Goal: Task Accomplishment & Management: Use online tool/utility

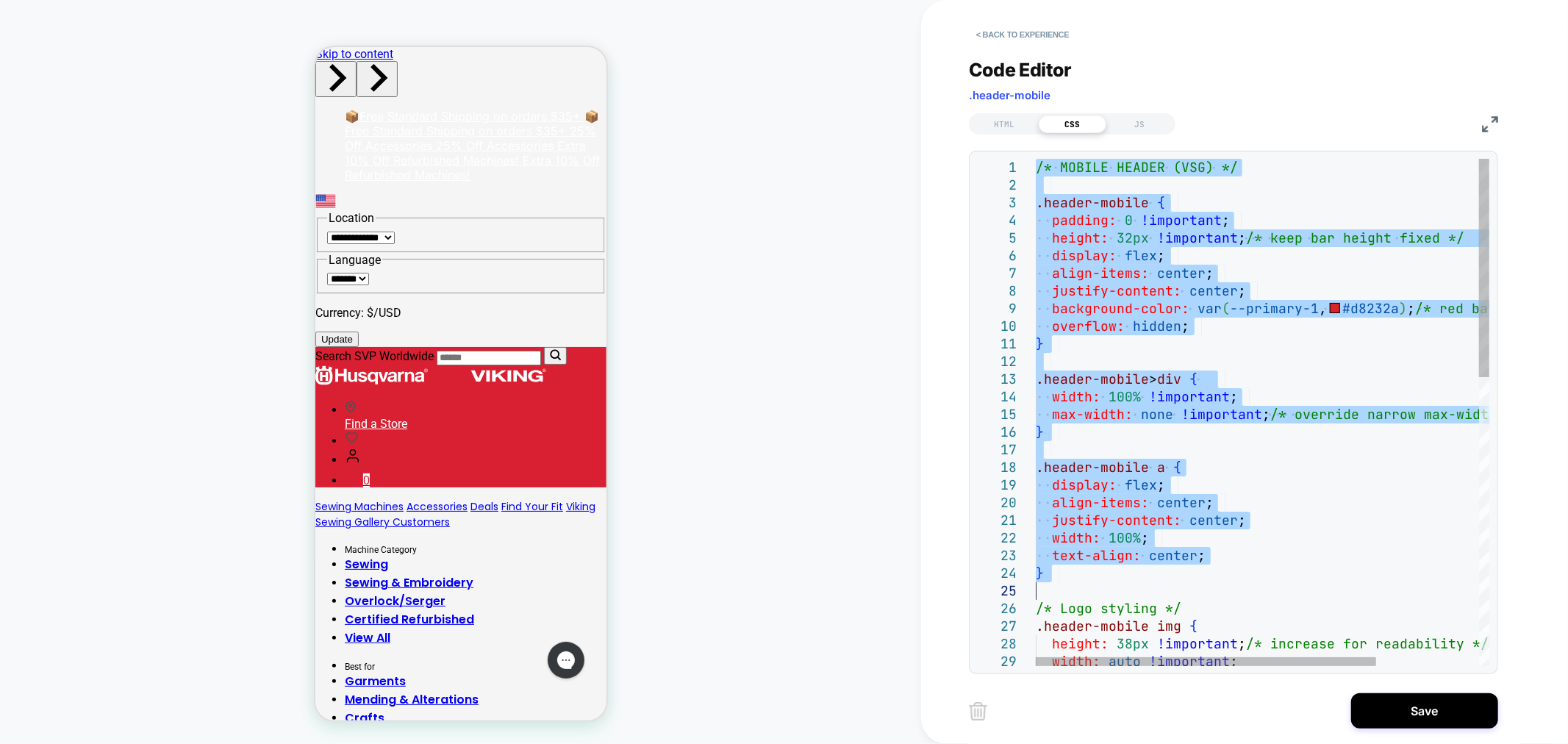
type textarea "**********"
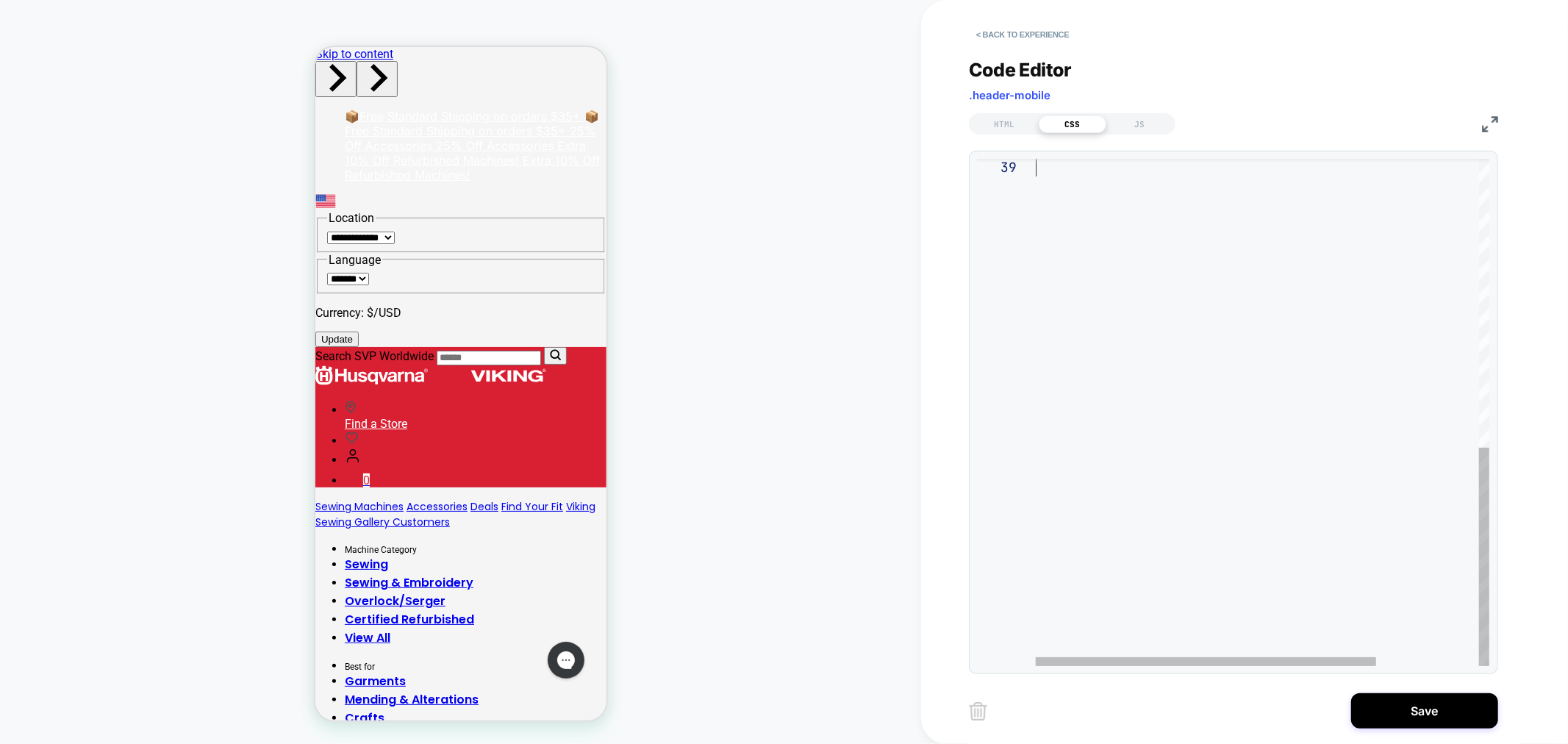
drag, startPoint x: 1036, startPoint y: 168, endPoint x: 1250, endPoint y: 703, distance: 576.2
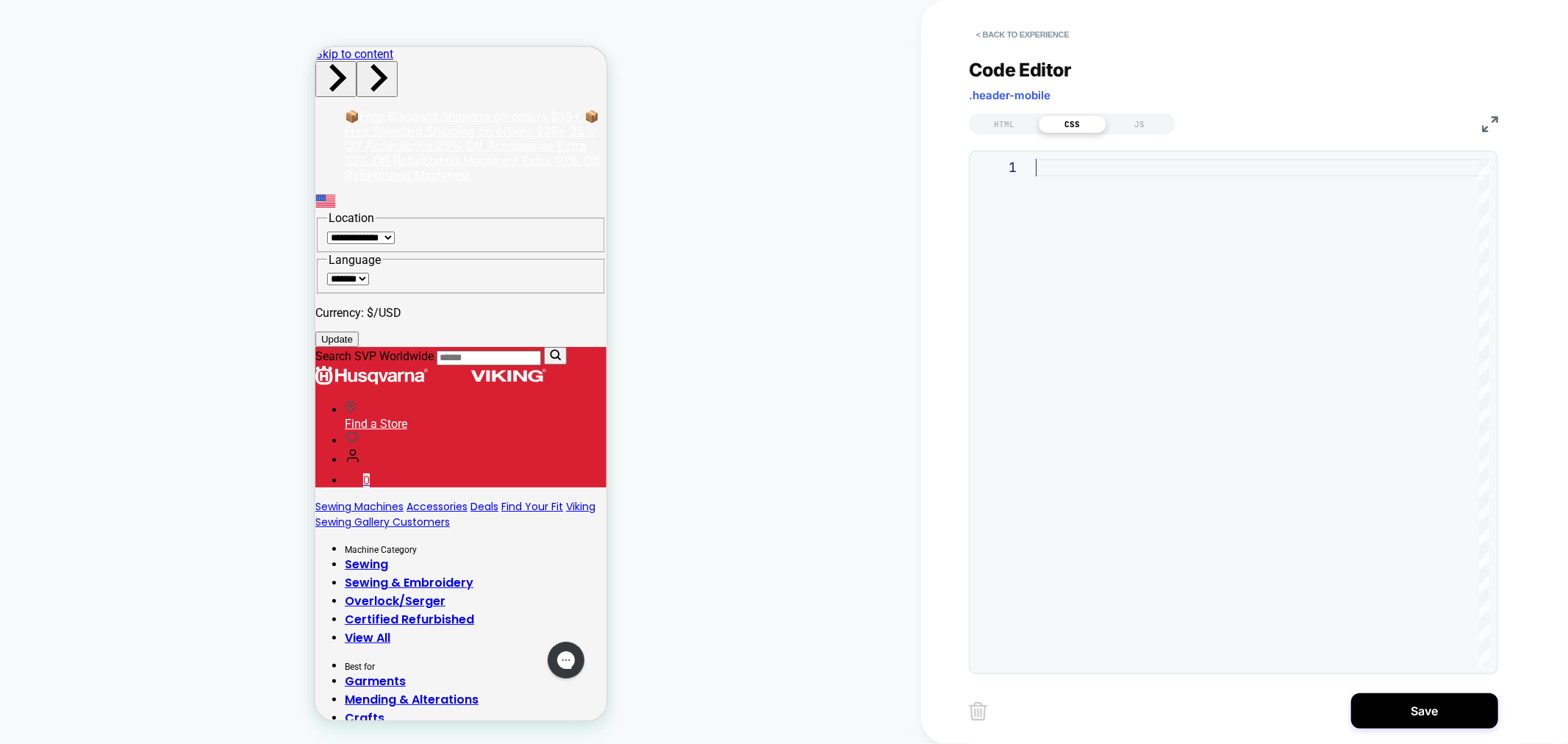
scroll to position [17, 0]
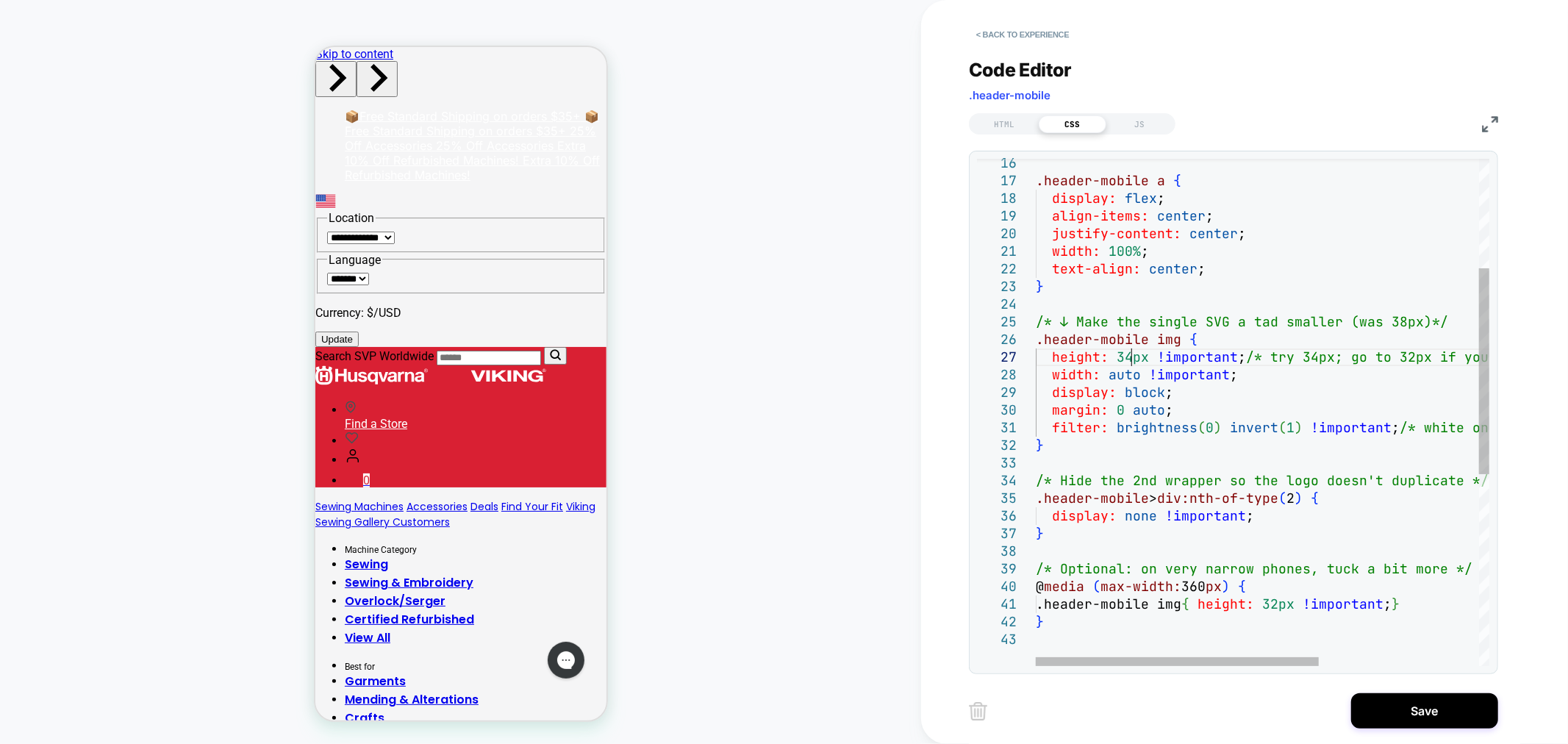
click at [1127, 358] on div ".header-mobile a { display: flex ; align-items: center ; justify-content: cente…" at bounding box center [1390, 514] width 709 height 1249
click at [1193, 461] on div ".header-mobile a { display: flex ; align-items: center ; justify-content: cente…" at bounding box center [1390, 514] width 709 height 1249
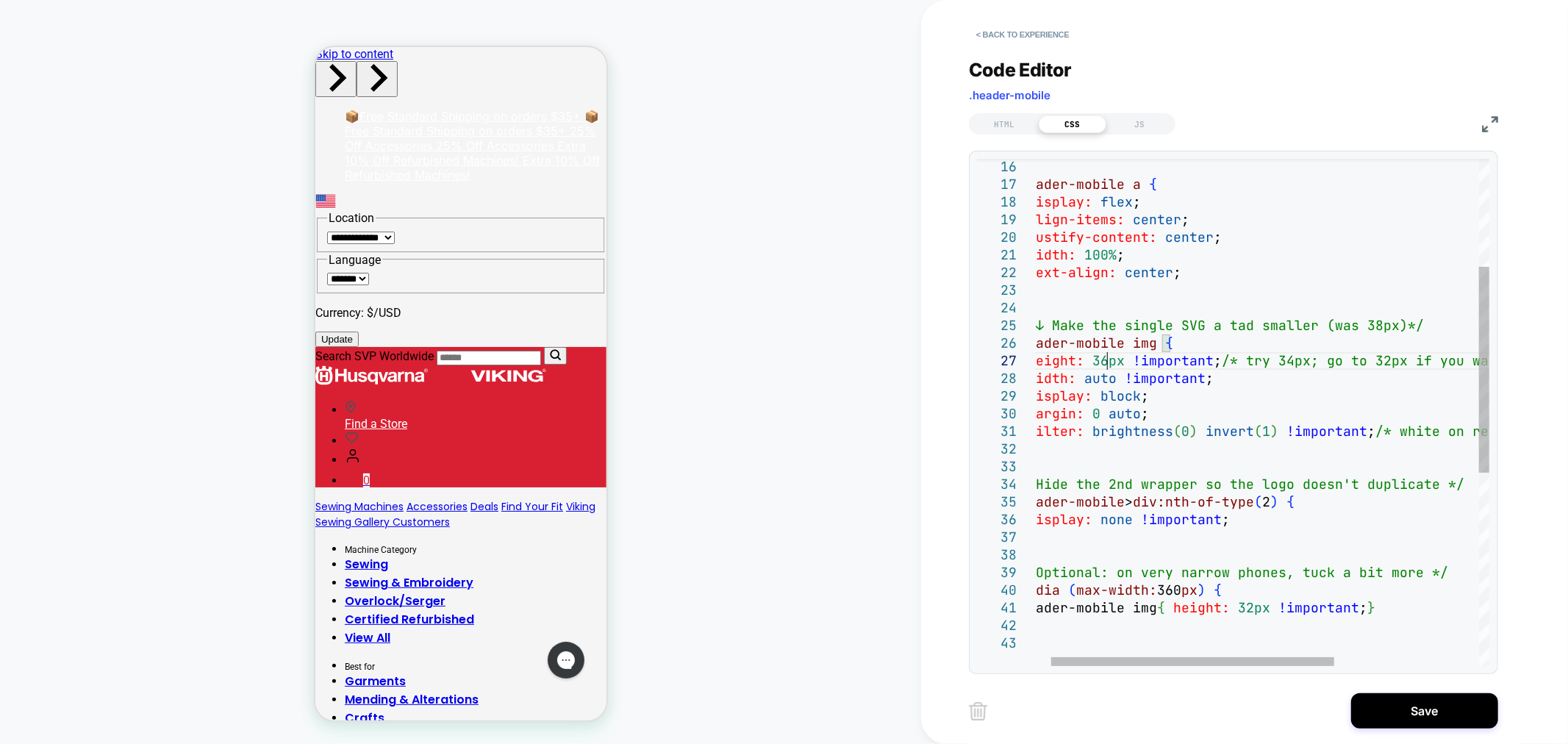
click at [1104, 364] on div ".header-mobile a { display: flex ; align-items: center ; justify-content: cente…" at bounding box center [1366, 518] width 709 height 1249
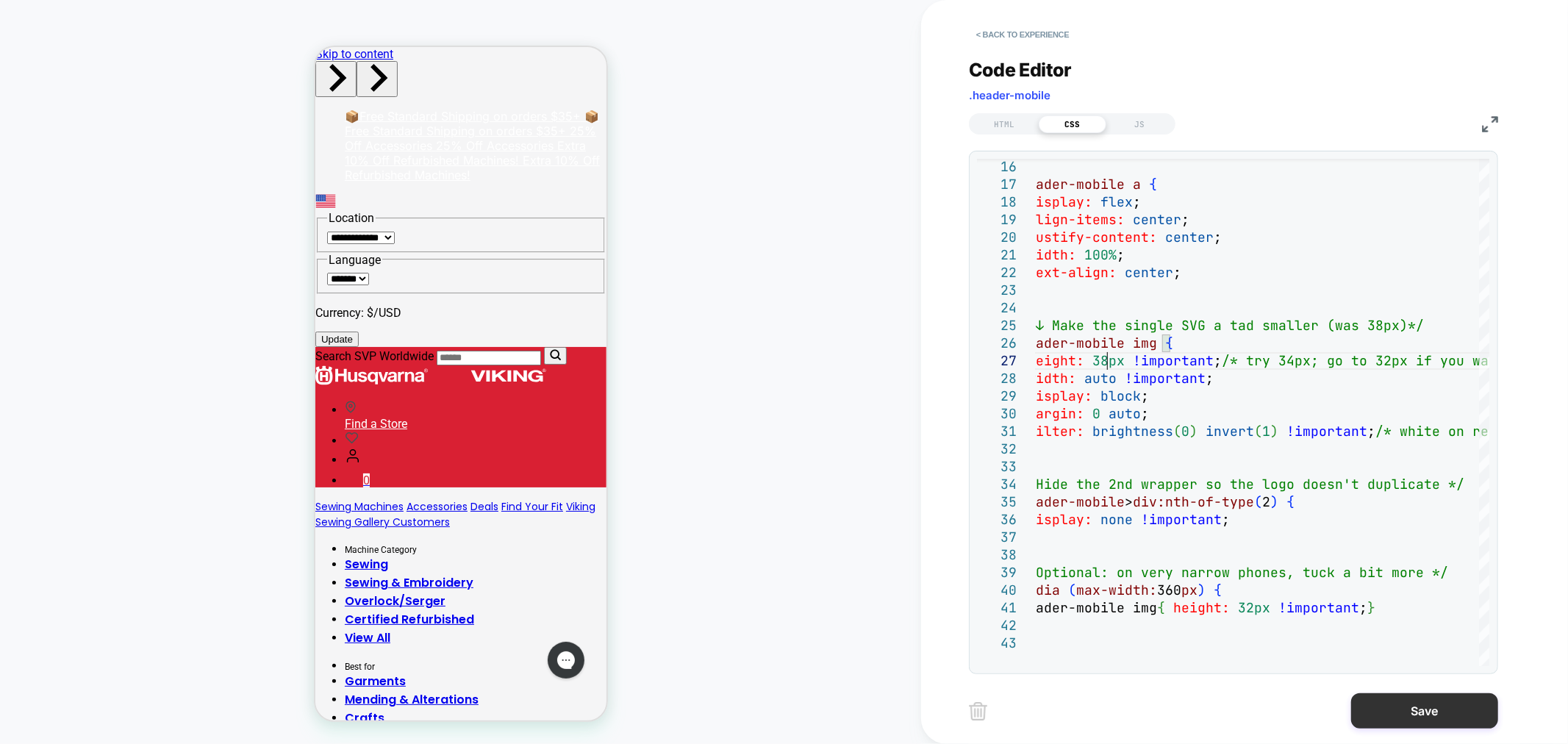
type textarea "**********"
click at [1458, 716] on button "Save" at bounding box center [1423, 711] width 147 height 35
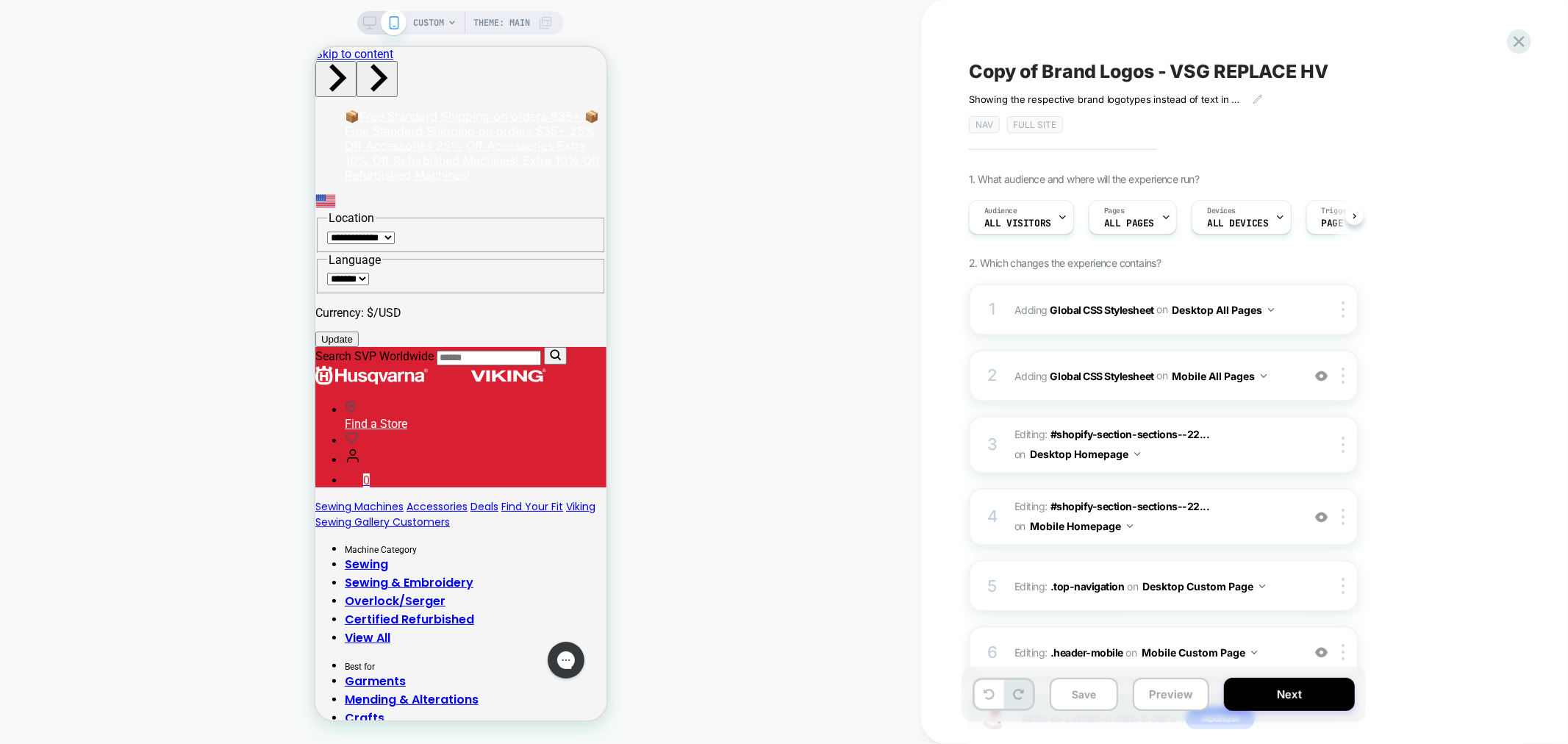
scroll to position [0, 1]
click at [1095, 693] on button "Save" at bounding box center [1084, 694] width 68 height 33
click at [1154, 704] on button "Preview" at bounding box center [1171, 694] width 77 height 33
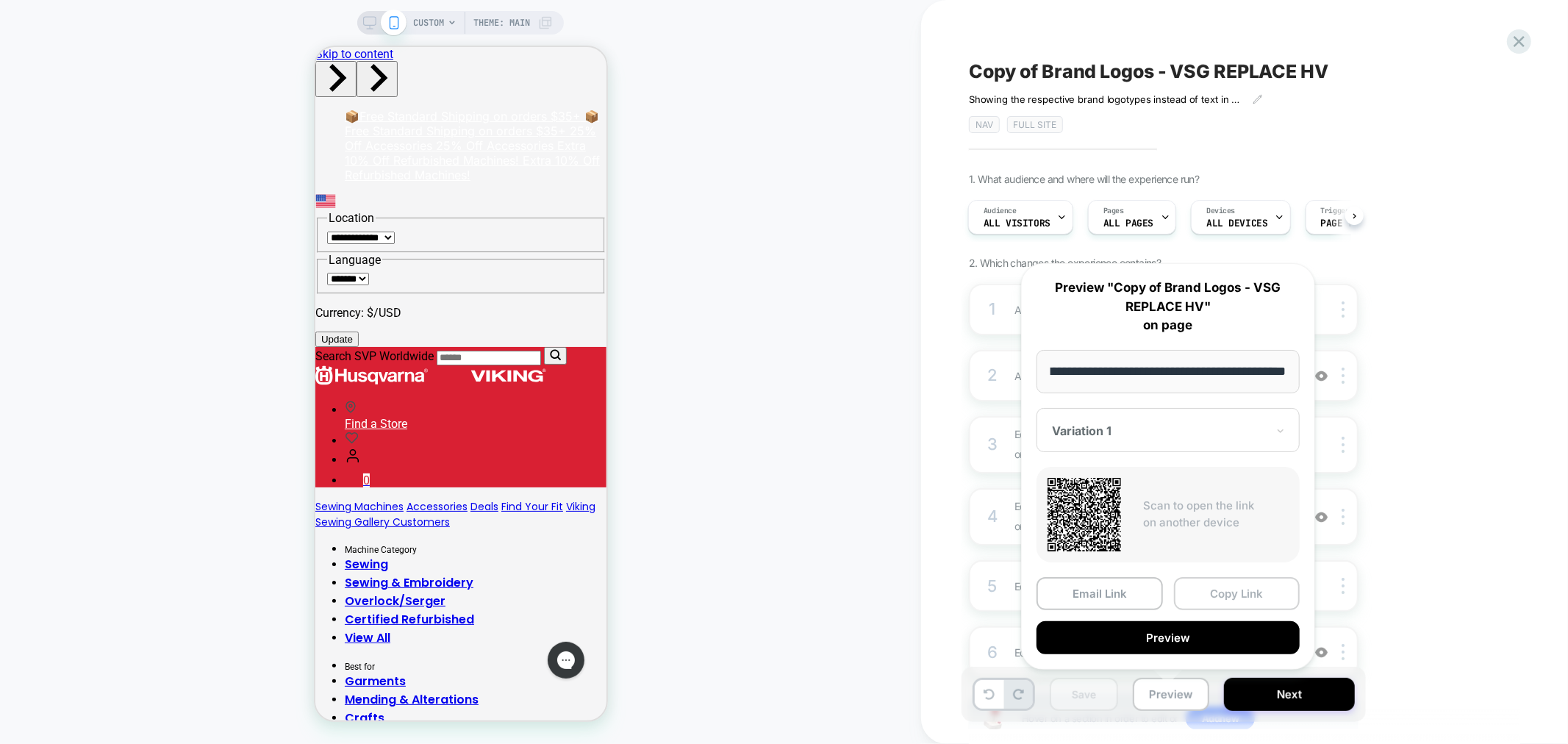
scroll to position [0, 0]
click at [1226, 597] on button "Copy Link" at bounding box center [1237, 593] width 126 height 33
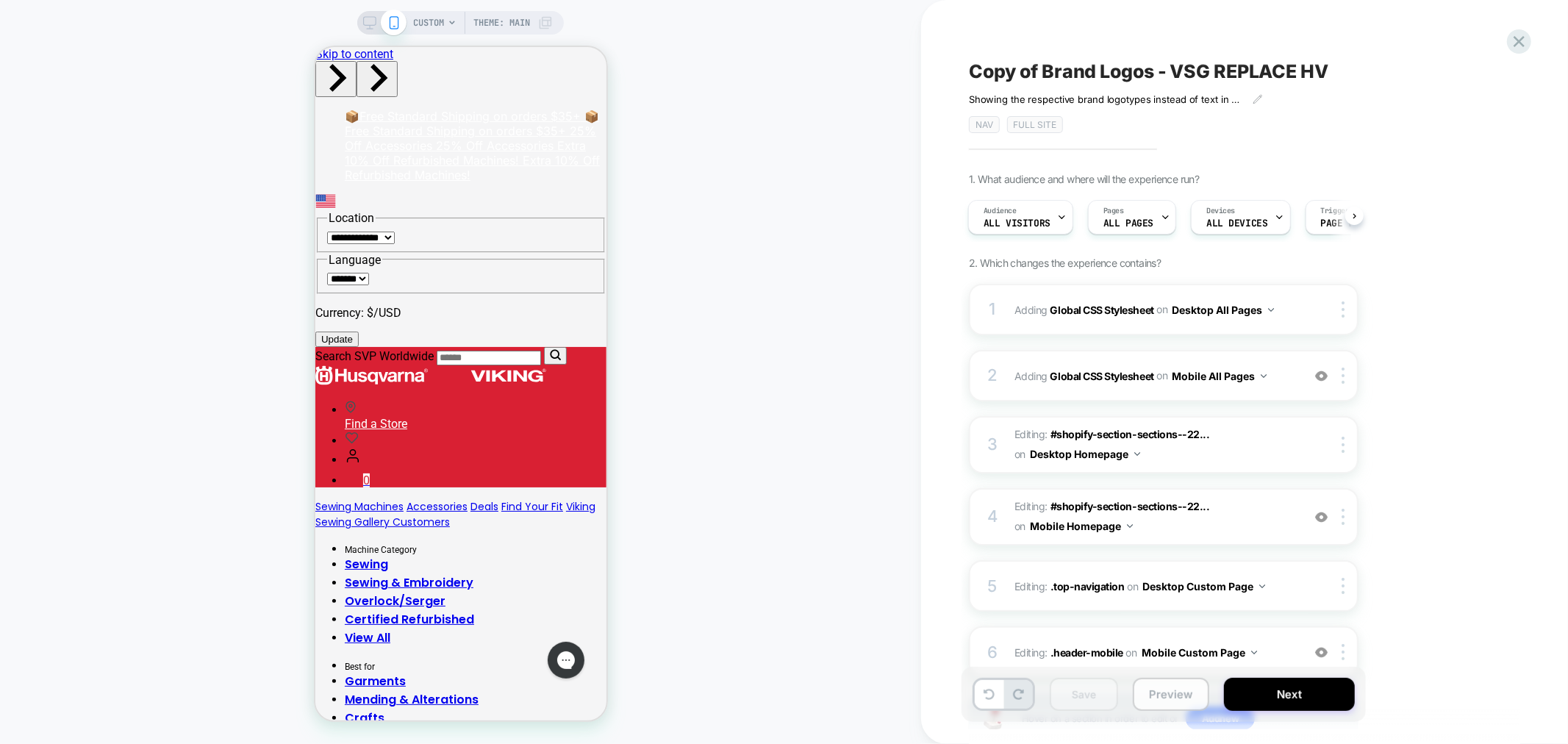
click at [1160, 700] on button "Preview" at bounding box center [1171, 694] width 77 height 33
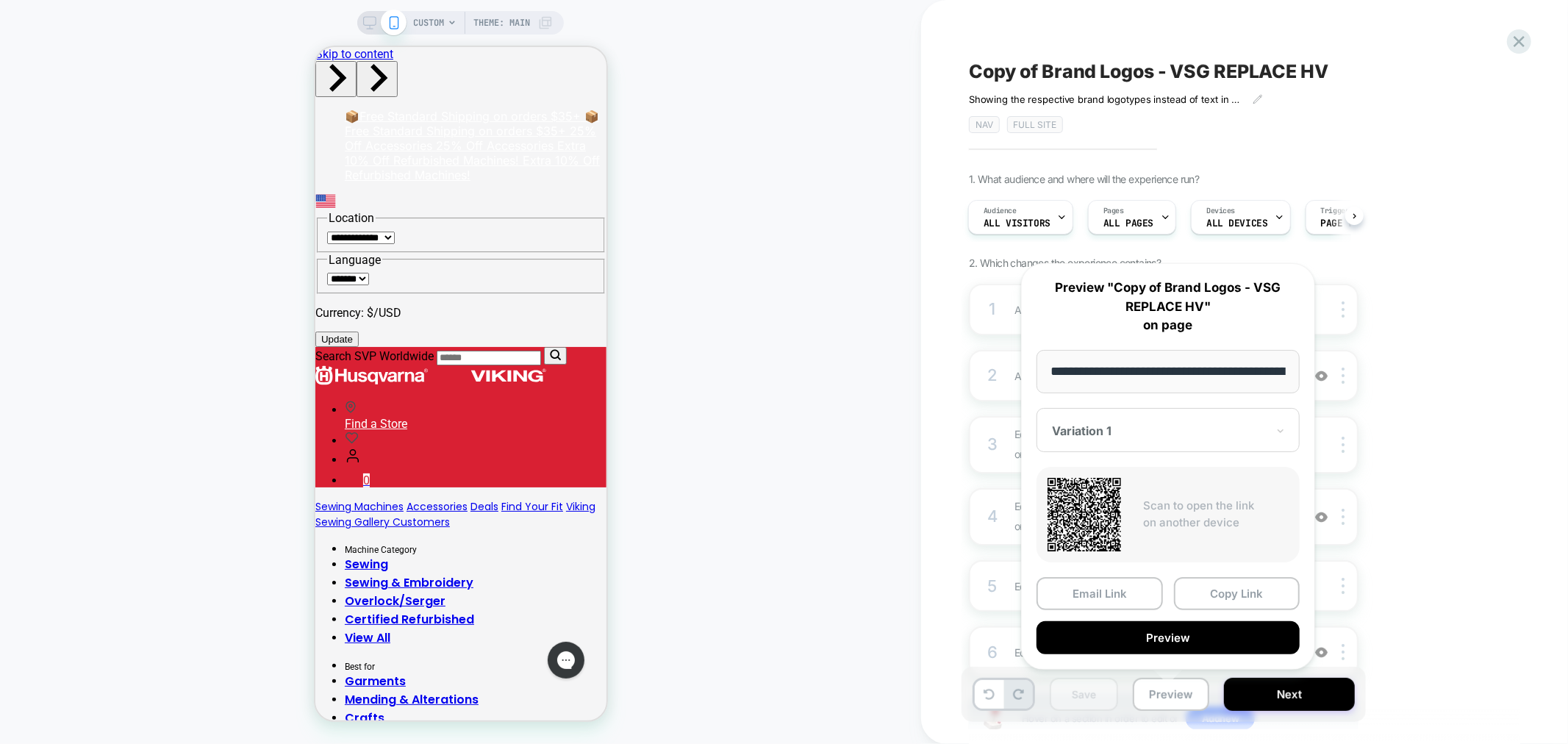
click at [1437, 294] on div "1. What audience and where will the experience run? Audience All Visitors Pages…" at bounding box center [1237, 477] width 537 height 608
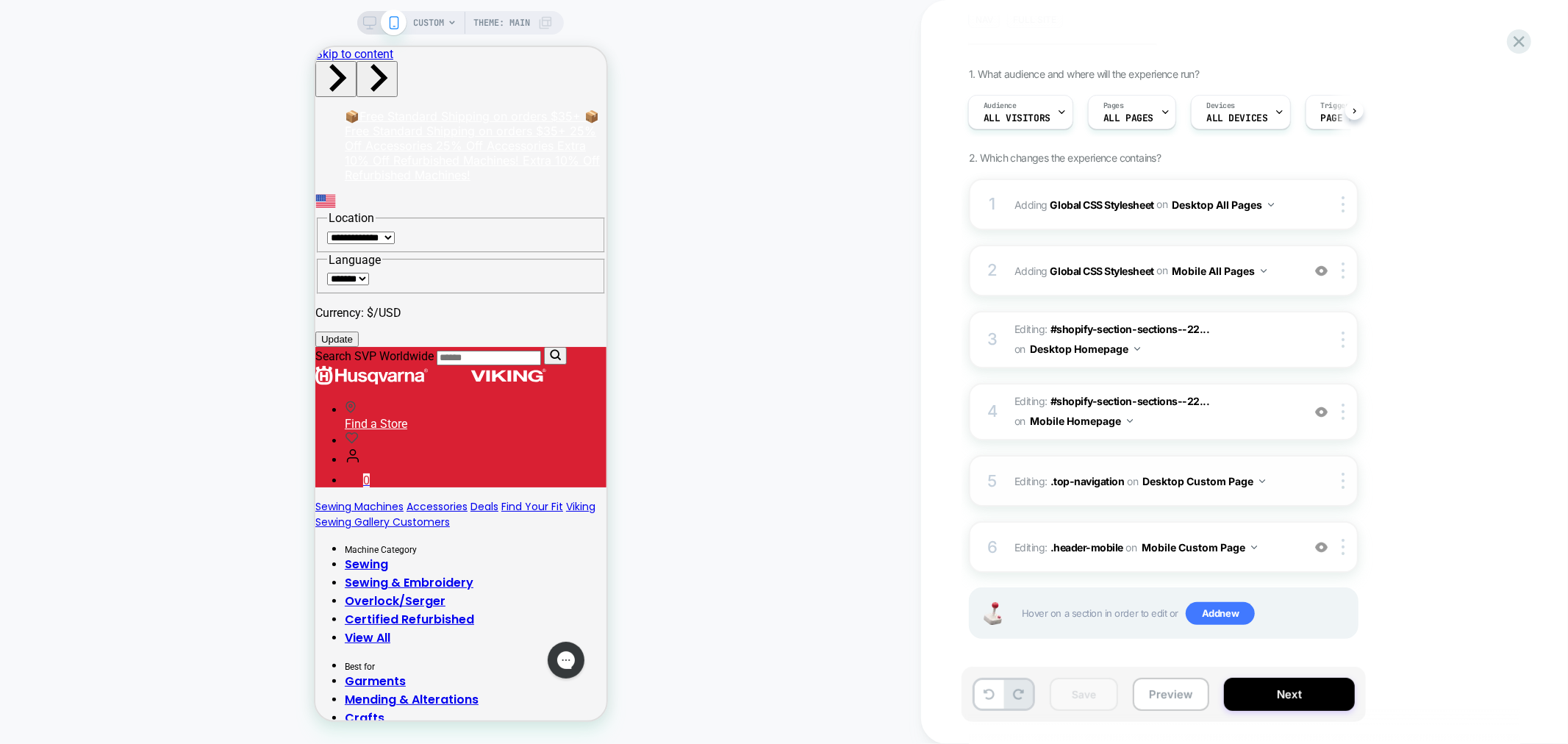
scroll to position [106, 0]
click at [417, 14] on span "CUSTOM" at bounding box center [428, 22] width 31 height 23
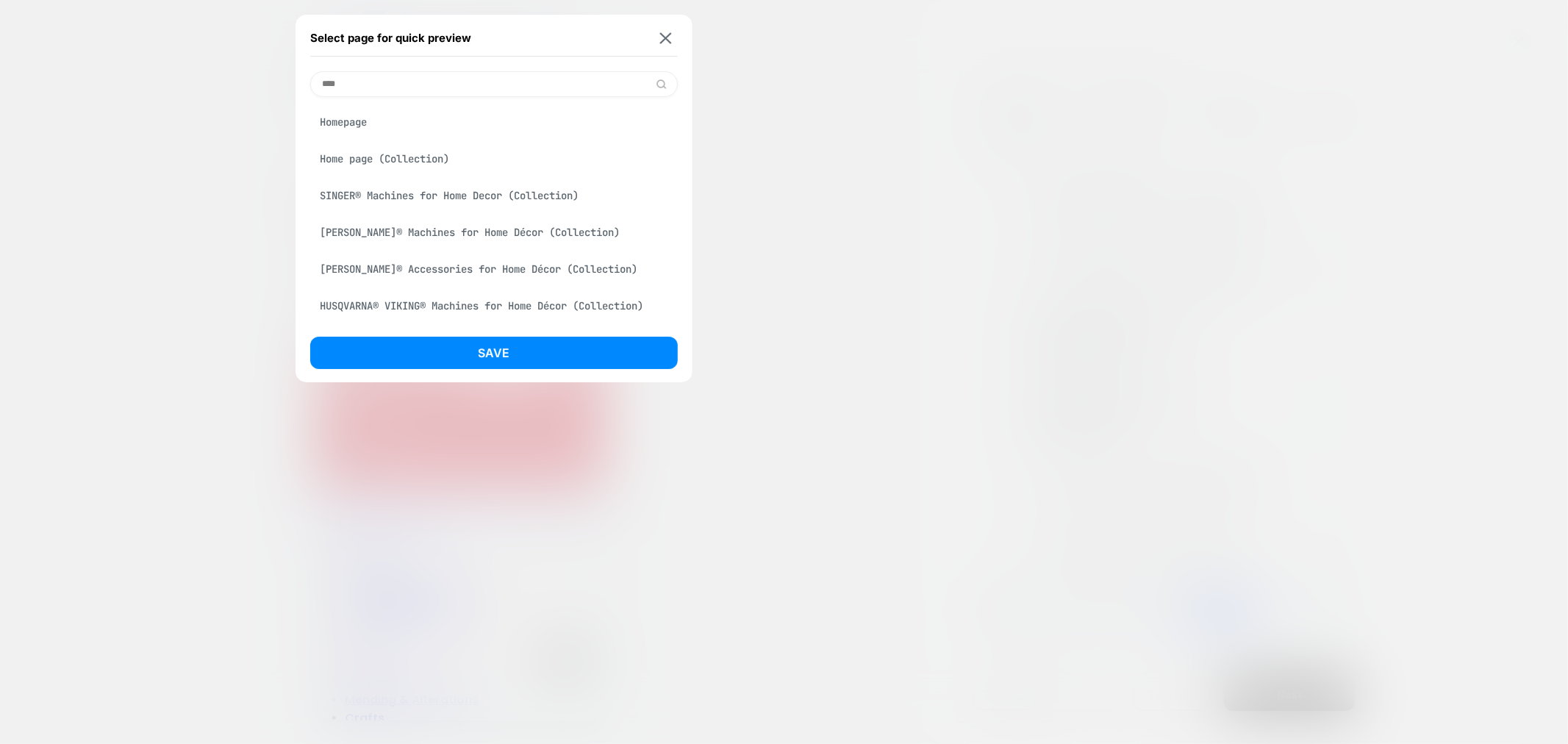
type input "****"
click at [456, 131] on div "Homepage" at bounding box center [493, 121] width 368 height 28
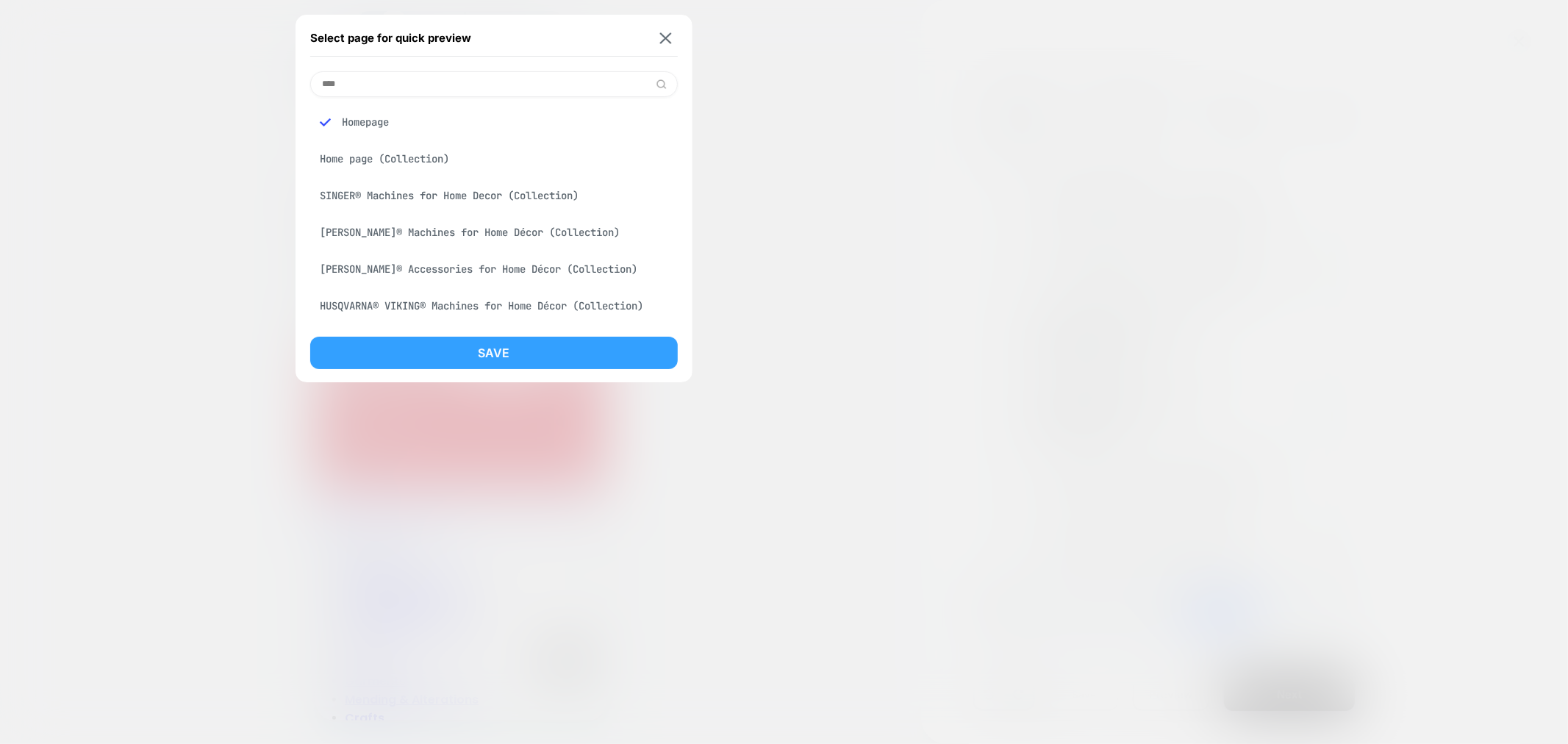
click at [535, 350] on button "Save" at bounding box center [493, 353] width 368 height 32
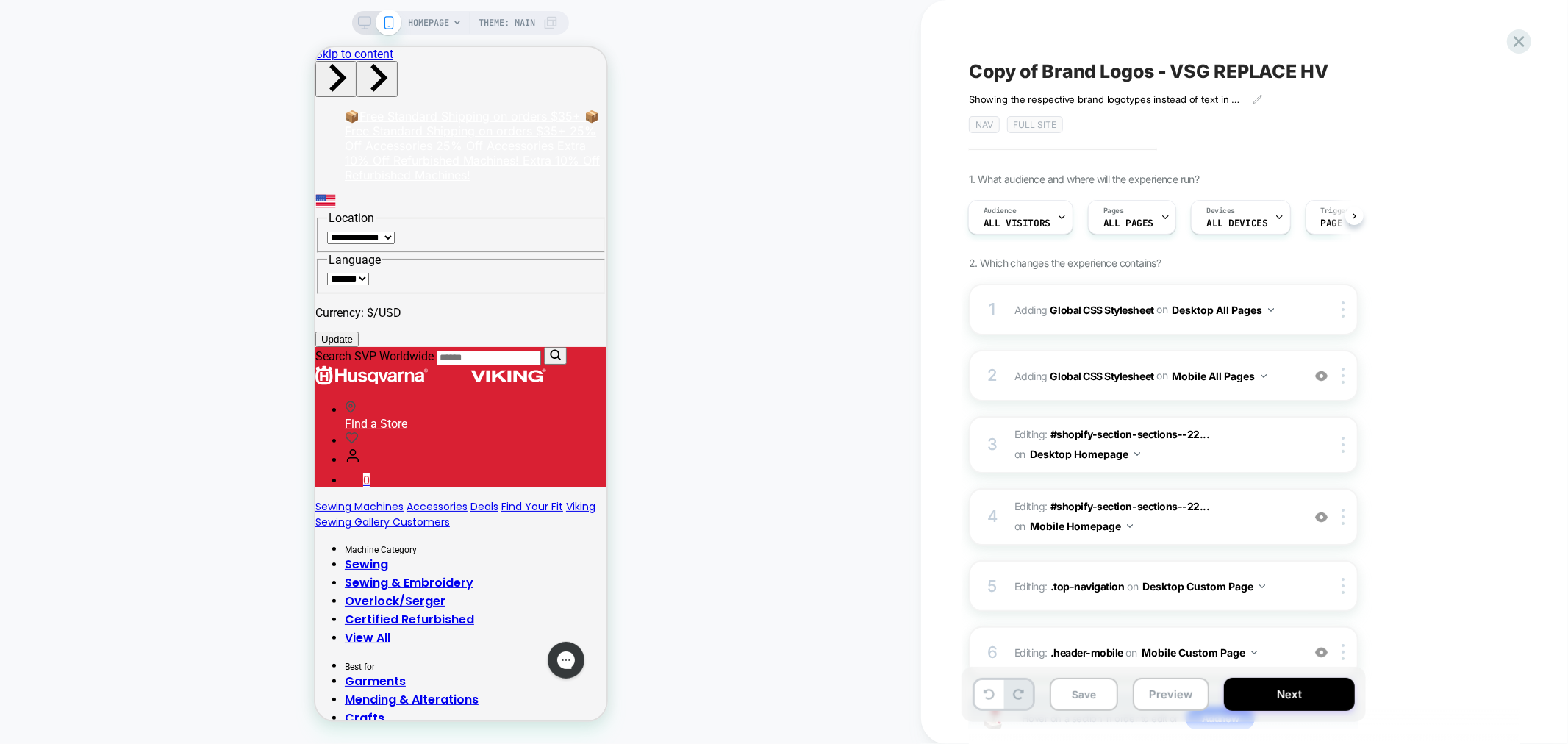
scroll to position [0, 2]
click at [746, 400] on div "HOMEPAGE Theme: MAIN" at bounding box center [460, 372] width 921 height 715
click at [211, 105] on div "HOMEPAGE Theme: MAIN" at bounding box center [460, 372] width 921 height 715
click at [444, 22] on span "HOMEPAGE" at bounding box center [428, 22] width 41 height 23
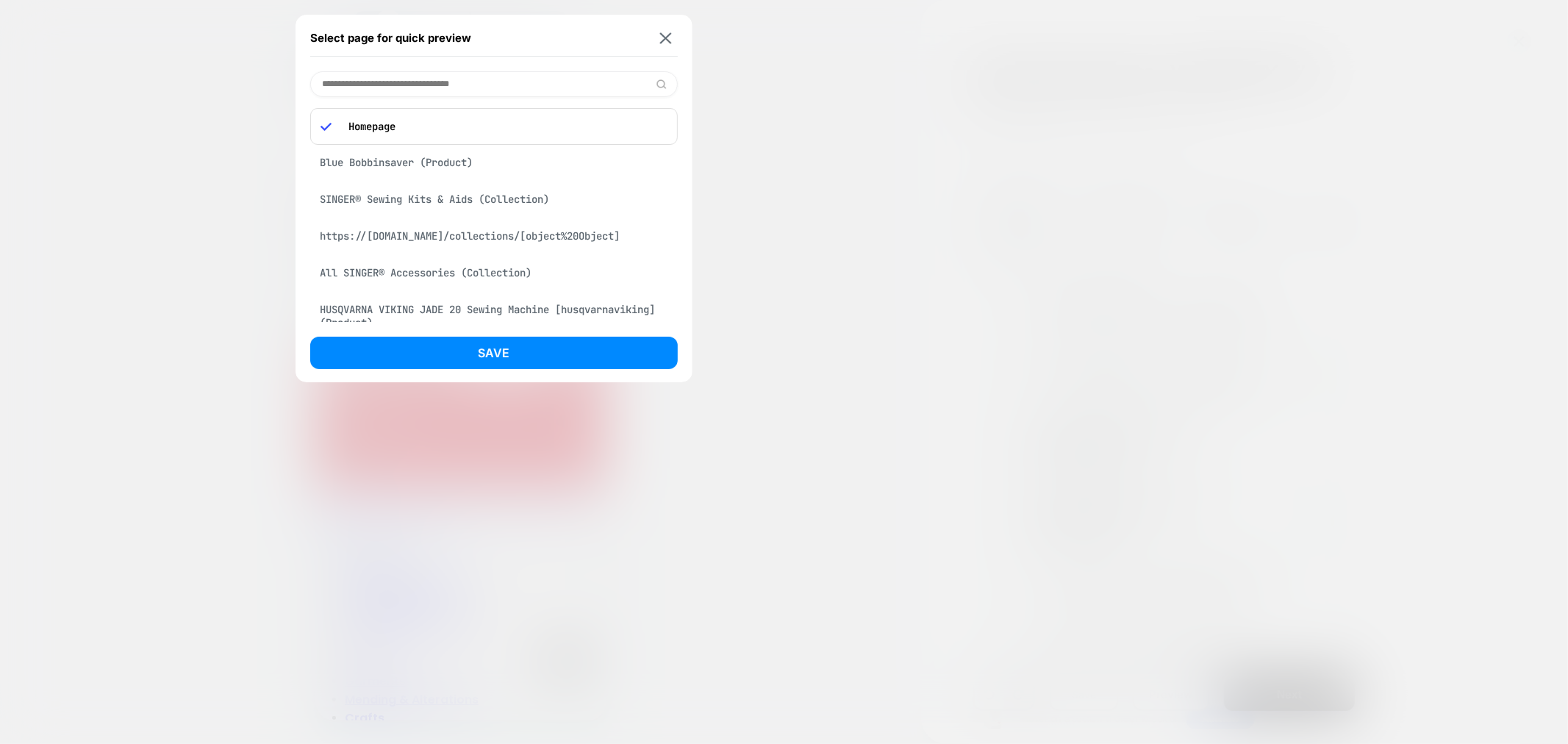
click at [500, 82] on input at bounding box center [493, 84] width 368 height 25
paste input "**********"
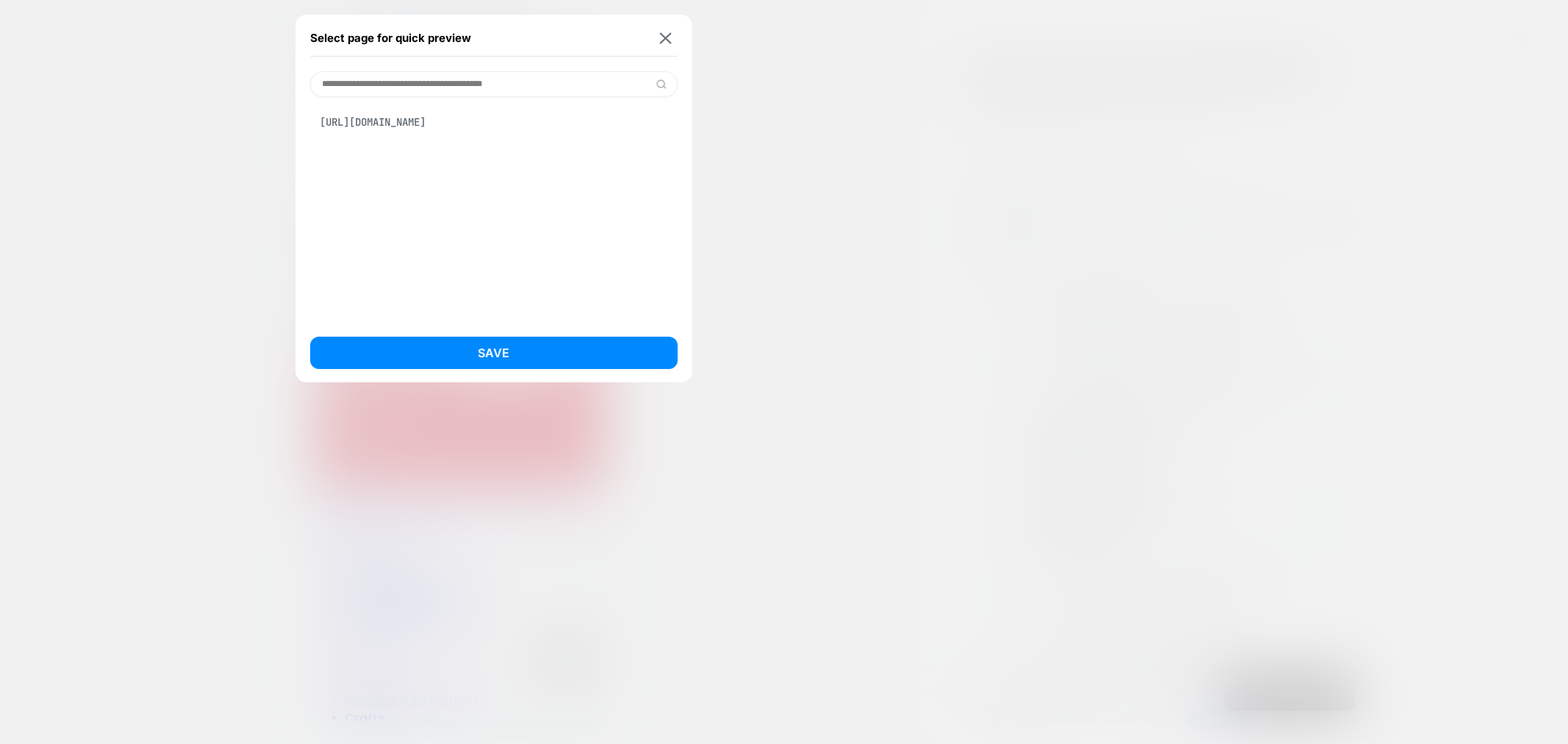
type input "**********"
click at [503, 118] on div "[URL][DOMAIN_NAME]" at bounding box center [493, 121] width 368 height 28
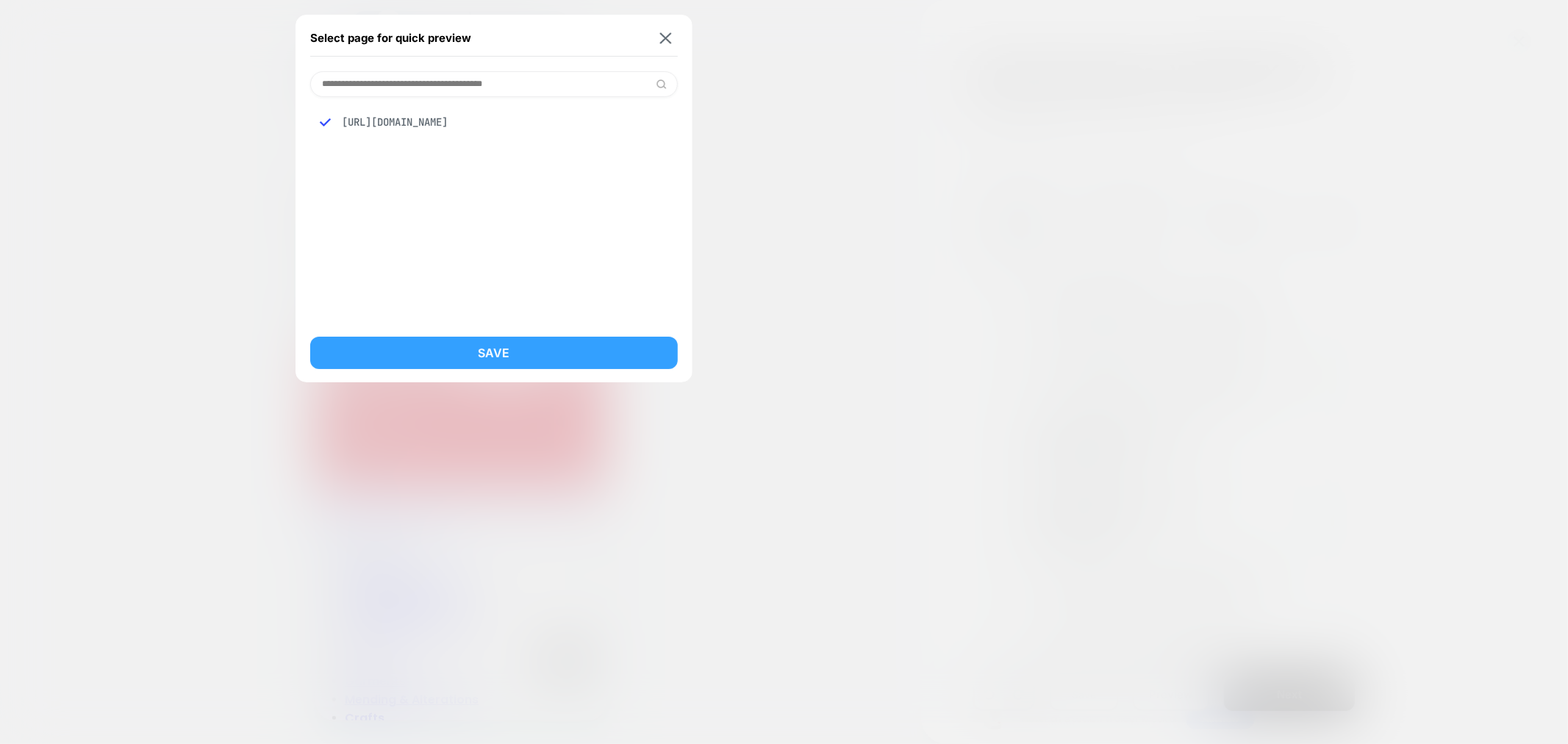
click at [553, 350] on button "Save" at bounding box center [493, 353] width 368 height 32
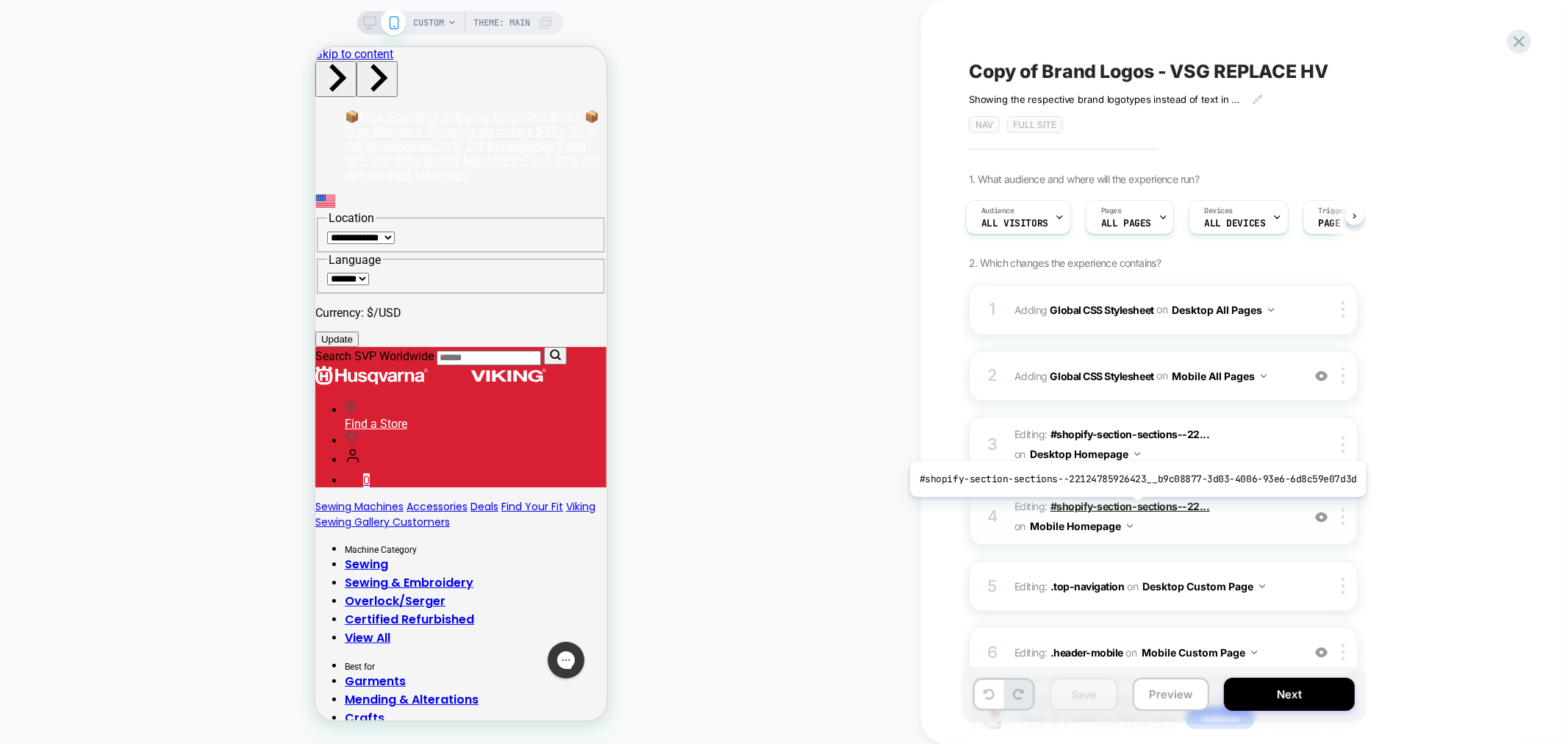
scroll to position [106, 0]
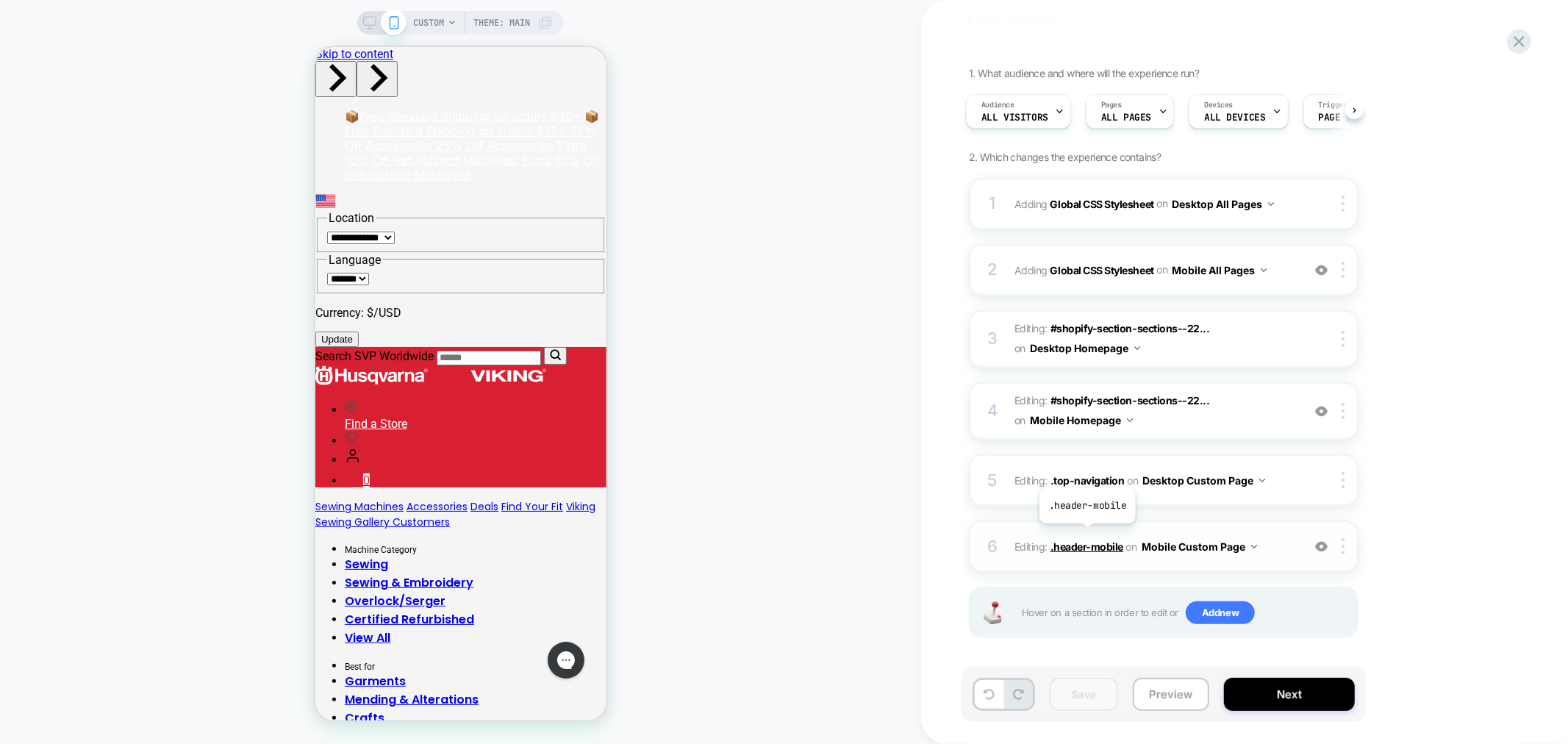
click at [1087, 540] on span ".header-mobile" at bounding box center [1086, 546] width 73 height 13
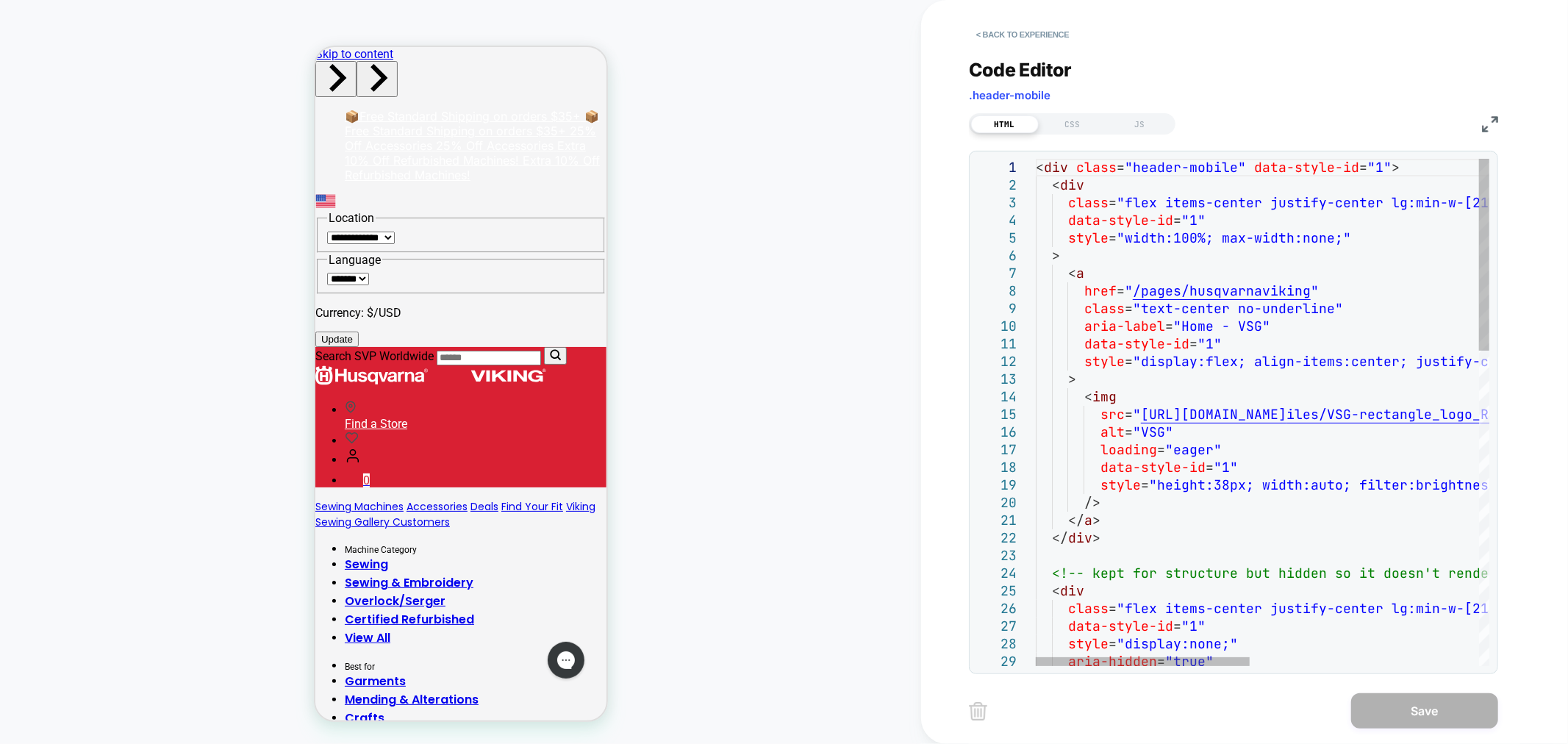
click at [1059, 114] on div "HTML CSS JS" at bounding box center [1072, 124] width 207 height 21
click at [1068, 116] on div "CSS" at bounding box center [1073, 124] width 68 height 17
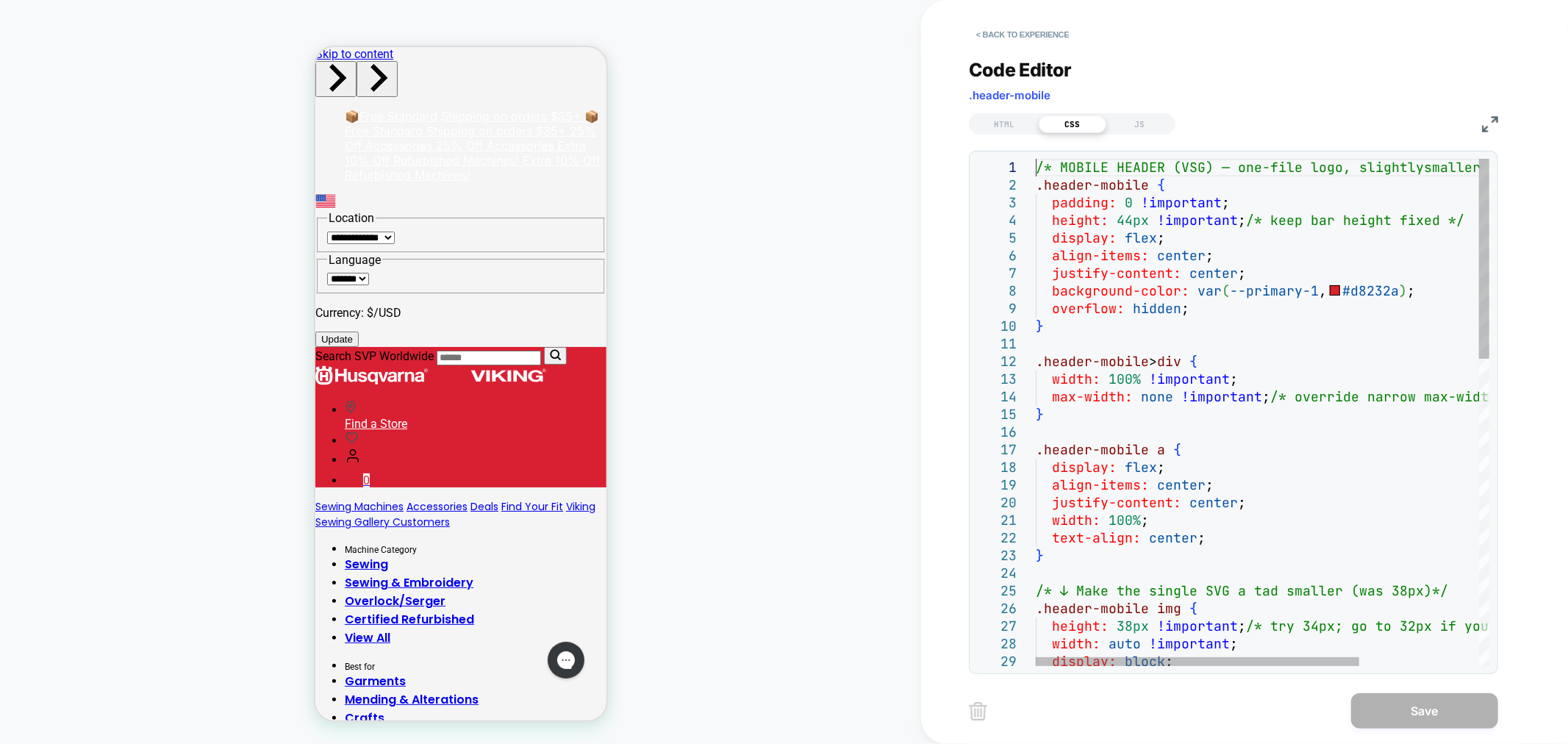
scroll to position [0, 0]
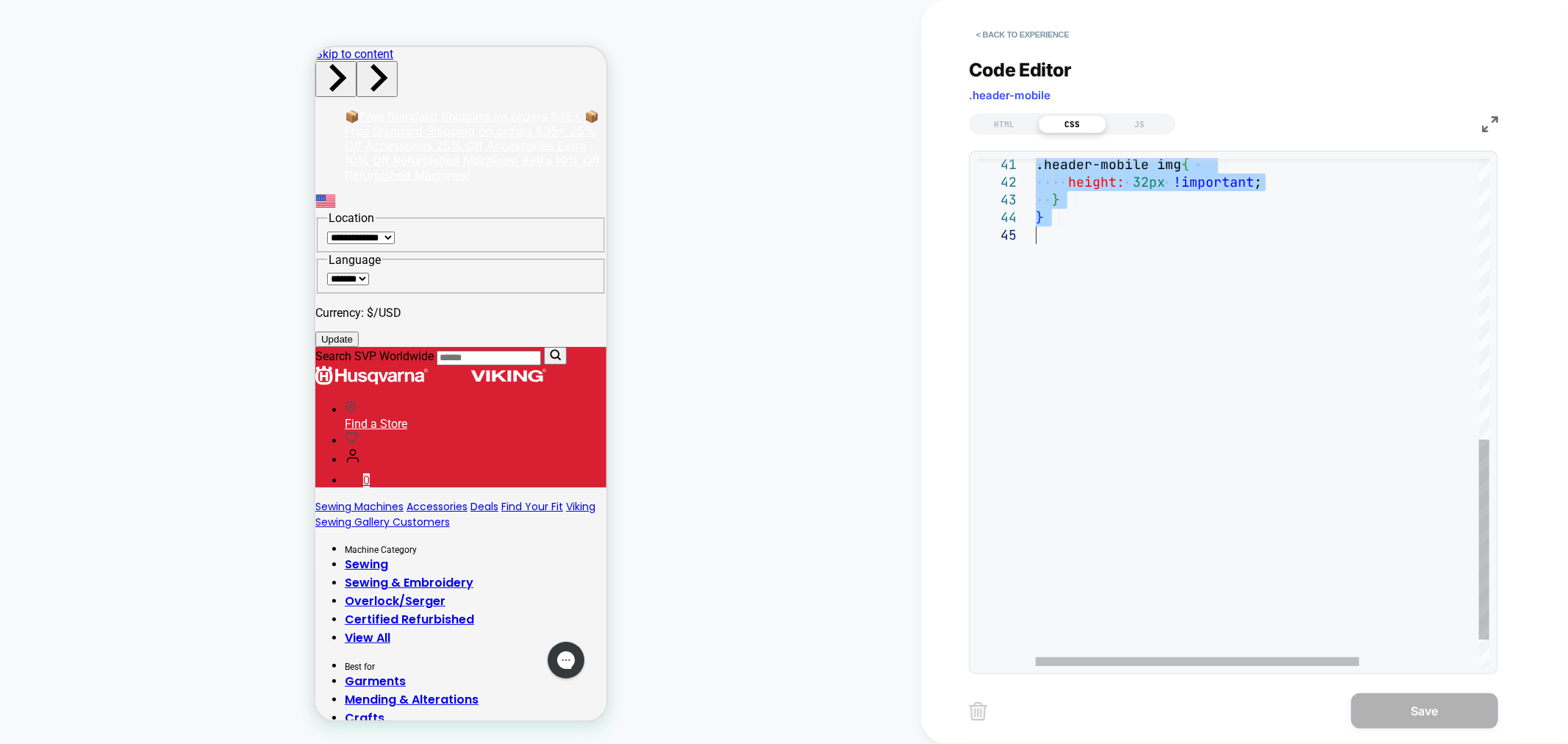
type textarea "**********"
drag, startPoint x: 1037, startPoint y: 162, endPoint x: 1220, endPoint y: 783, distance: 647.4
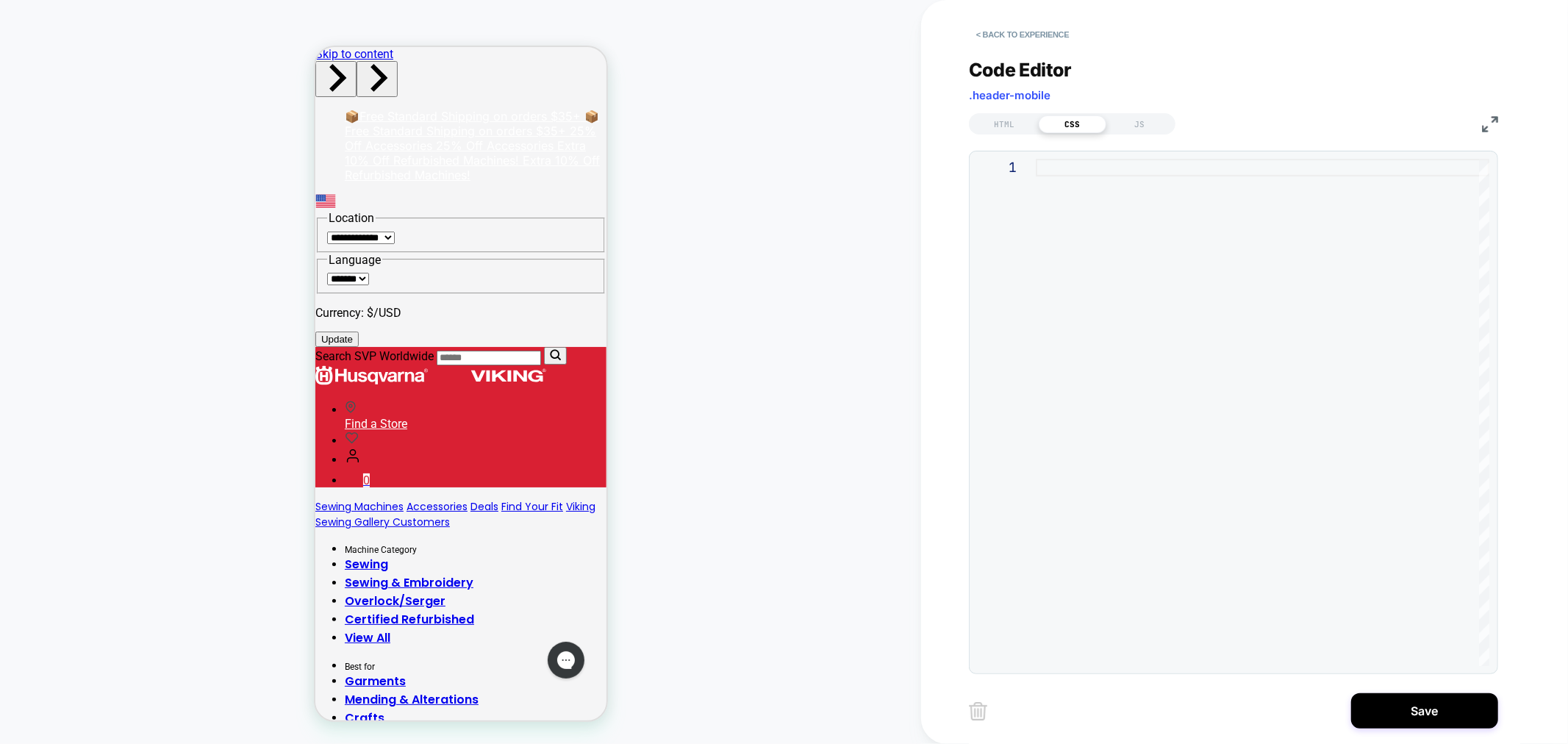
type textarea "**********"
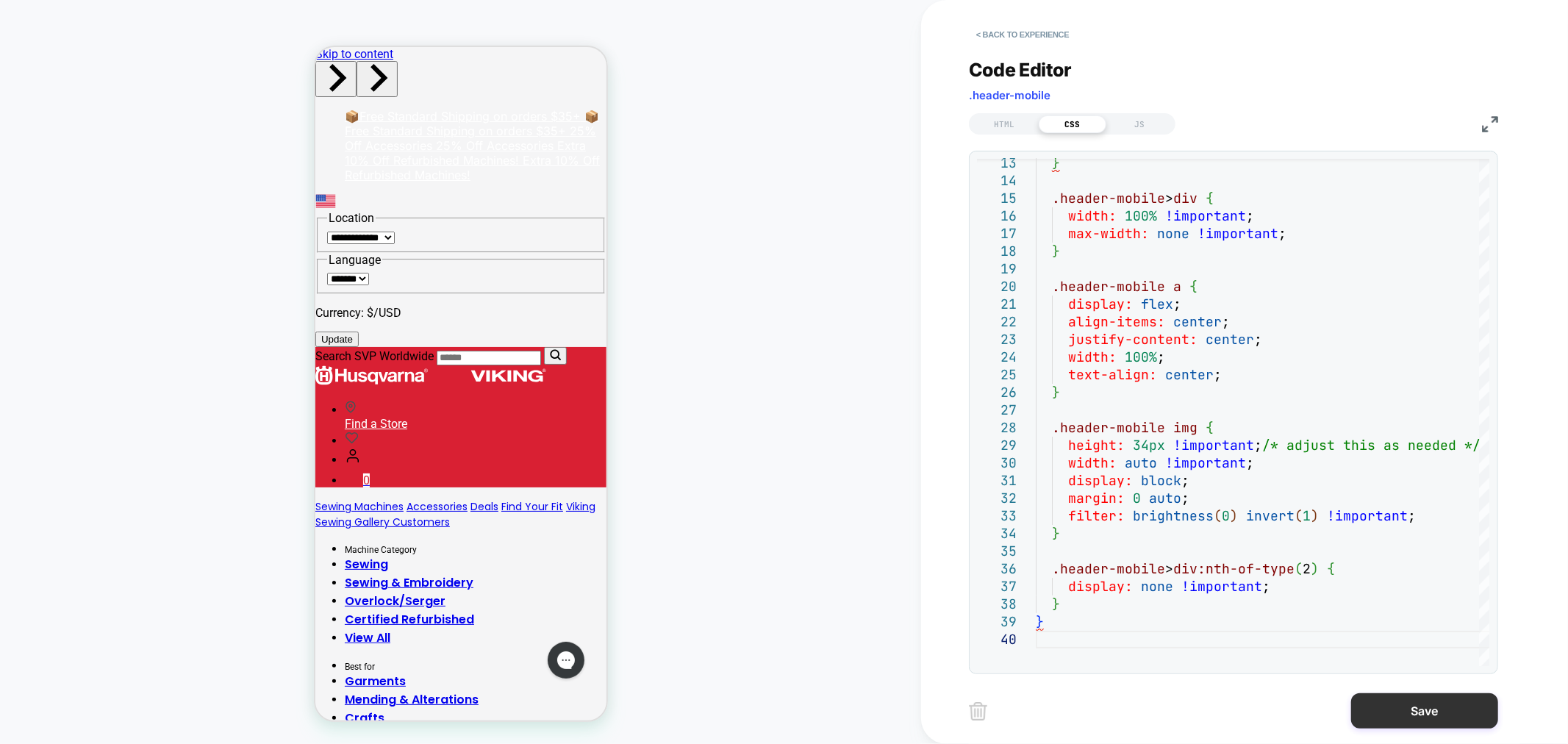
click at [1419, 700] on button "Save" at bounding box center [1423, 711] width 147 height 35
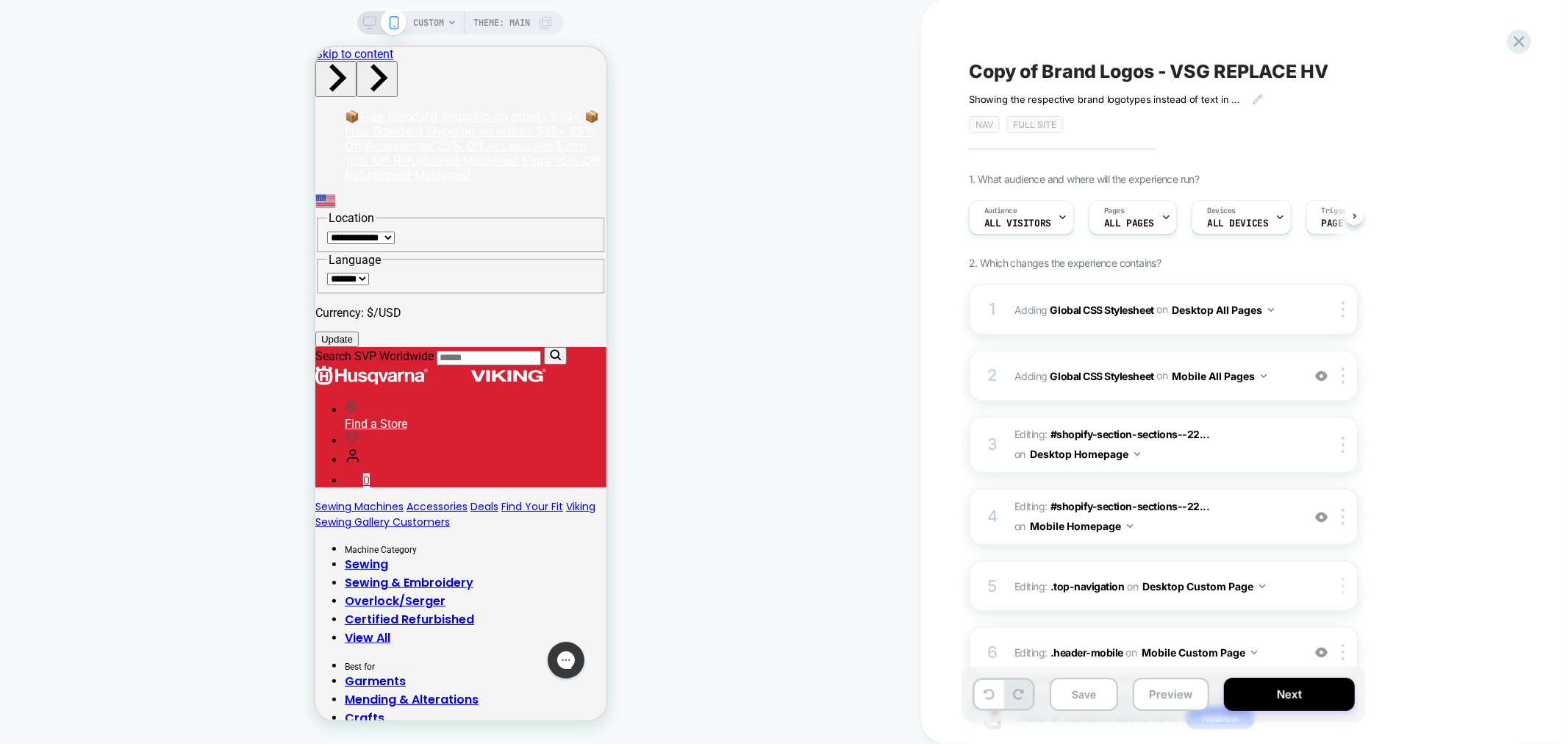
scroll to position [0, 1]
click at [1169, 698] on button "Preview" at bounding box center [1171, 694] width 77 height 33
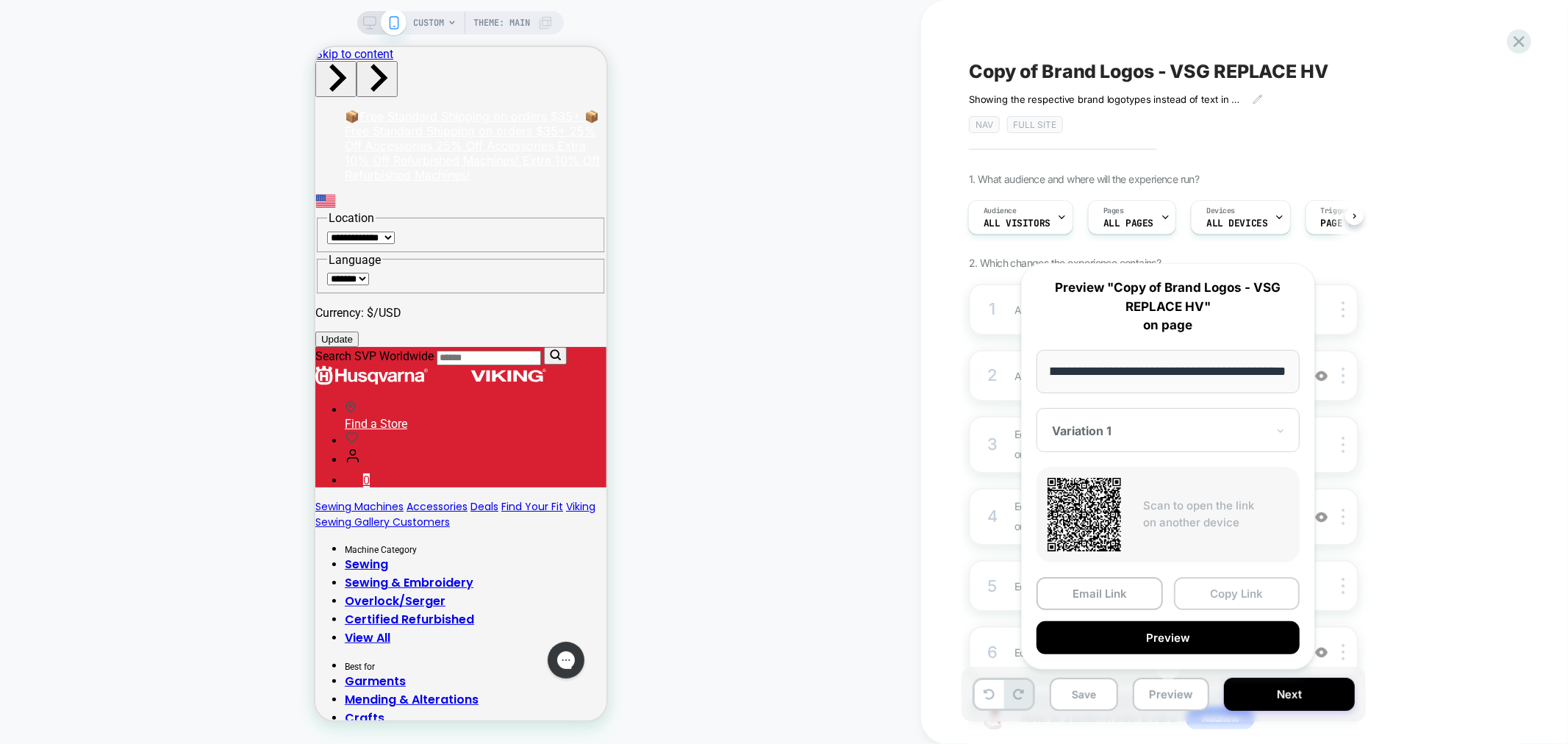
scroll to position [0, 0]
click at [1220, 594] on button "Copy Link" at bounding box center [1237, 593] width 126 height 33
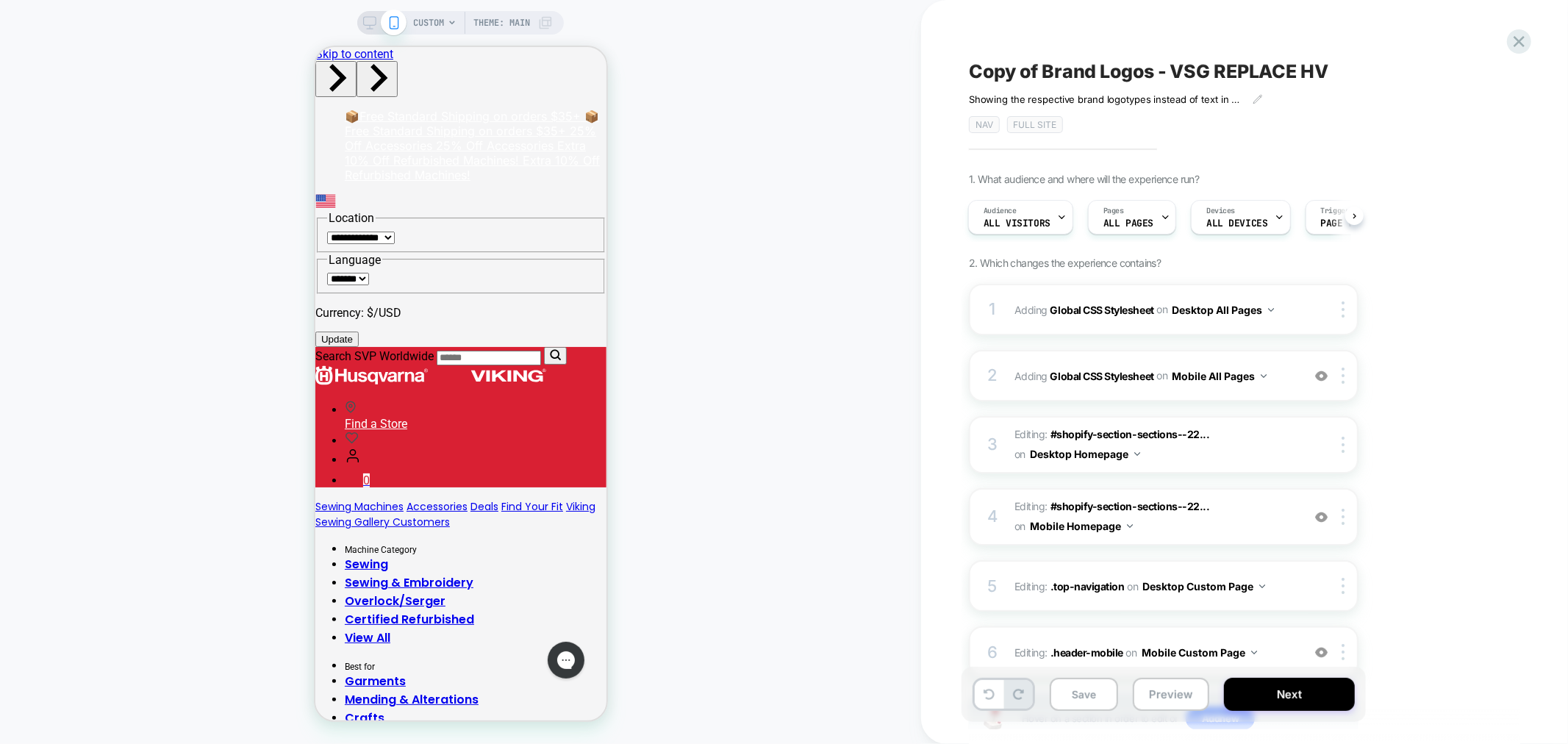
click at [441, 24] on span "CUSTOM" at bounding box center [428, 22] width 31 height 23
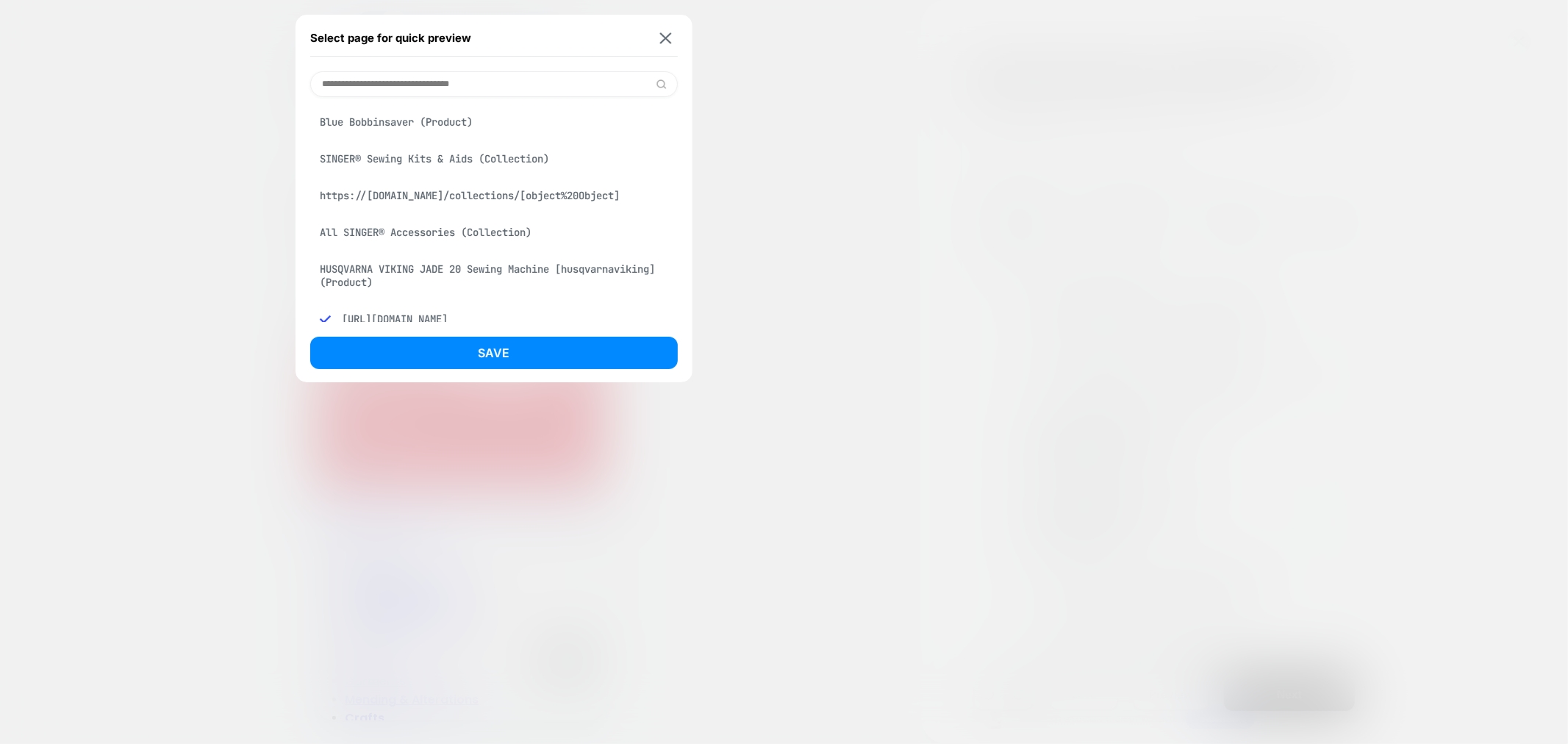
click at [468, 80] on input at bounding box center [493, 84] width 368 height 25
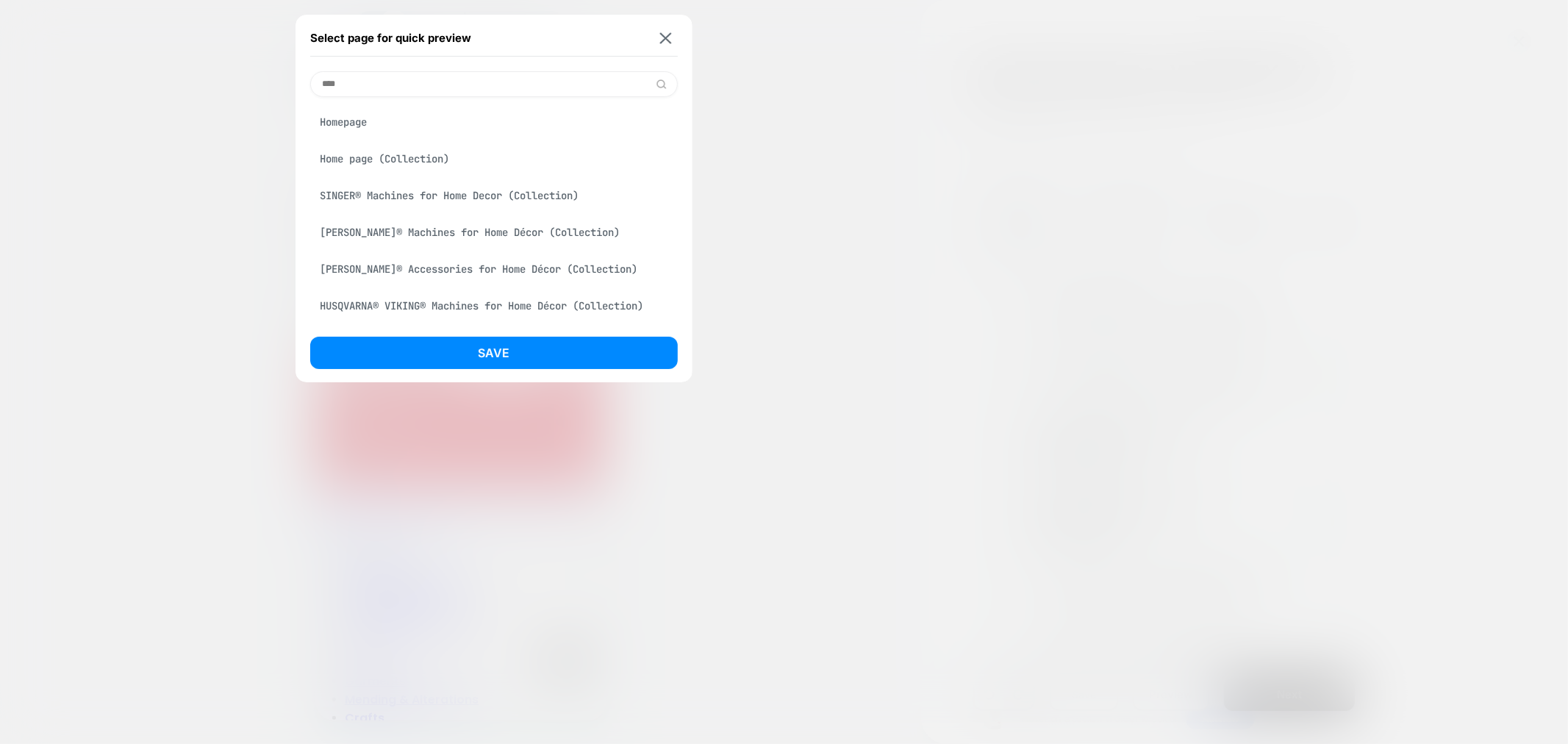
type input "****"
click at [464, 123] on div "Homepage" at bounding box center [493, 121] width 368 height 28
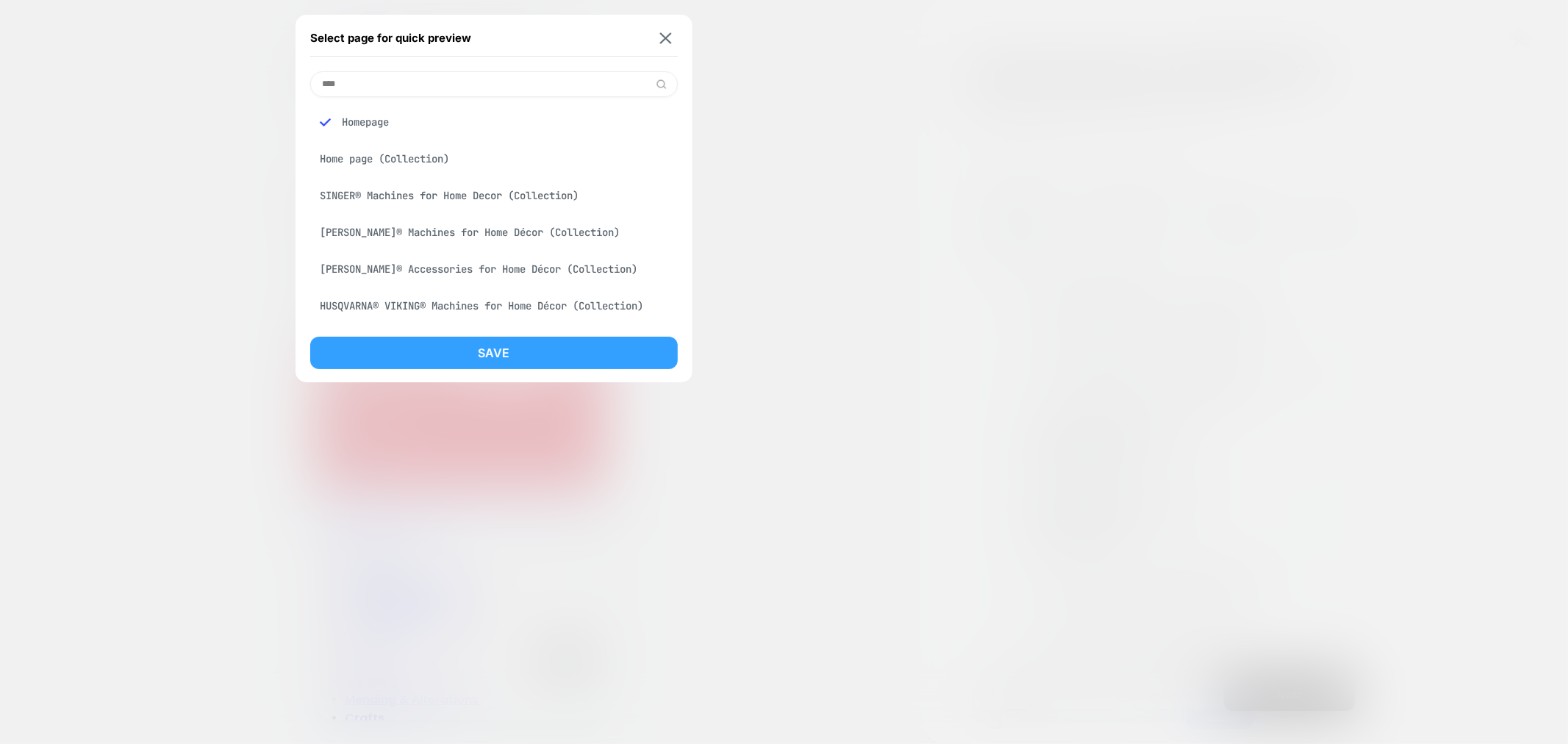
click at [567, 353] on button "Save" at bounding box center [493, 353] width 368 height 32
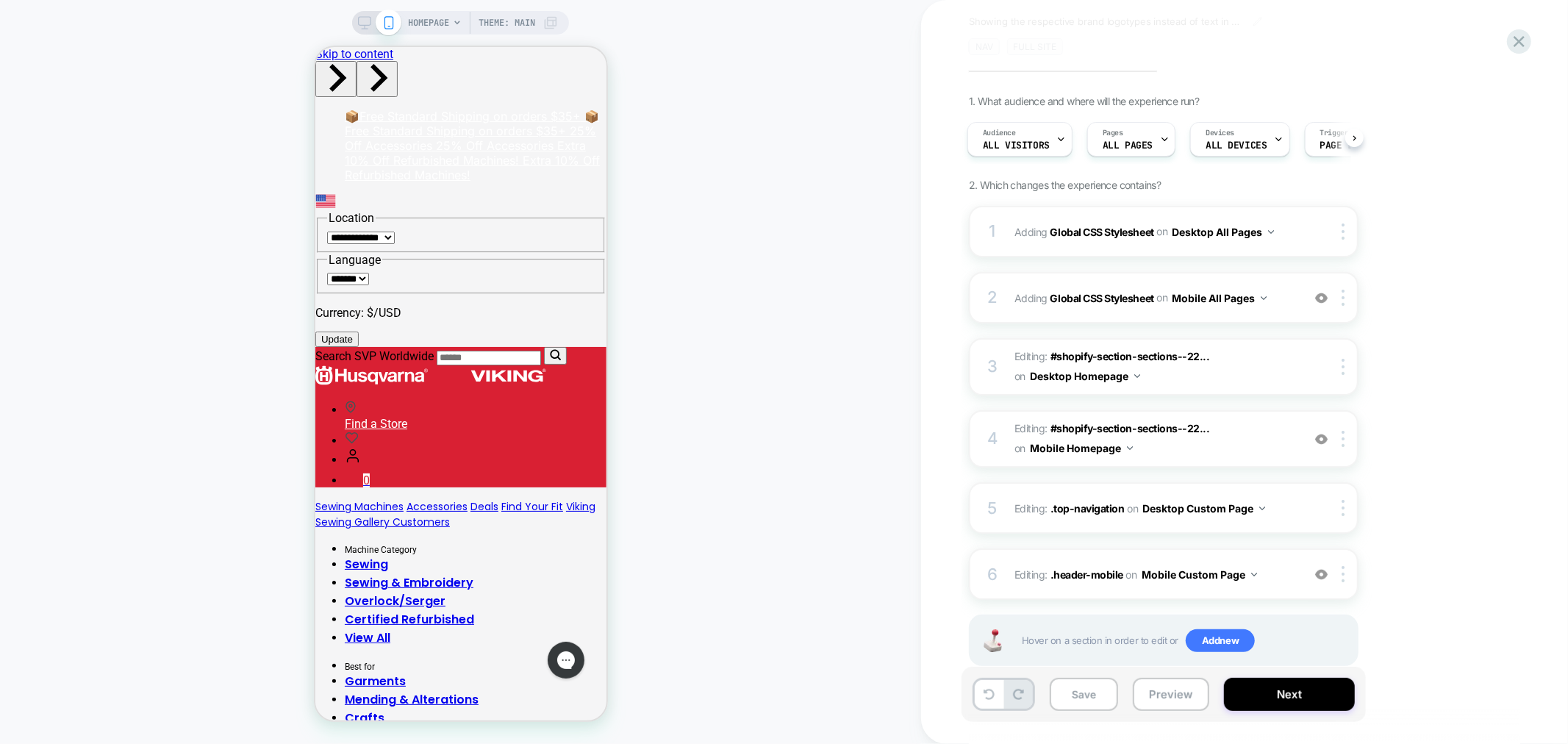
scroll to position [106, 0]
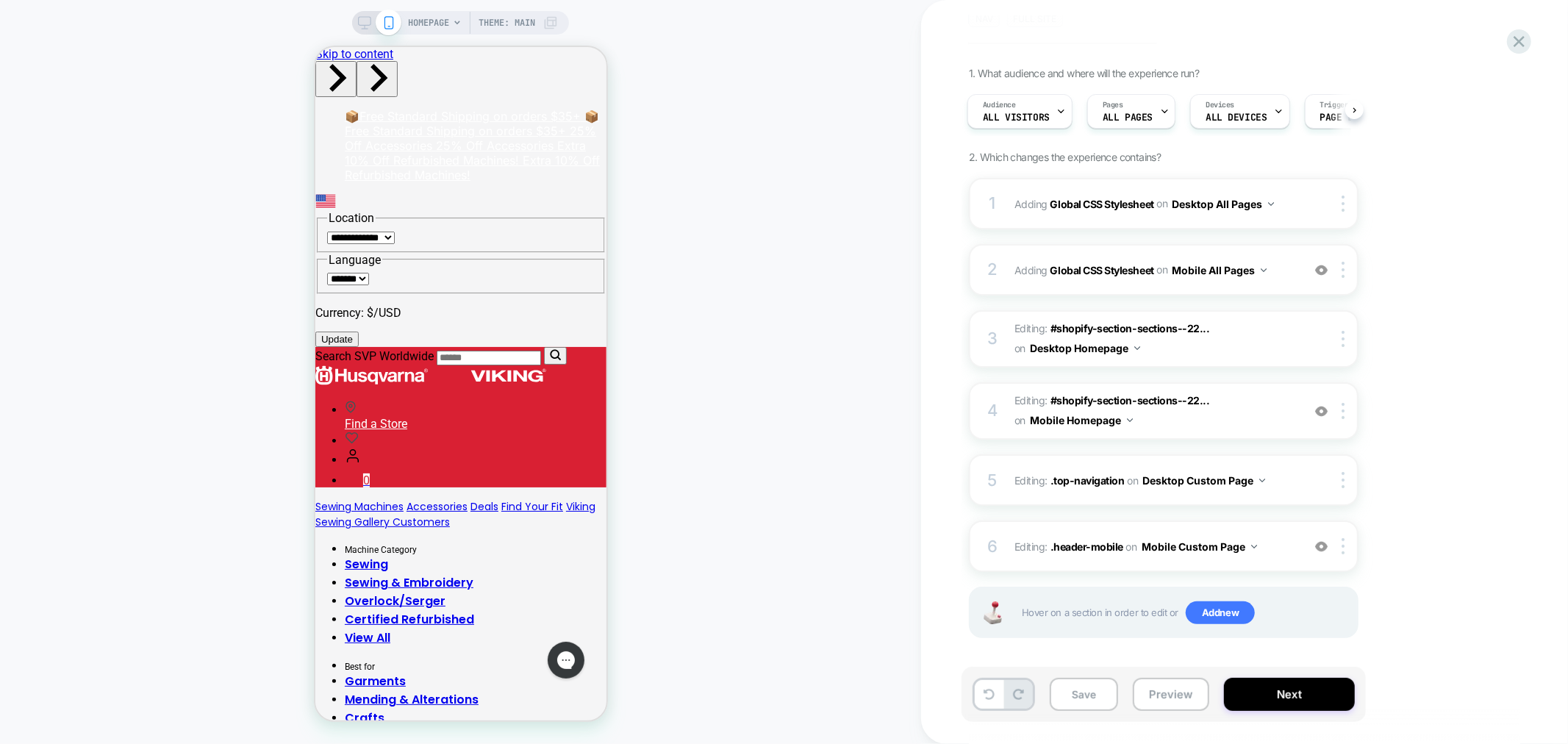
click at [432, 26] on span "HOMEPAGE" at bounding box center [428, 22] width 41 height 23
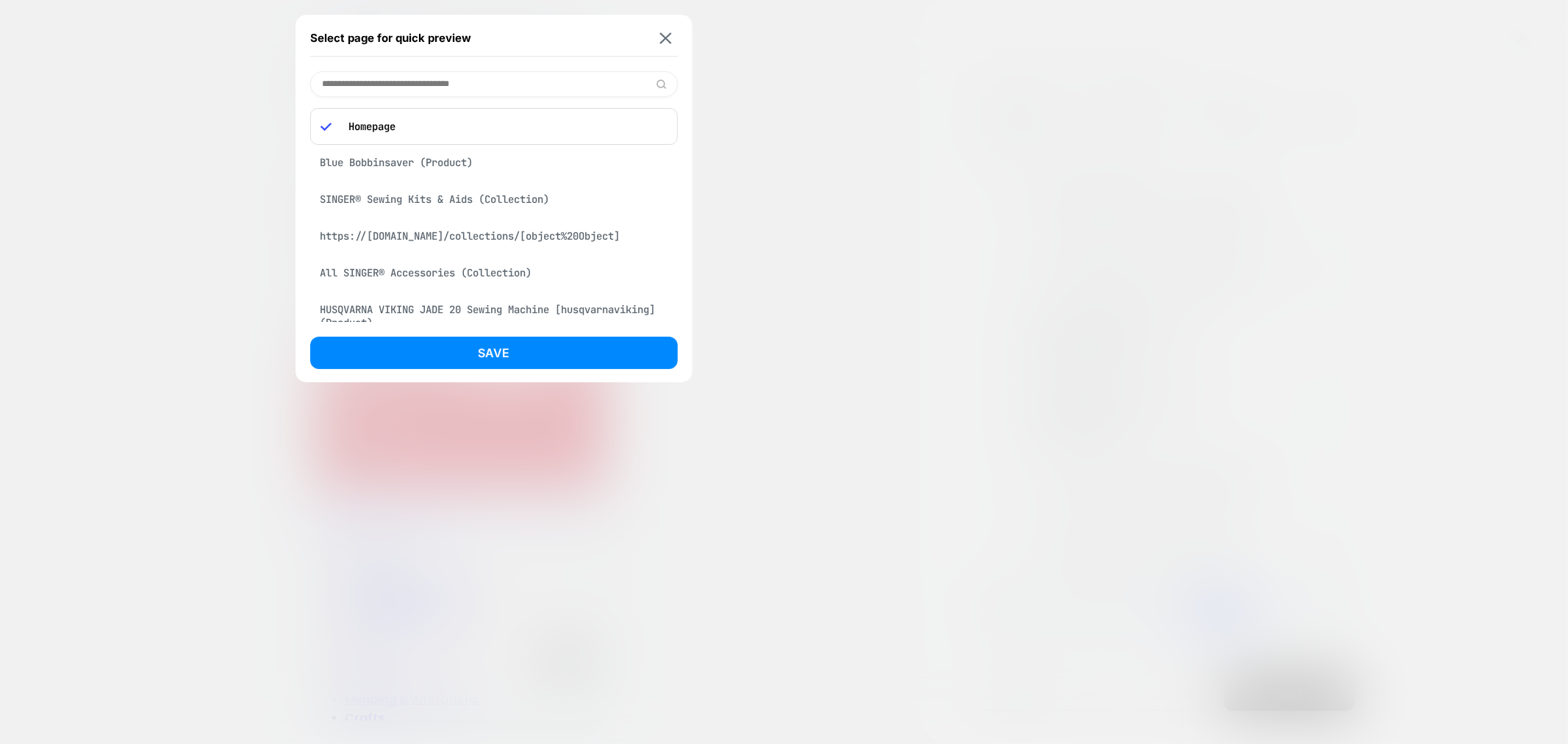
click at [672, 25] on div "Select page for quick preview" at bounding box center [493, 38] width 368 height 37
click at [667, 37] on img at bounding box center [665, 37] width 12 height 11
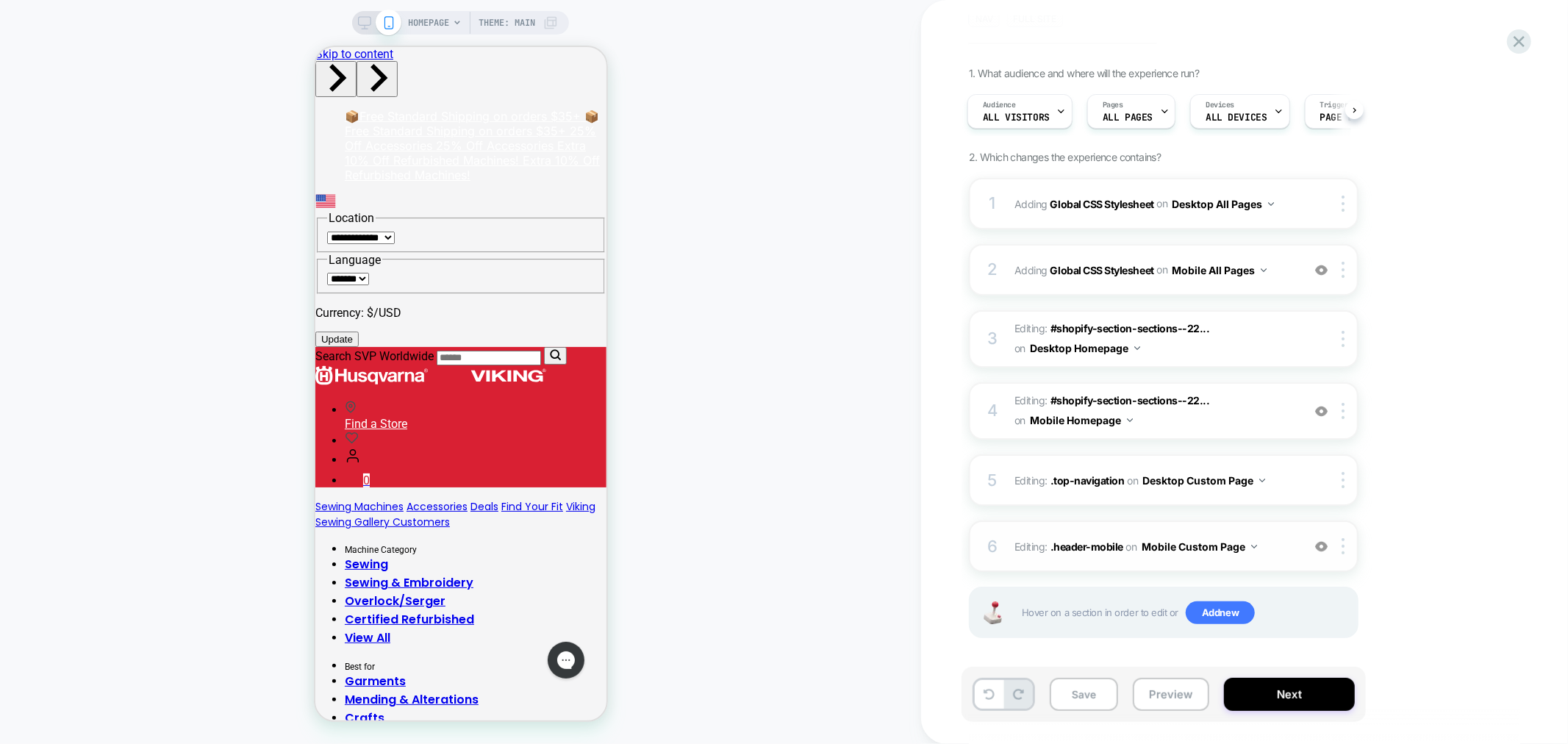
click at [1090, 548] on span "Editing : .header-mobile .header-mobile on Mobile Custom Page" at bounding box center [1154, 547] width 280 height 21
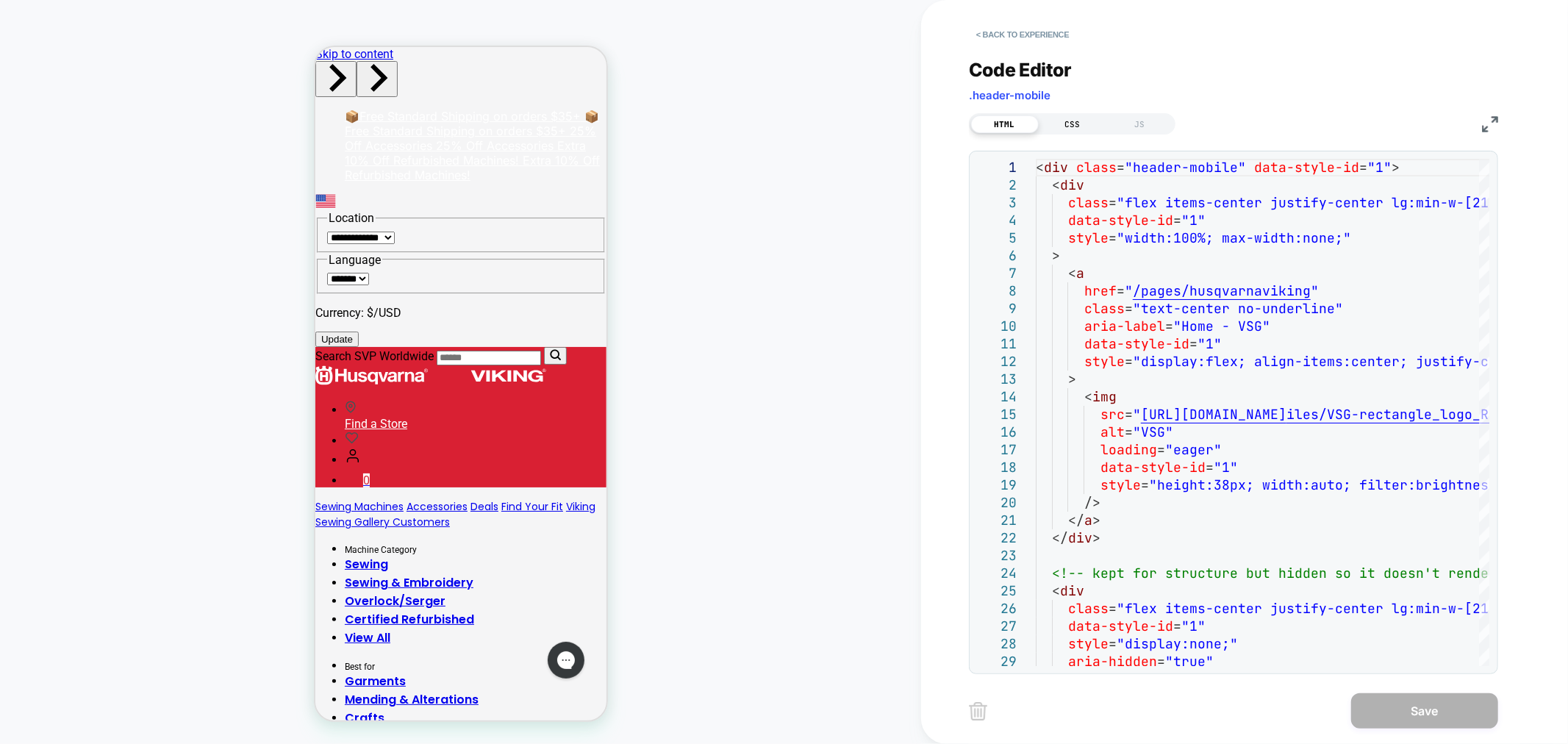
click at [1084, 125] on div "CSS" at bounding box center [1073, 124] width 68 height 17
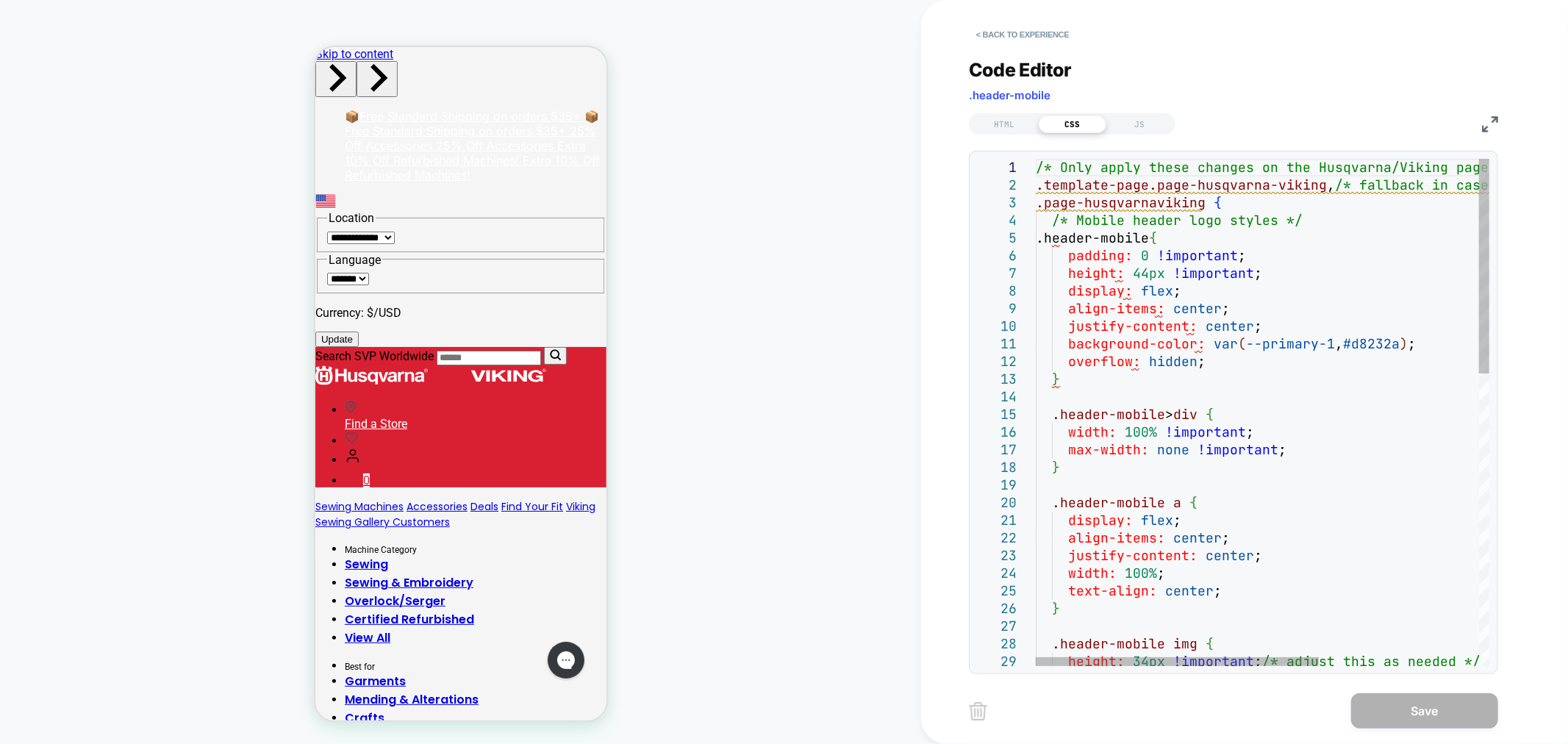
scroll to position [0, 0]
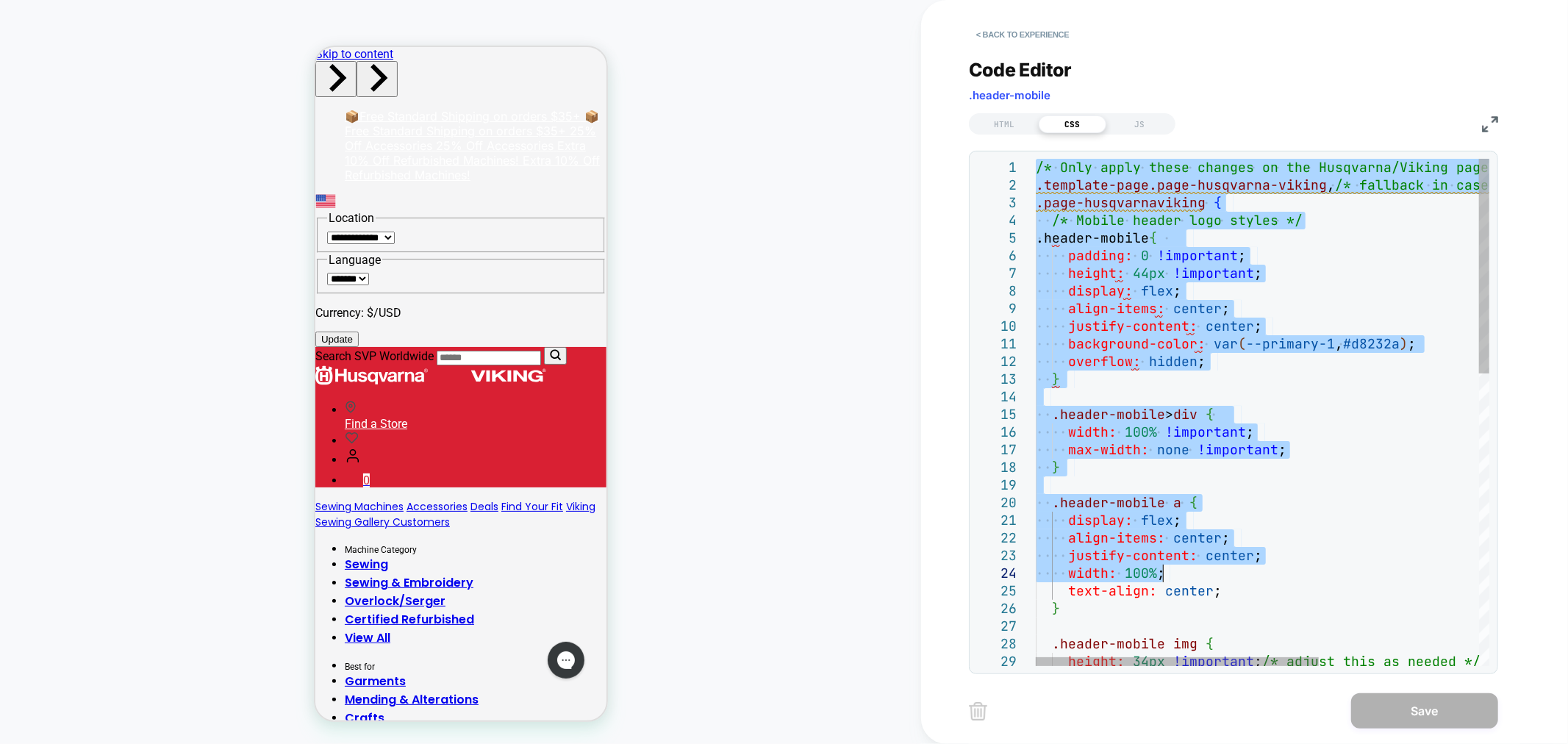
type textarea "**********"
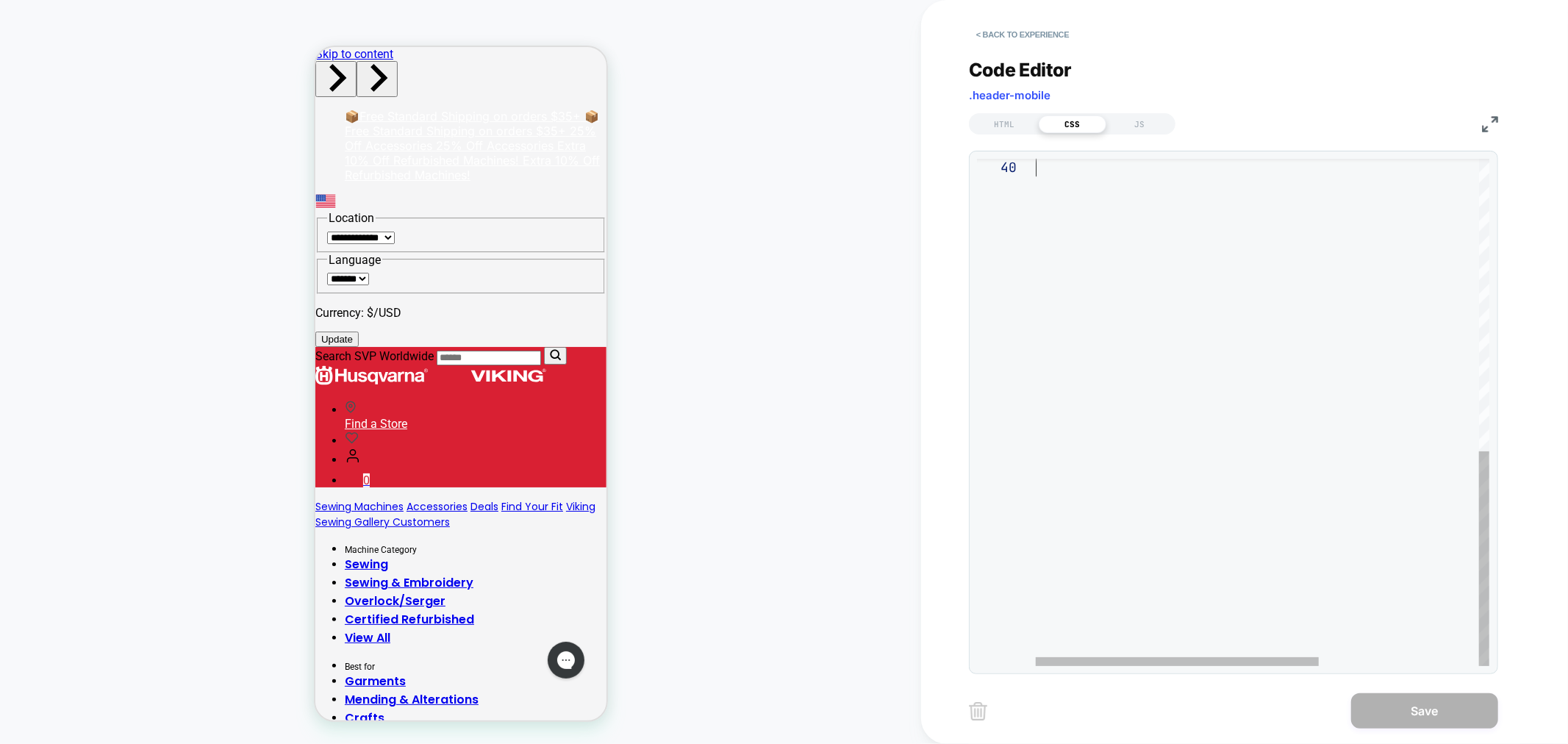
drag, startPoint x: 1038, startPoint y: 167, endPoint x: 1203, endPoint y: 783, distance: 637.7
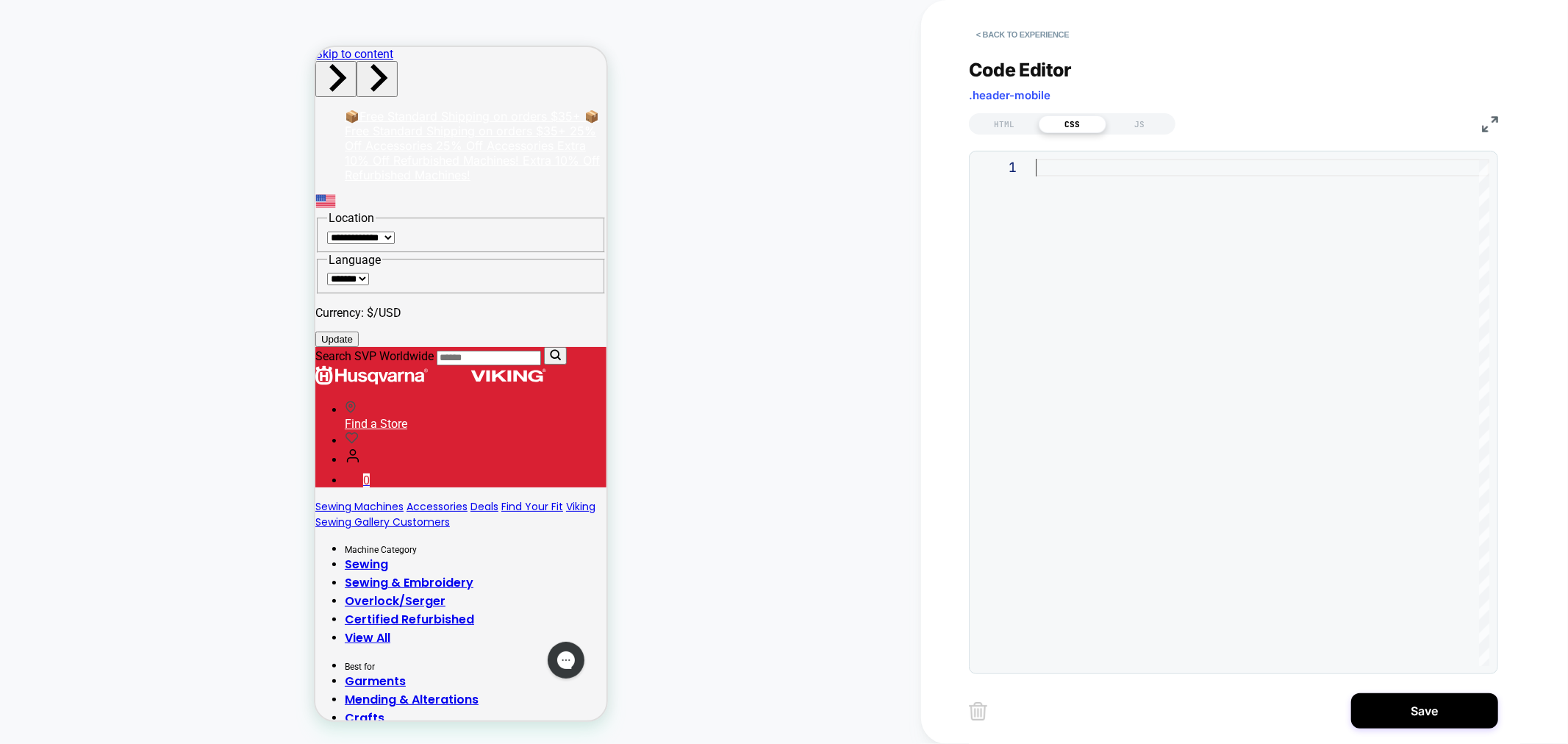
type textarea "**********"
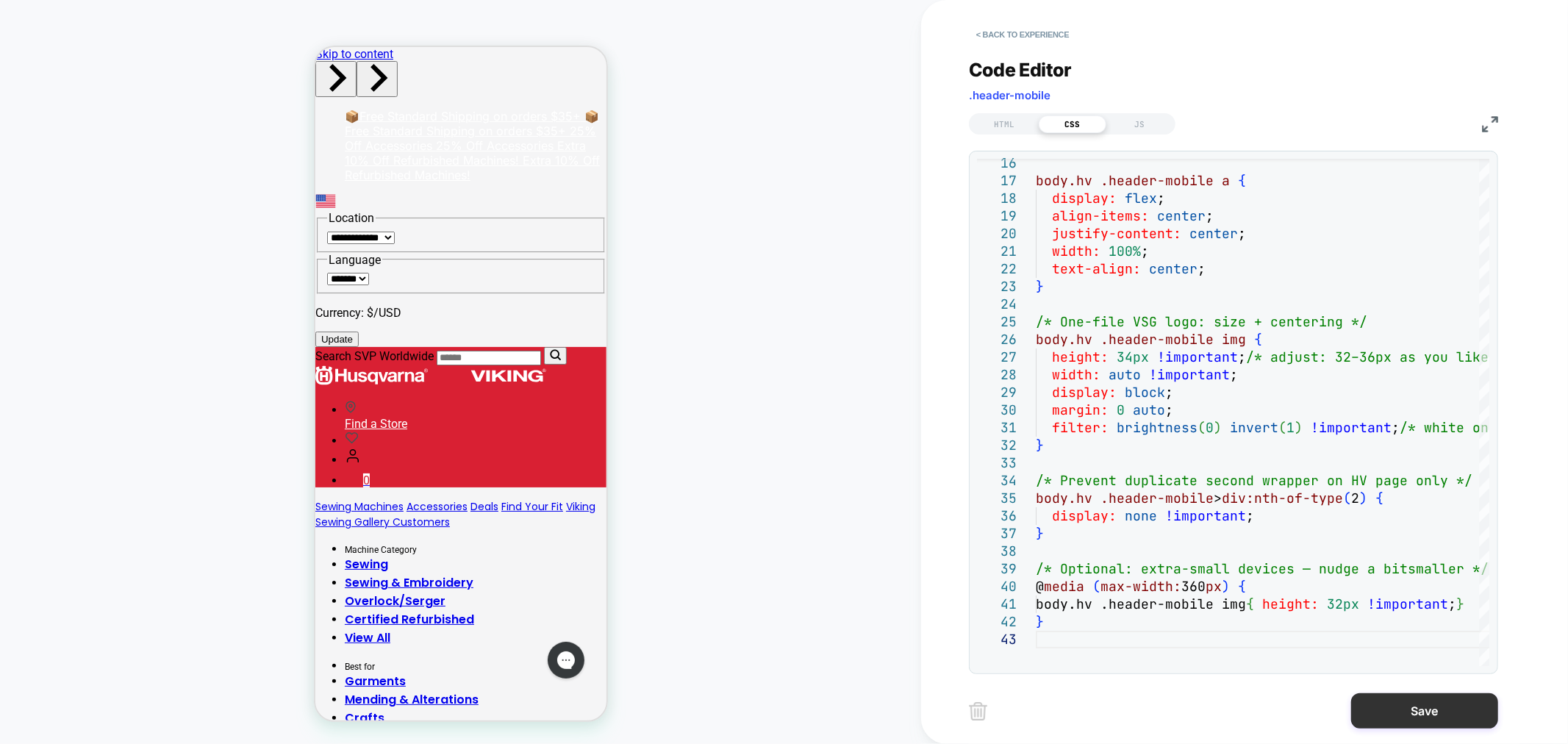
click at [1423, 702] on button "Save" at bounding box center [1423, 711] width 147 height 35
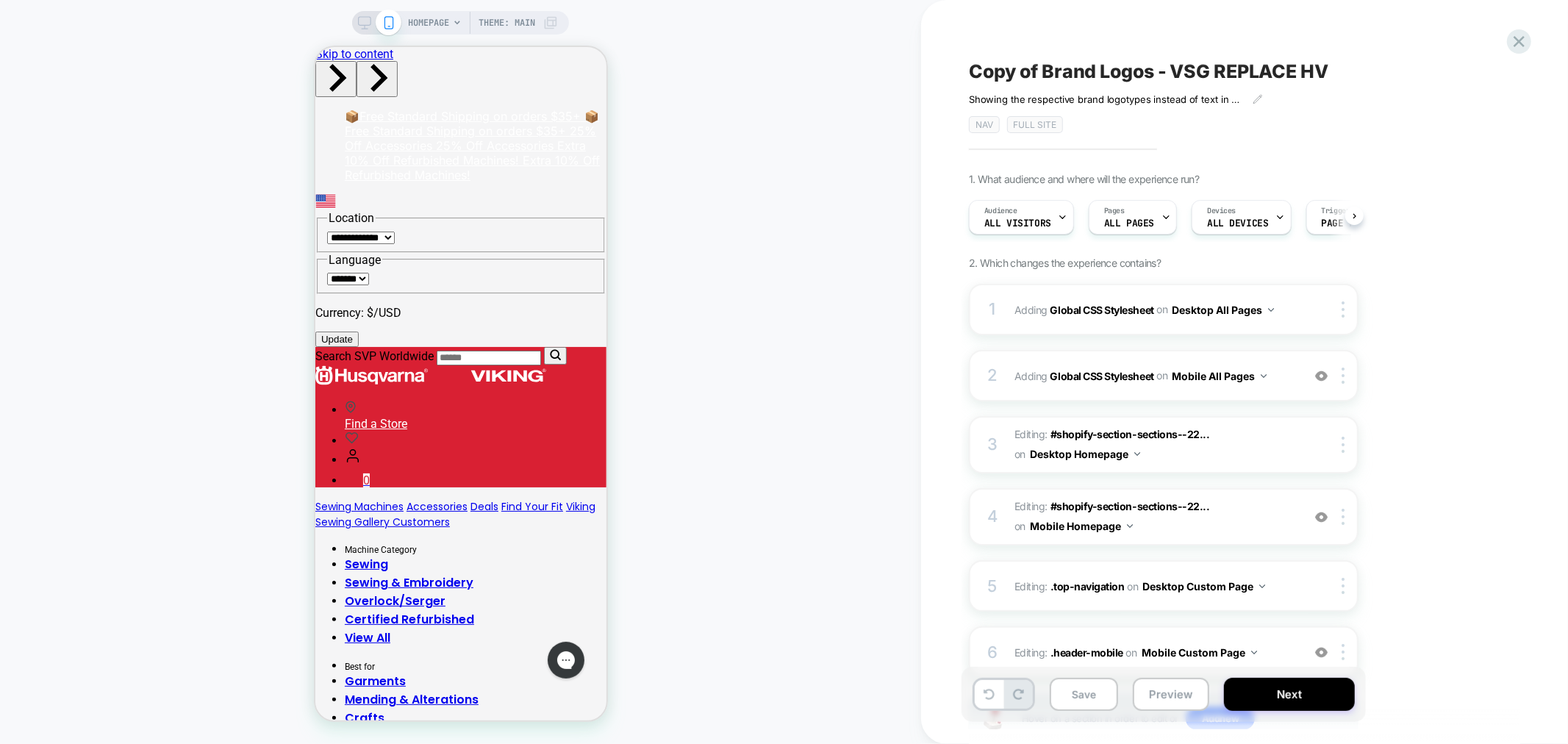
scroll to position [0, 1]
click at [451, 16] on div "HOMEPAGE Theme: MAIN" at bounding box center [483, 22] width 150 height 23
click at [443, 25] on span "HOMEPAGE" at bounding box center [428, 22] width 41 height 23
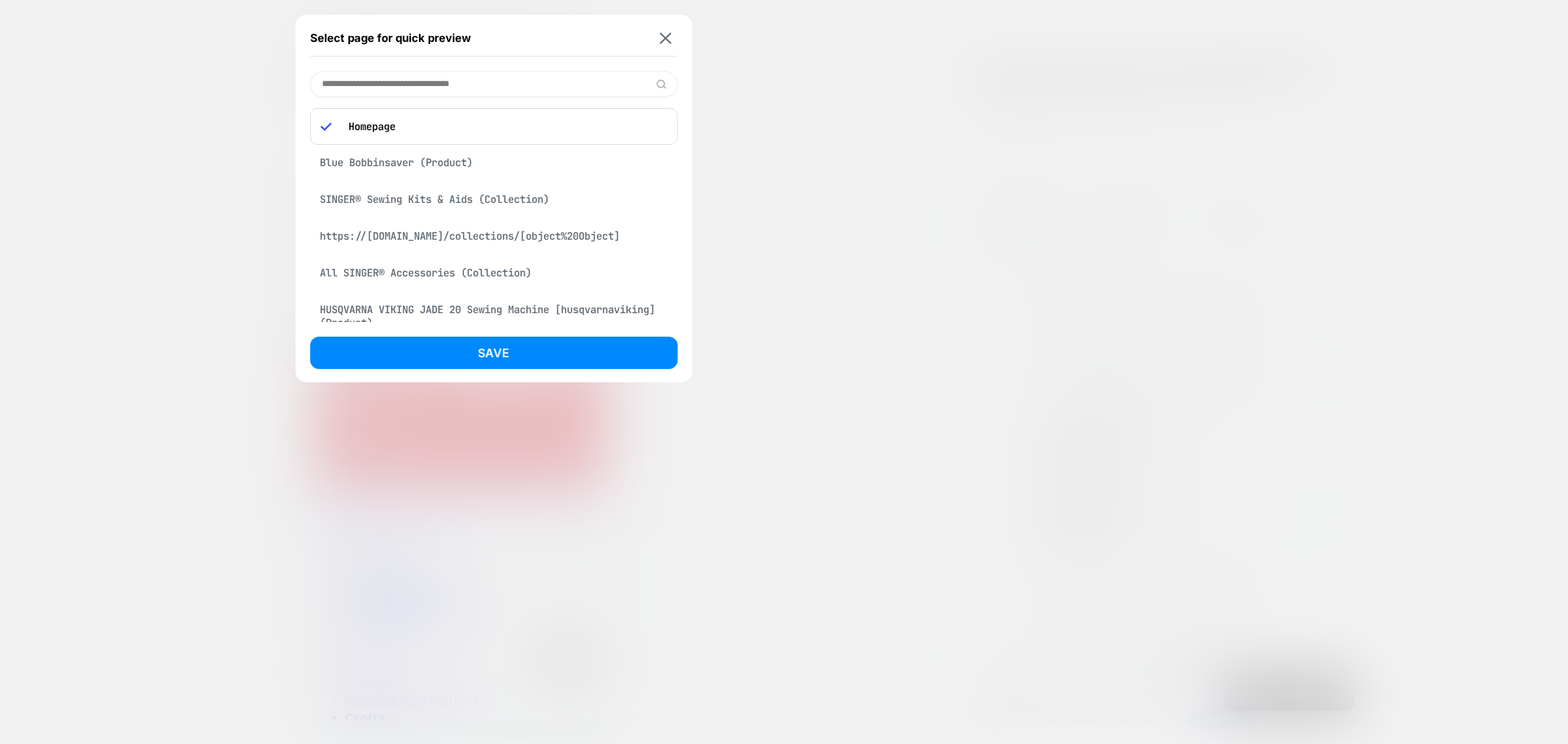
click at [450, 86] on input at bounding box center [493, 84] width 368 height 25
paste input "**********"
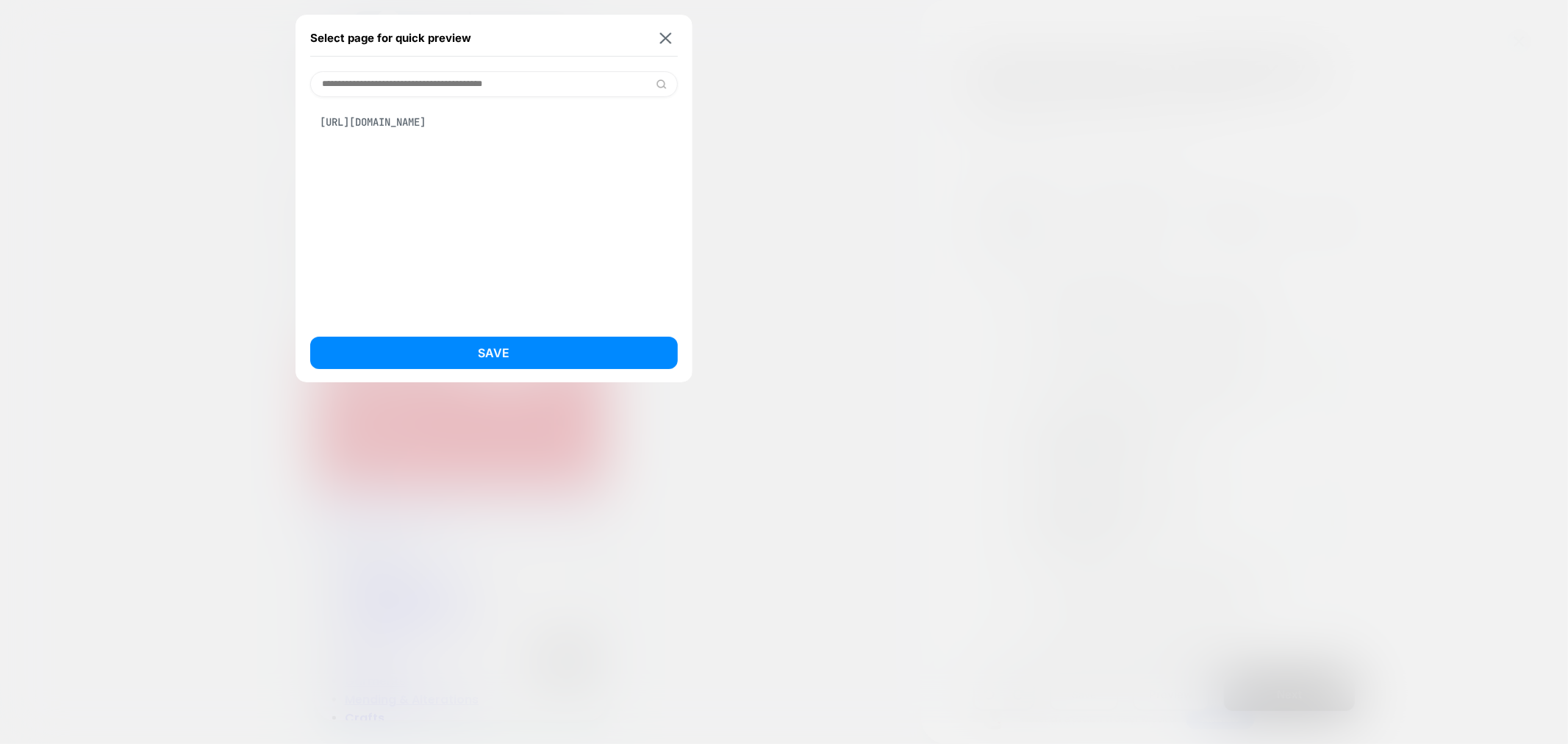
type input "**********"
click at [583, 114] on div "[URL][DOMAIN_NAME]" at bounding box center [493, 121] width 368 height 28
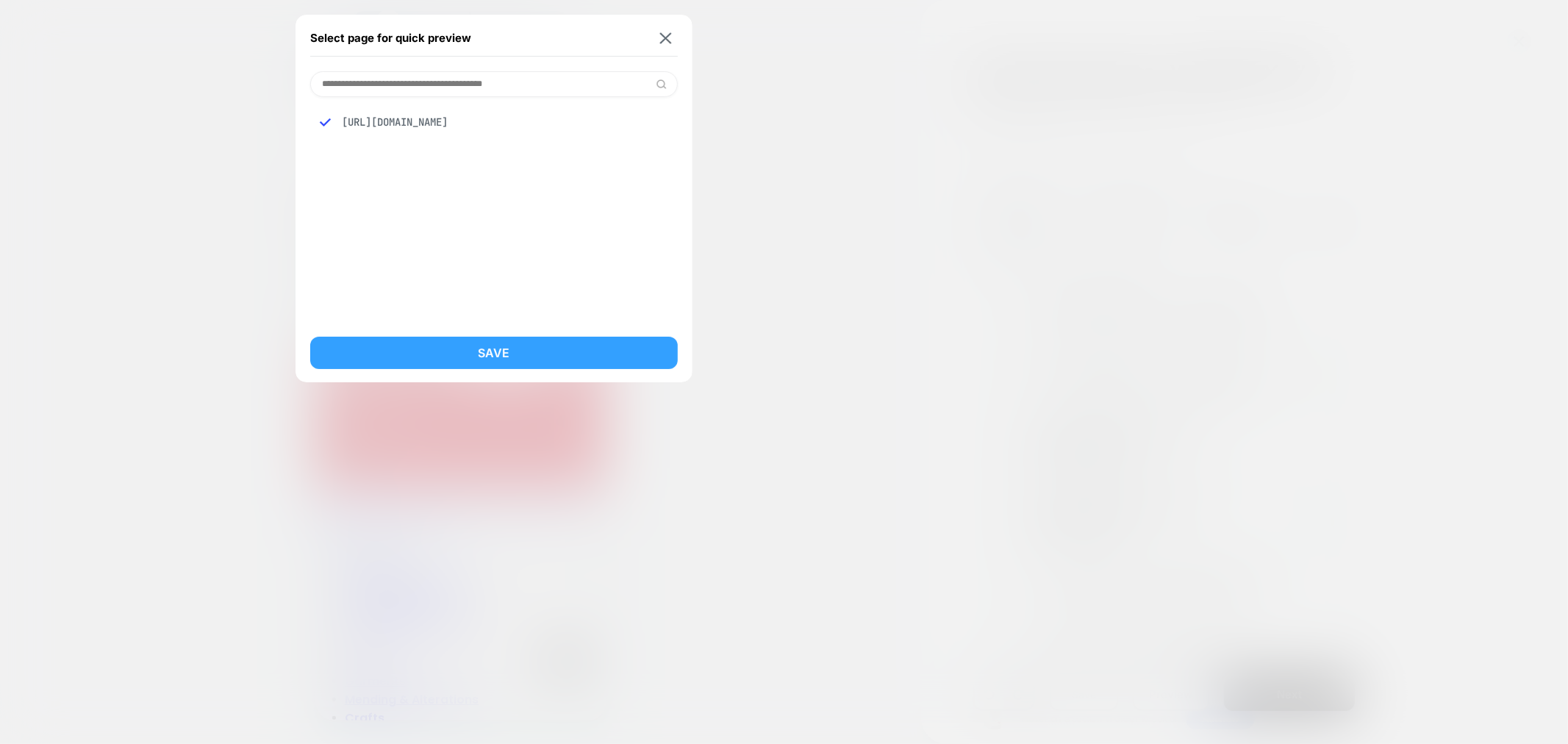
click at [592, 360] on button "Save" at bounding box center [493, 353] width 368 height 32
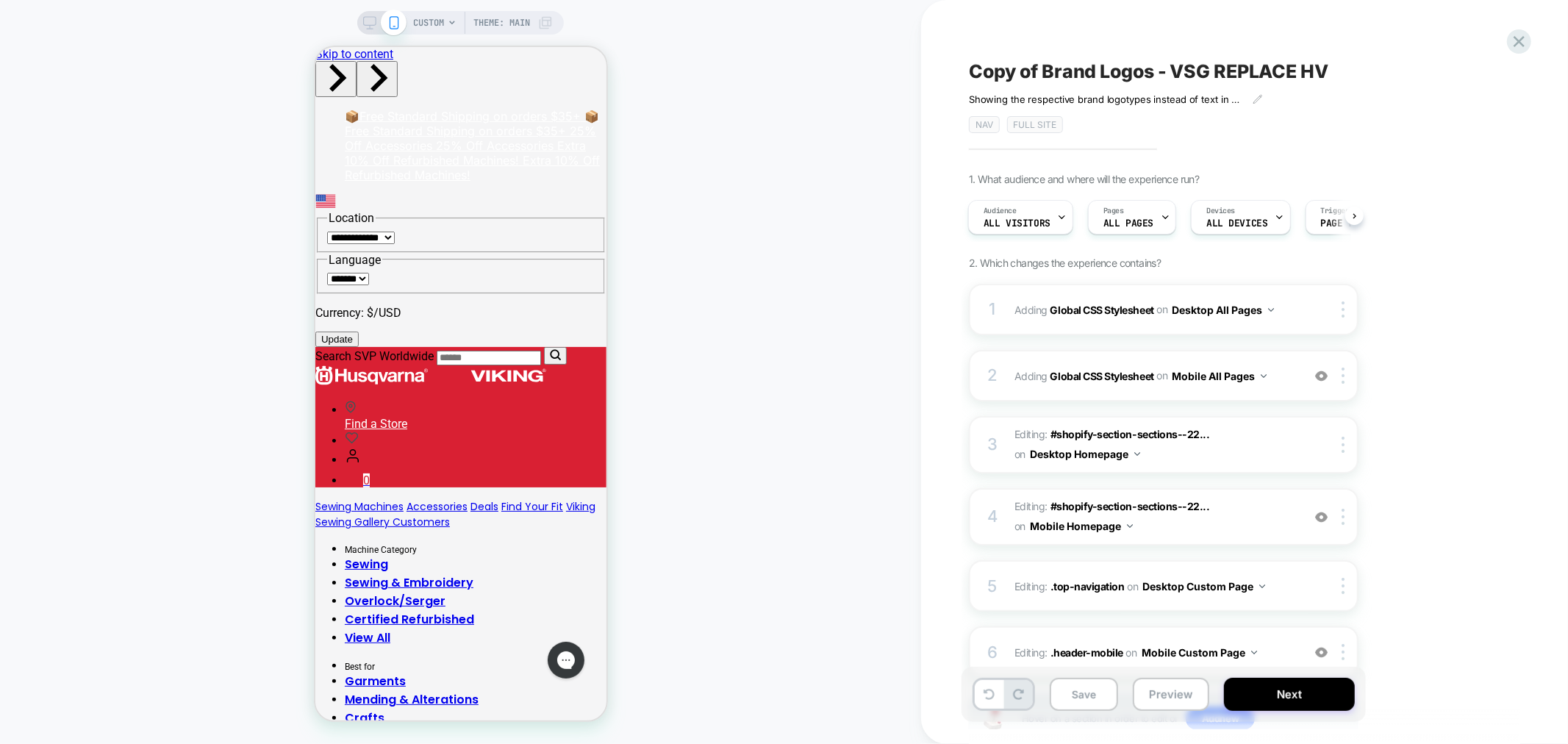
scroll to position [0, 2]
click at [422, 22] on span "CUSTOM" at bounding box center [428, 22] width 31 height 23
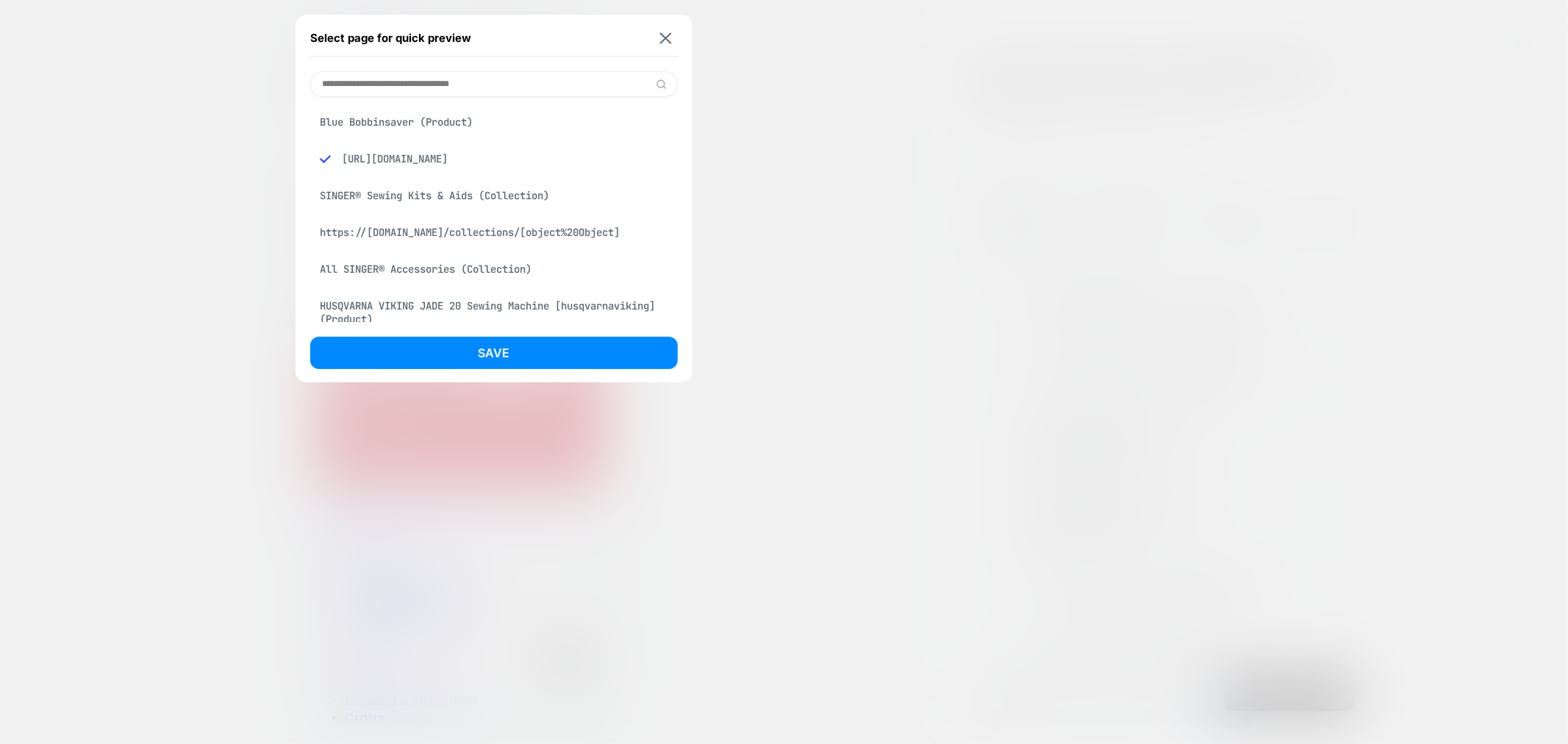
click at [464, 85] on input at bounding box center [493, 84] width 368 height 25
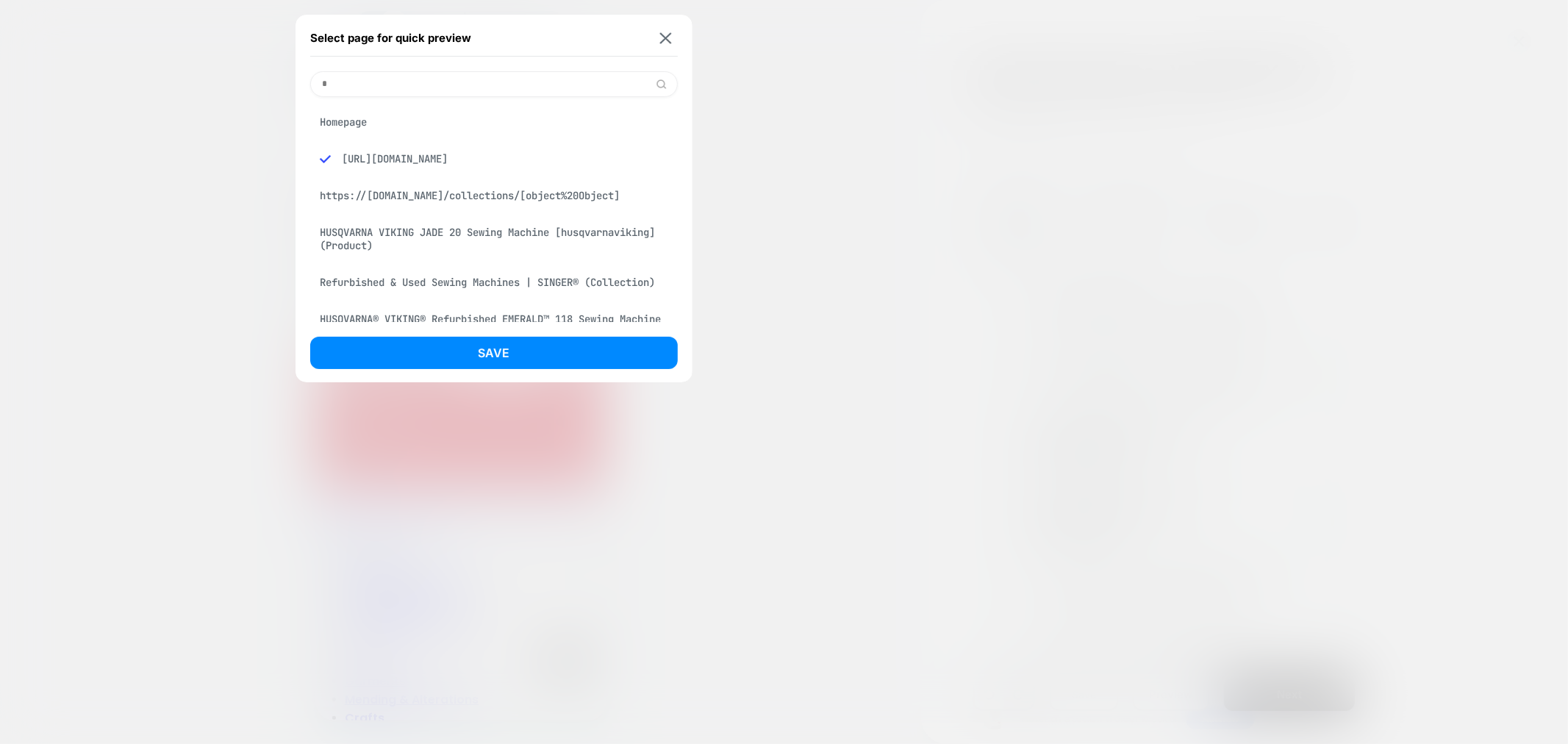
type input "*"
click at [474, 126] on div "Homepage" at bounding box center [493, 121] width 368 height 28
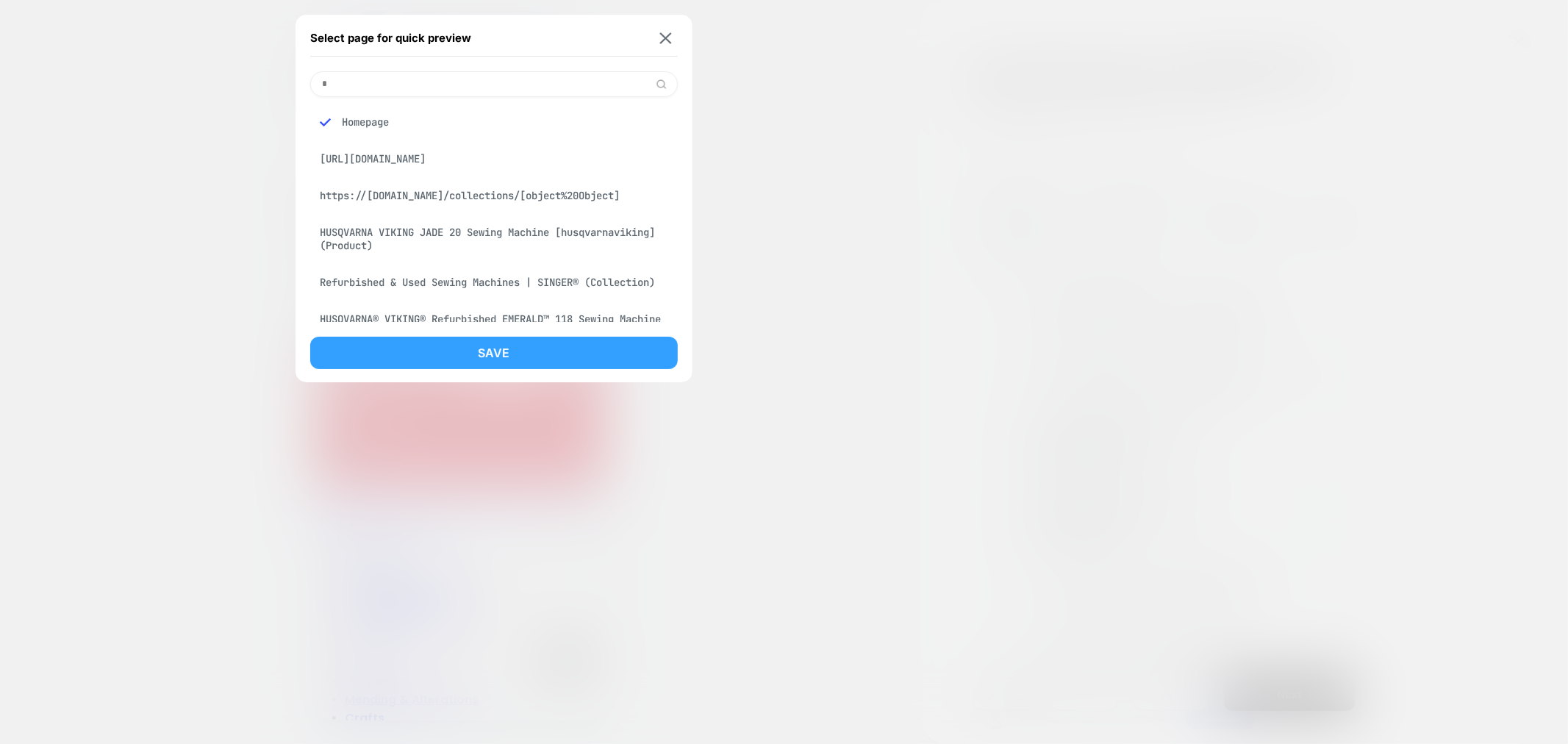
click at [506, 360] on button "Save" at bounding box center [493, 353] width 368 height 32
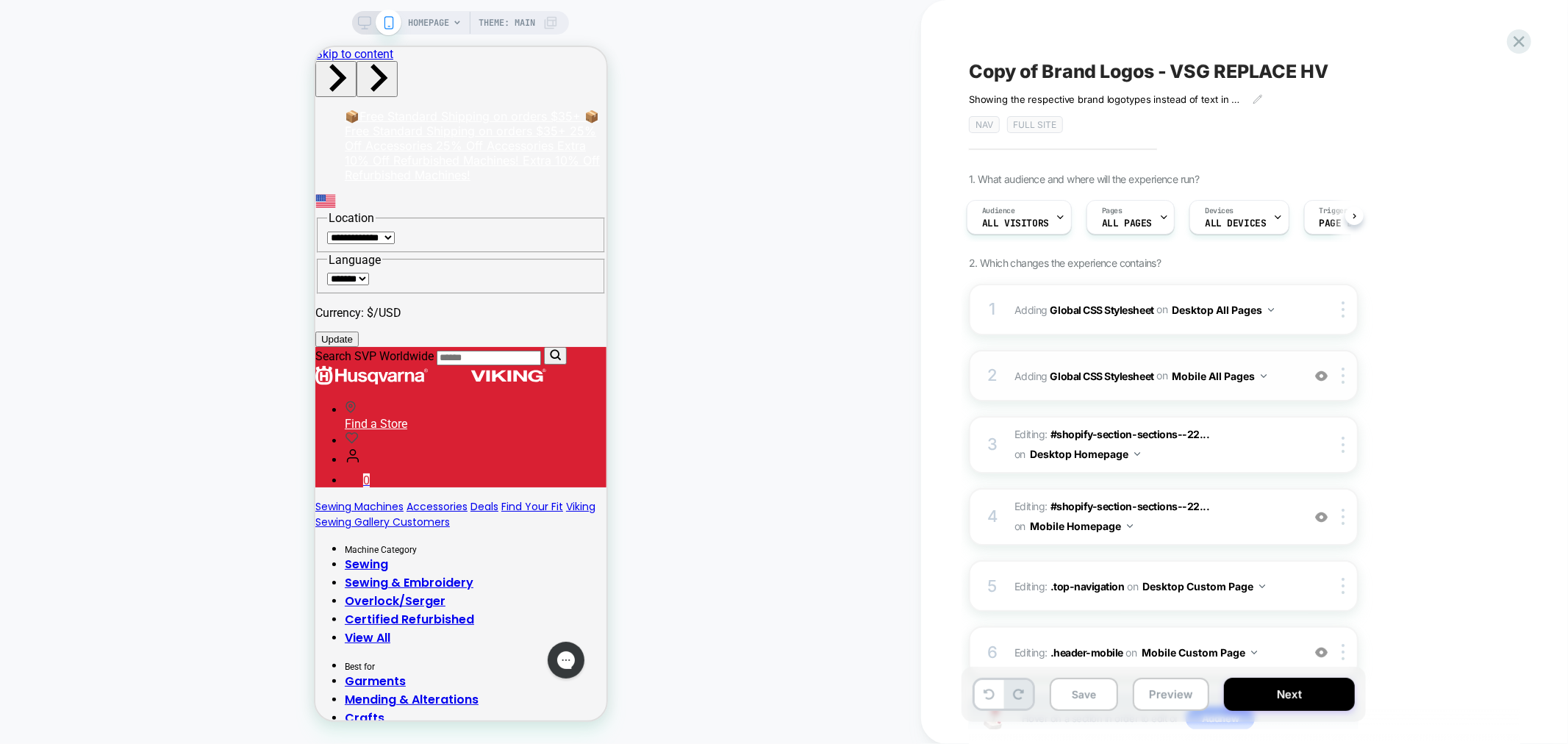
scroll to position [106, 0]
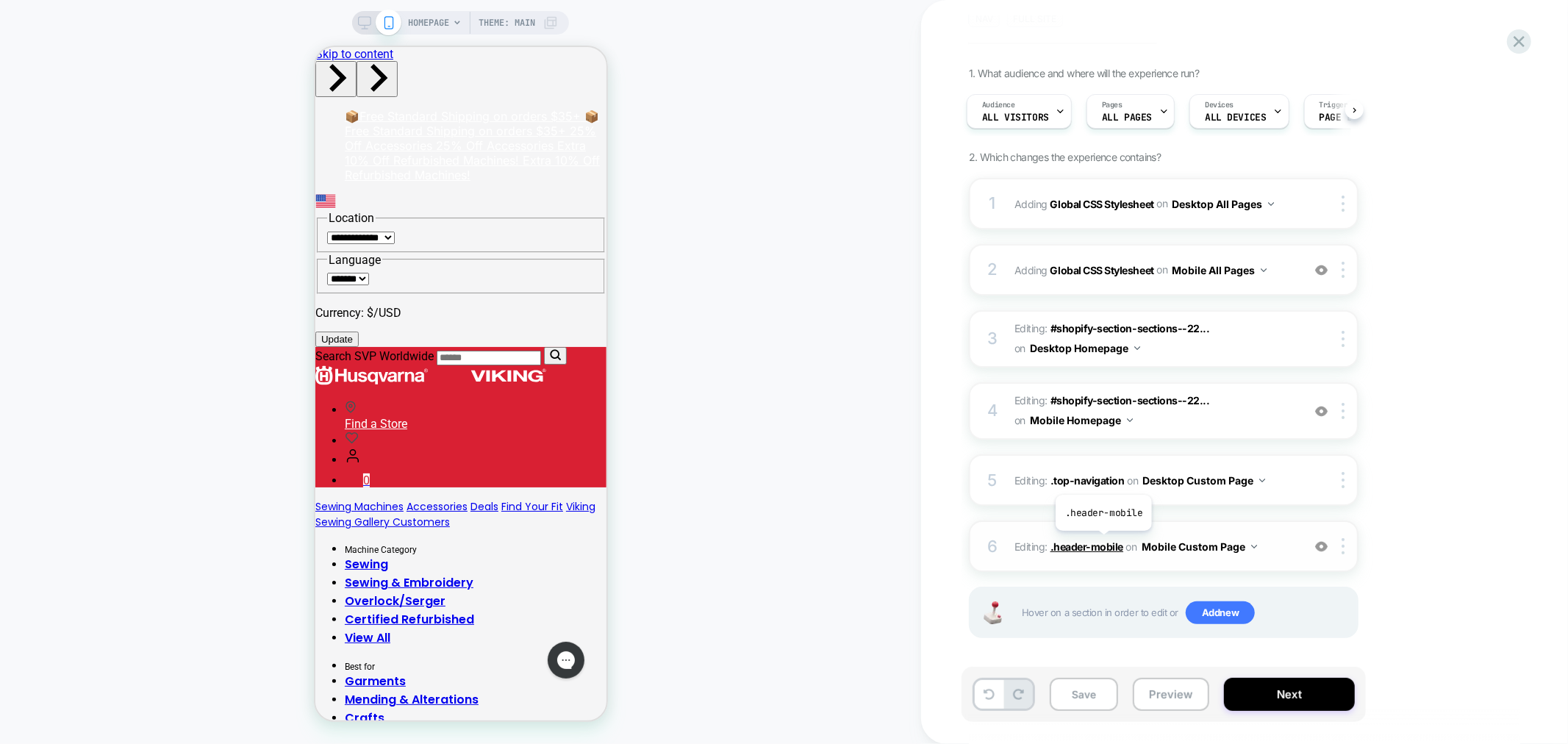
click at [1103, 542] on span ".header-mobile" at bounding box center [1086, 546] width 73 height 13
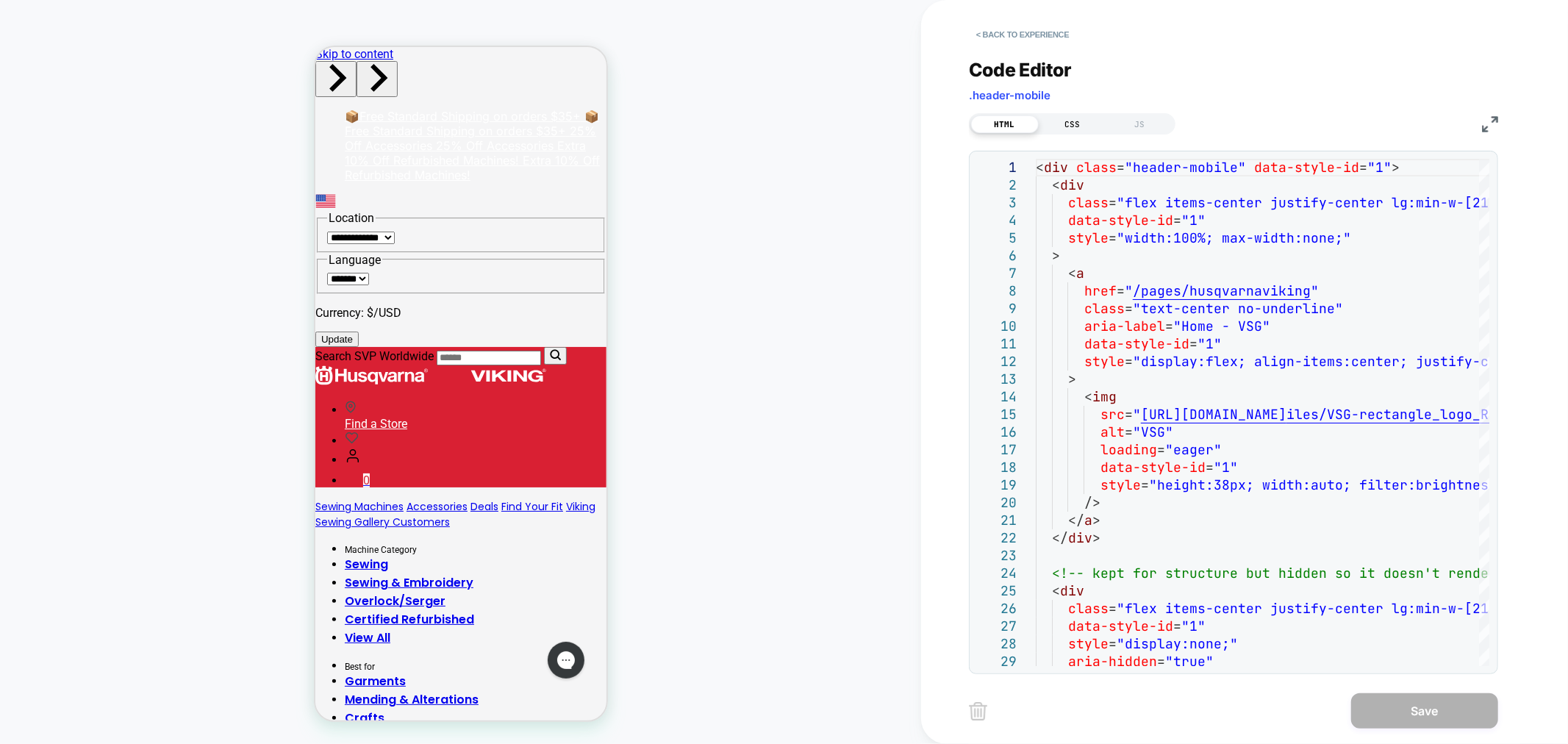
click at [1086, 122] on div "CSS" at bounding box center [1073, 124] width 68 height 17
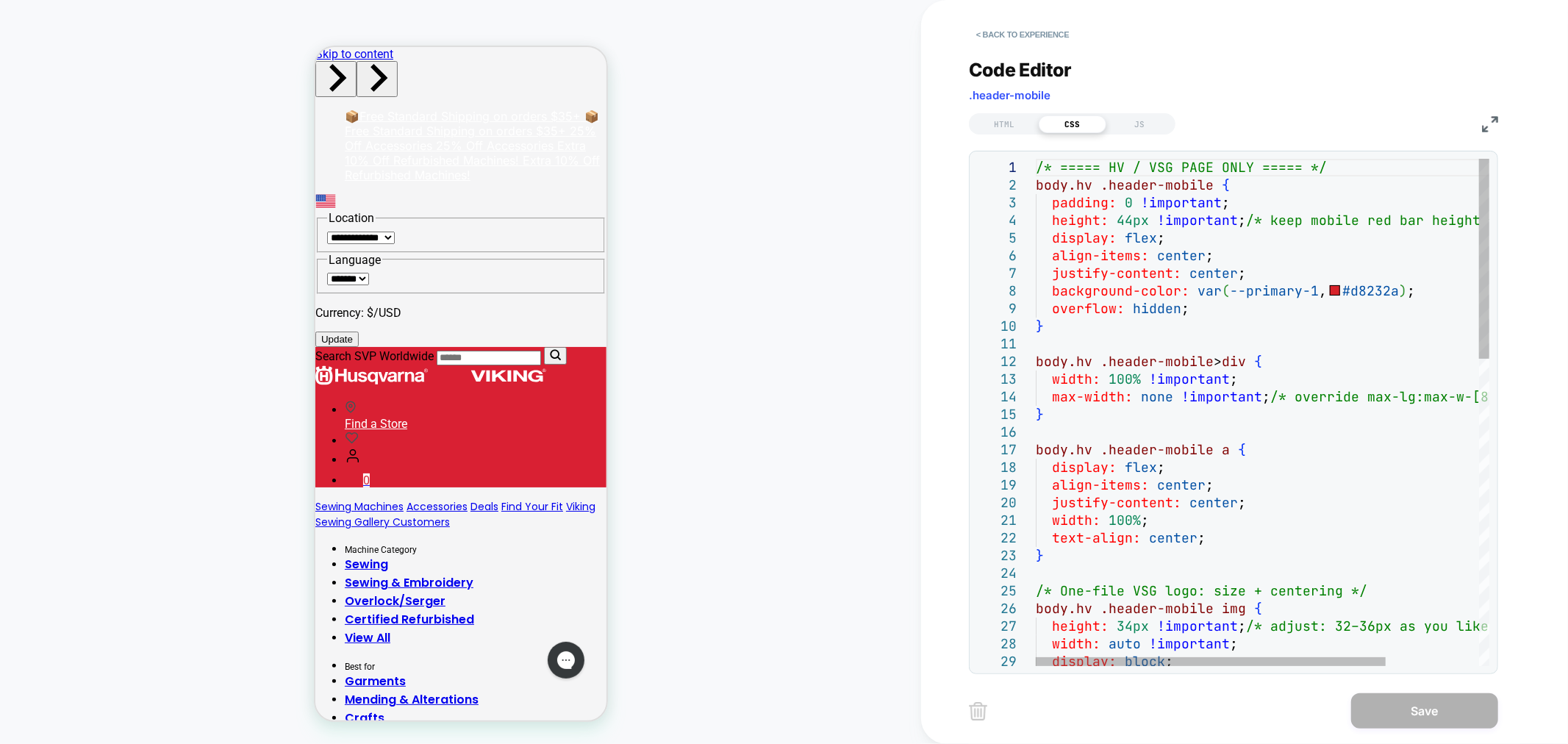
drag, startPoint x: 1035, startPoint y: 169, endPoint x: 1083, endPoint y: 209, distance: 62.5
click at [1083, 209] on div "/* ===== HV / VSG PAGE ONLY ===== */ body.hv .header-mobile { padding: 0 !impor…" at bounding box center [1262, 413] width 453 height 507
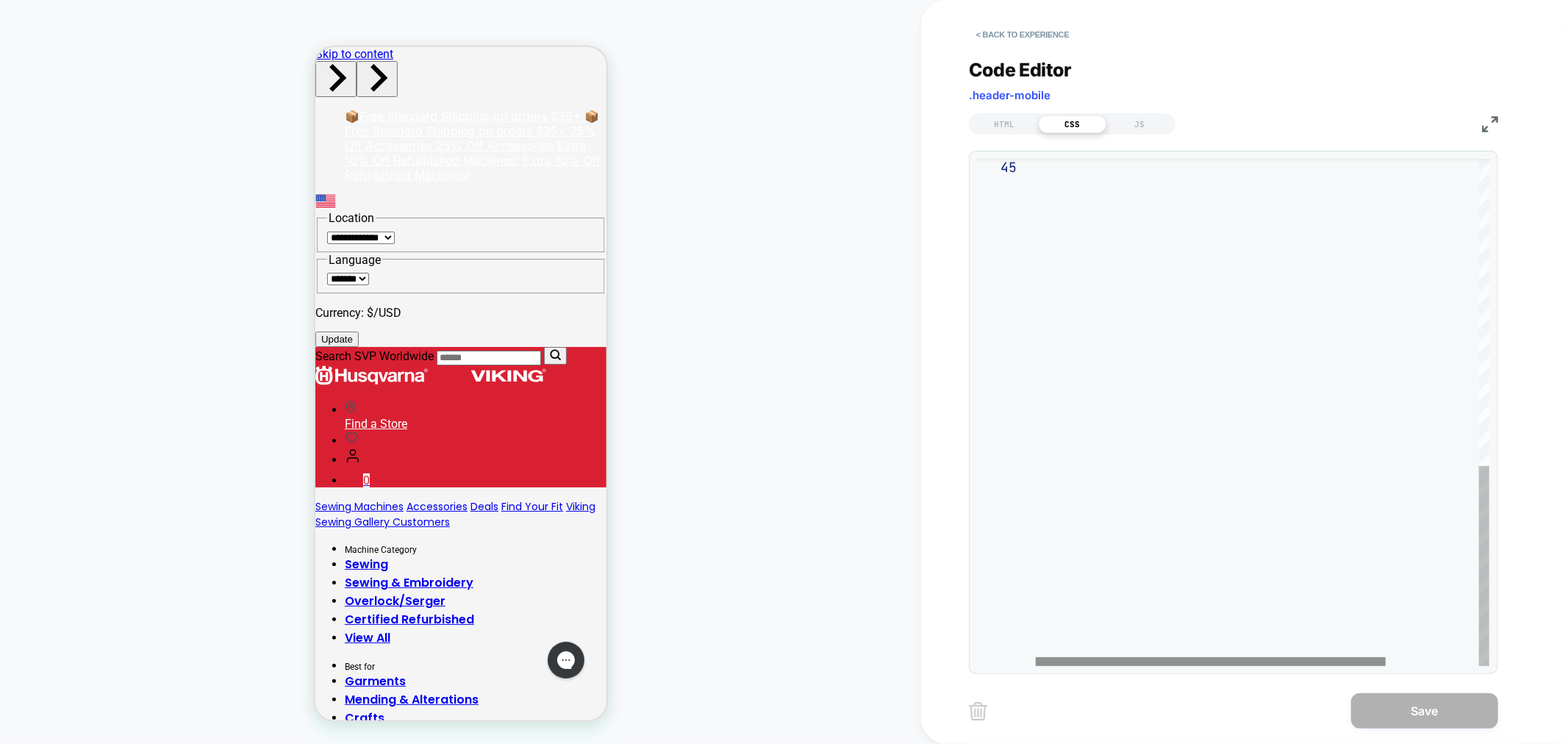
drag, startPoint x: 1039, startPoint y: 166, endPoint x: 1226, endPoint y: 664, distance: 532.0
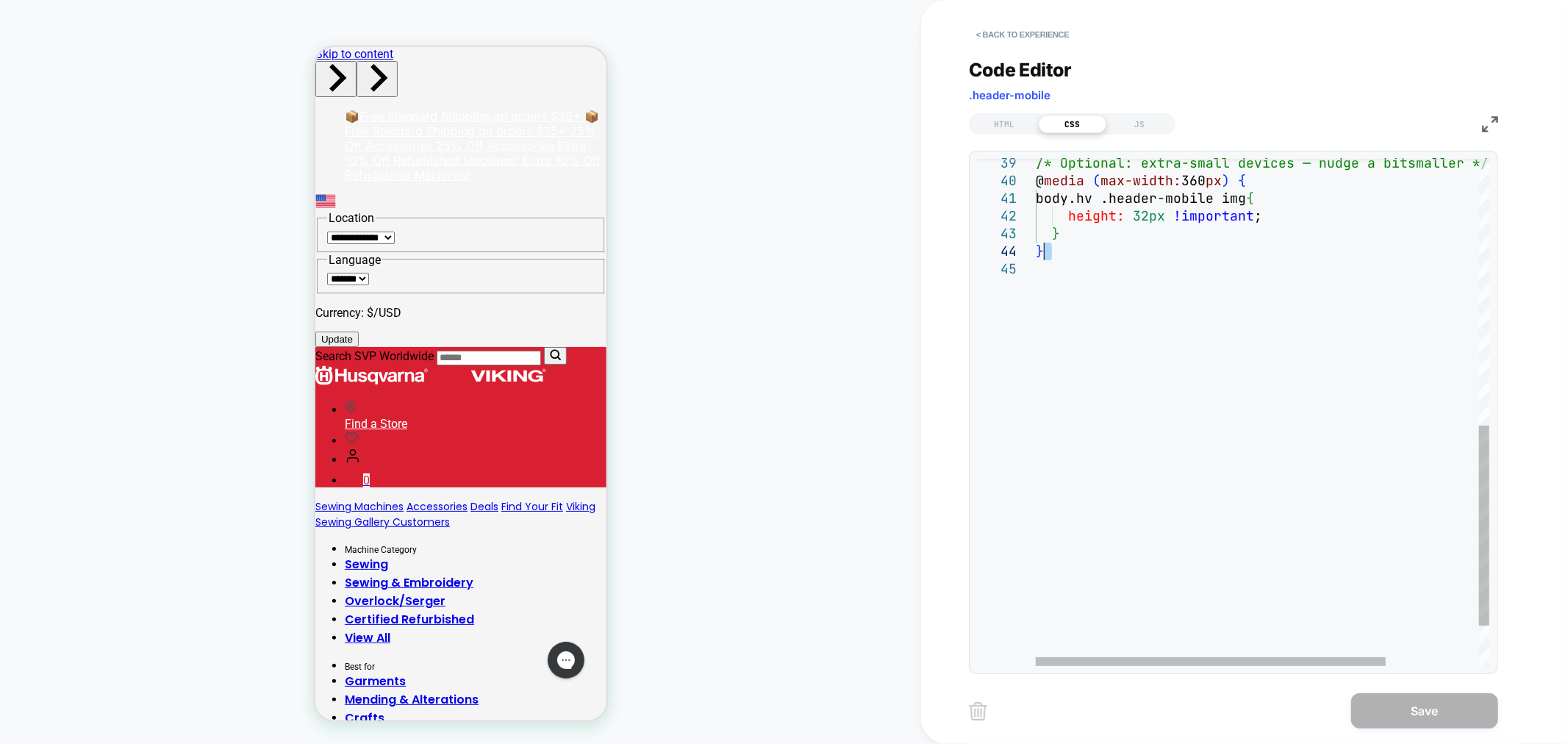
type textarea "**********"
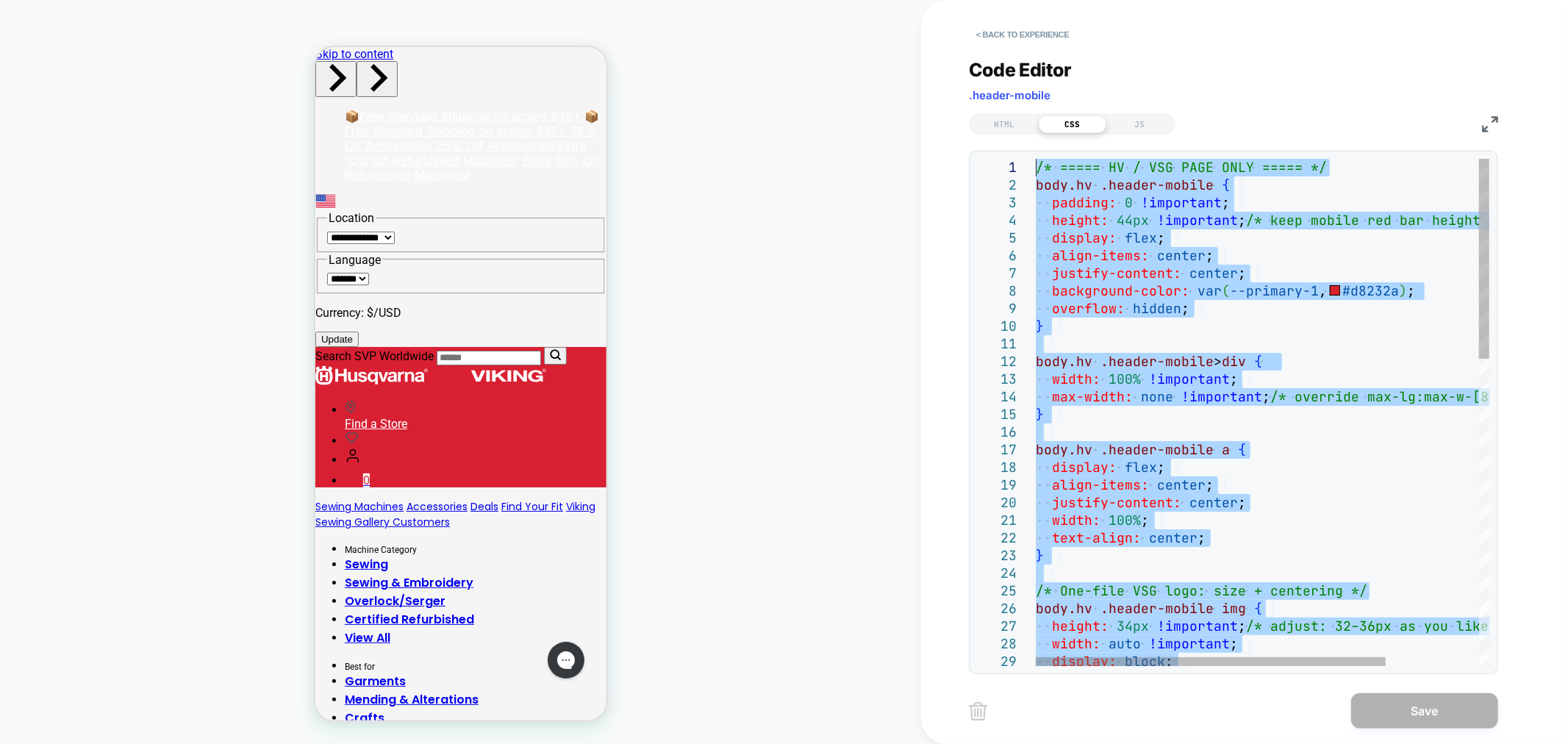
drag, startPoint x: 1049, startPoint y: 263, endPoint x: 982, endPoint y: -62, distance: 331.8
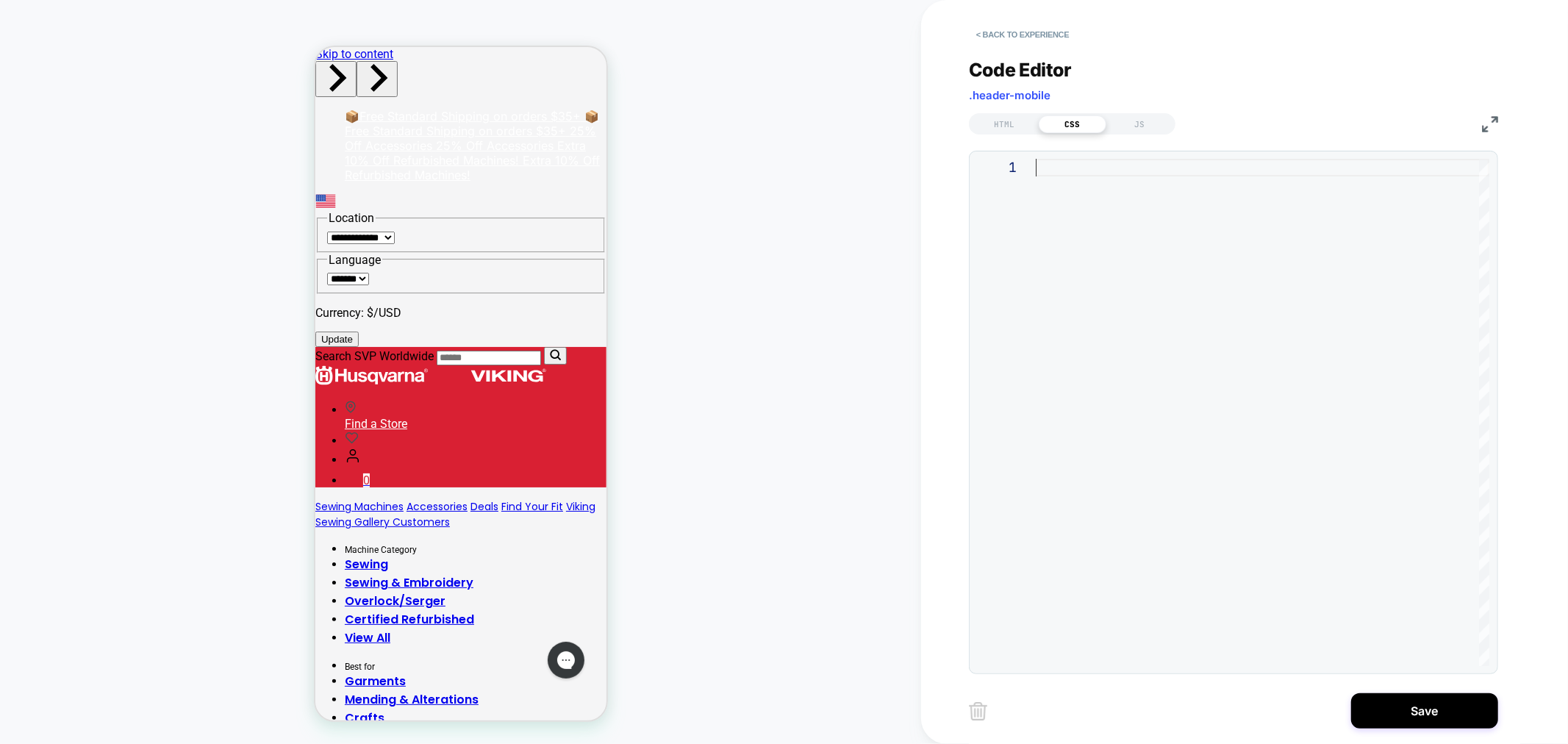
type textarea "**********"
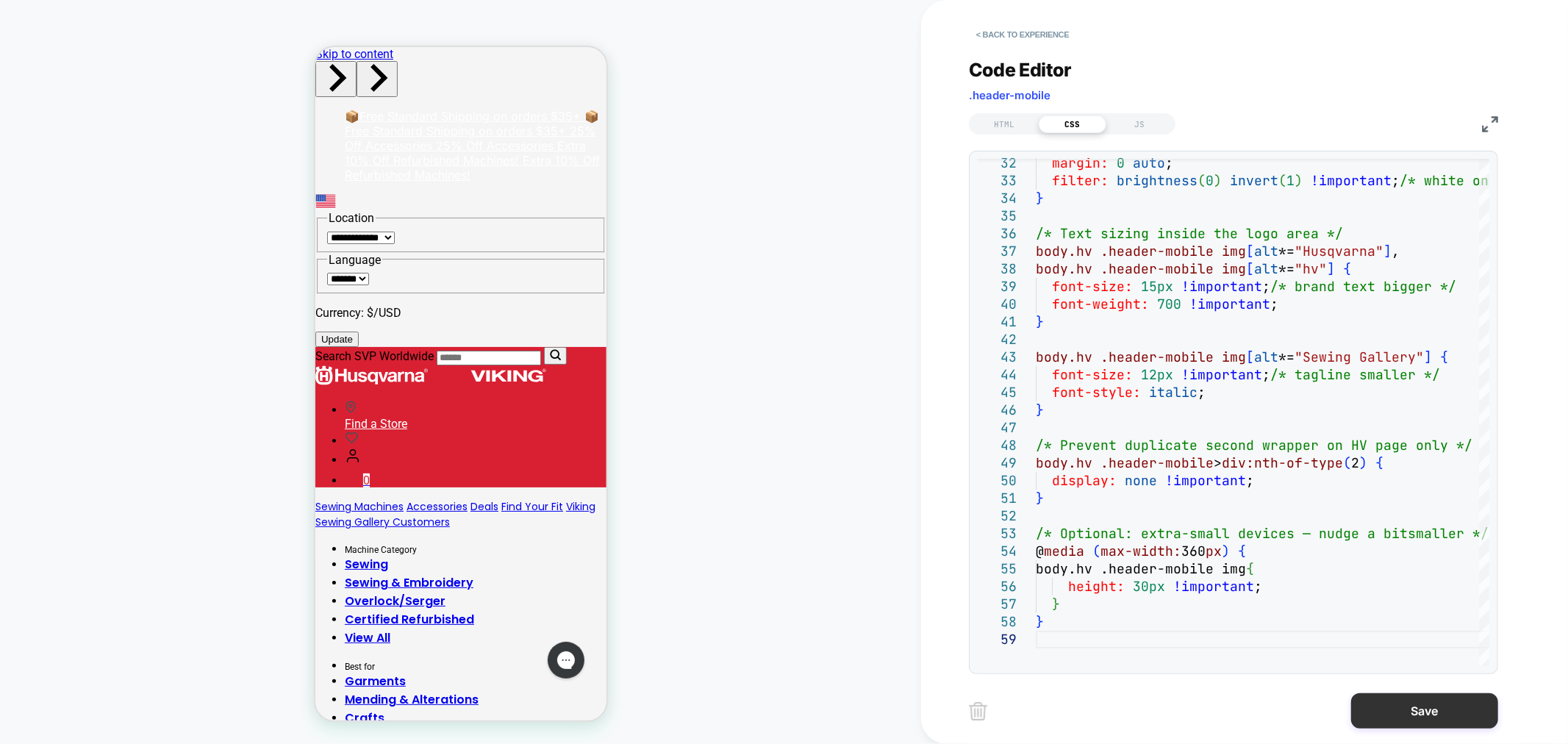
click at [1429, 701] on button "Save" at bounding box center [1423, 711] width 147 height 35
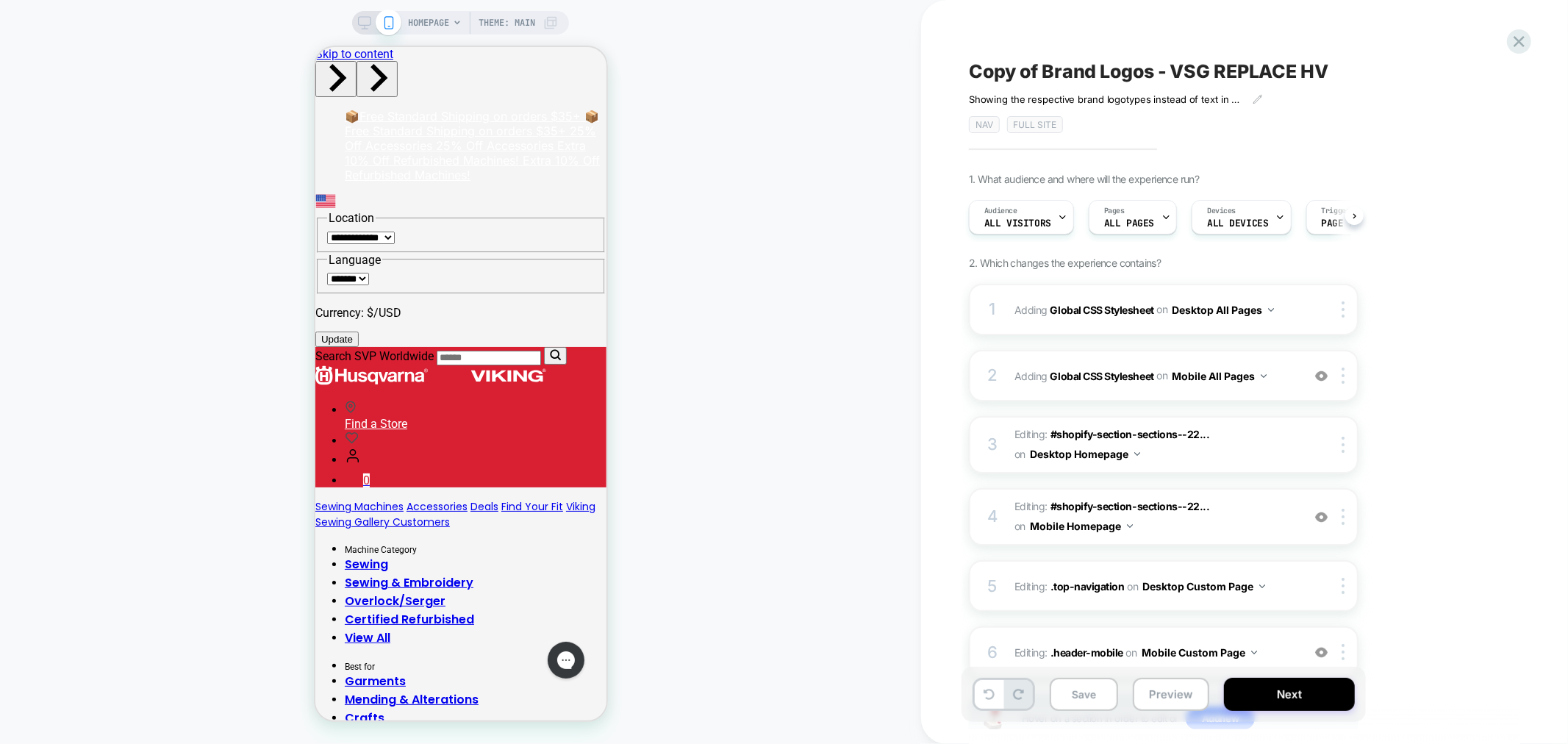
scroll to position [0, 1]
click at [1177, 695] on button "Preview" at bounding box center [1171, 694] width 77 height 33
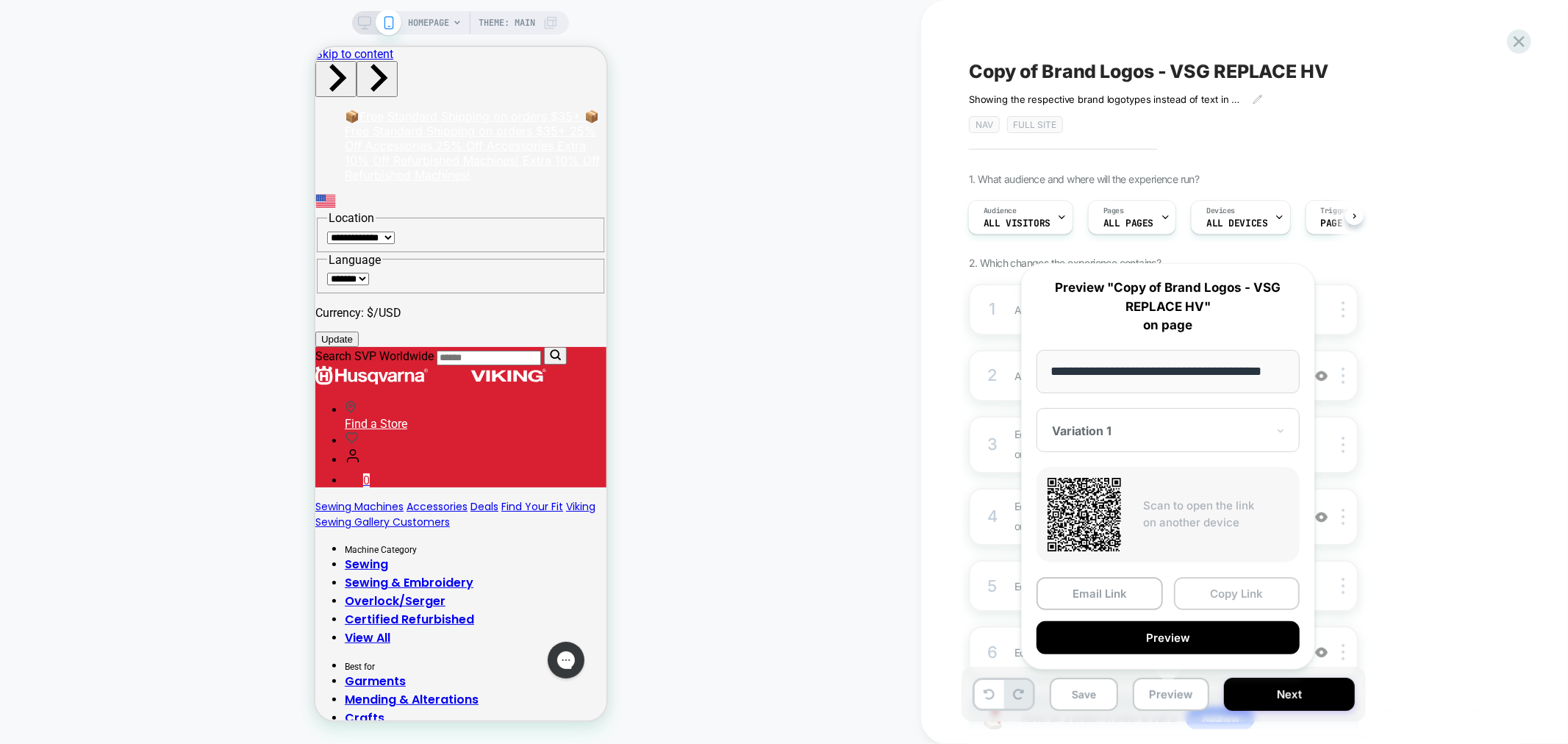
scroll to position [0, 0]
click at [1237, 600] on button "Copy Link" at bounding box center [1237, 593] width 126 height 33
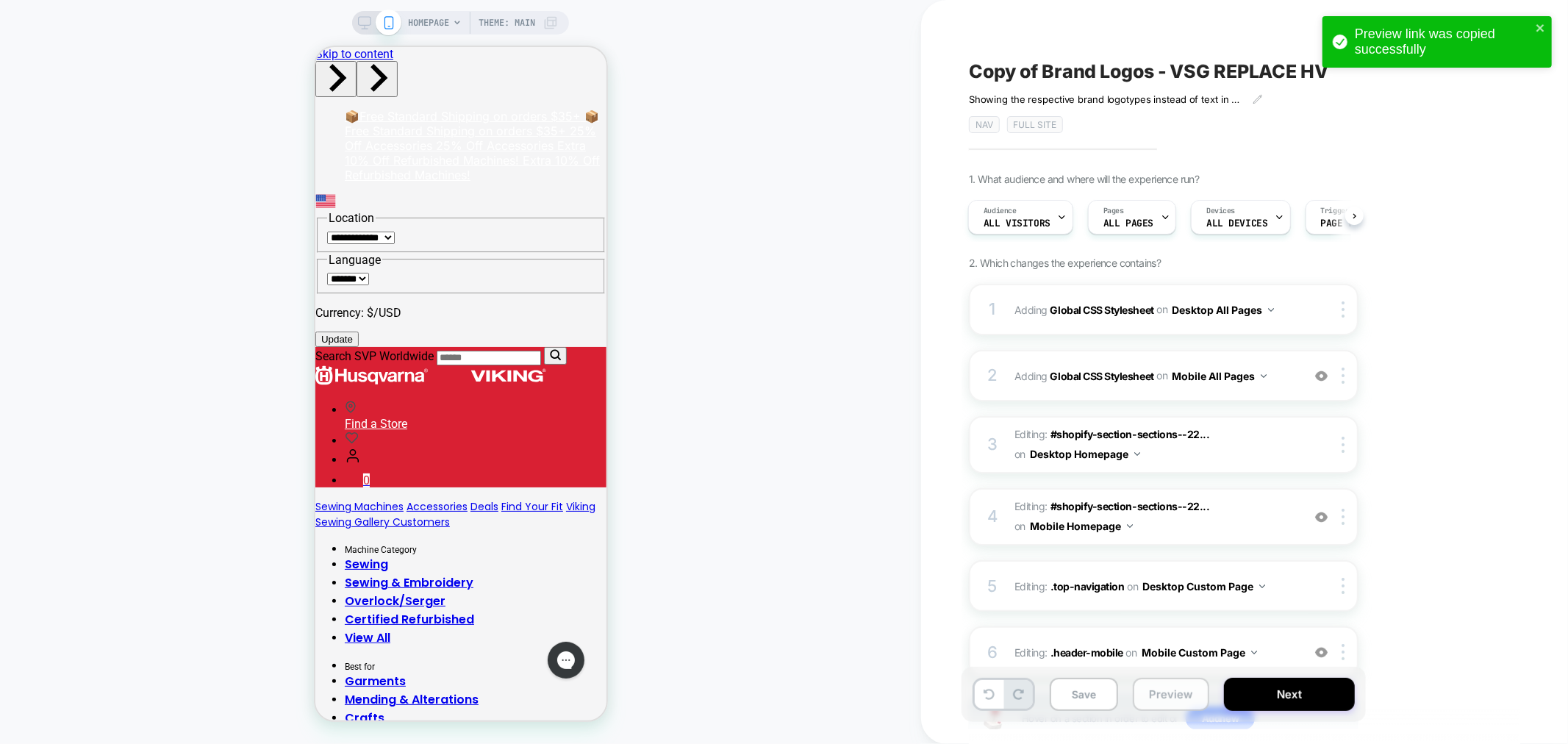
click at [1163, 703] on button "Preview" at bounding box center [1171, 694] width 77 height 33
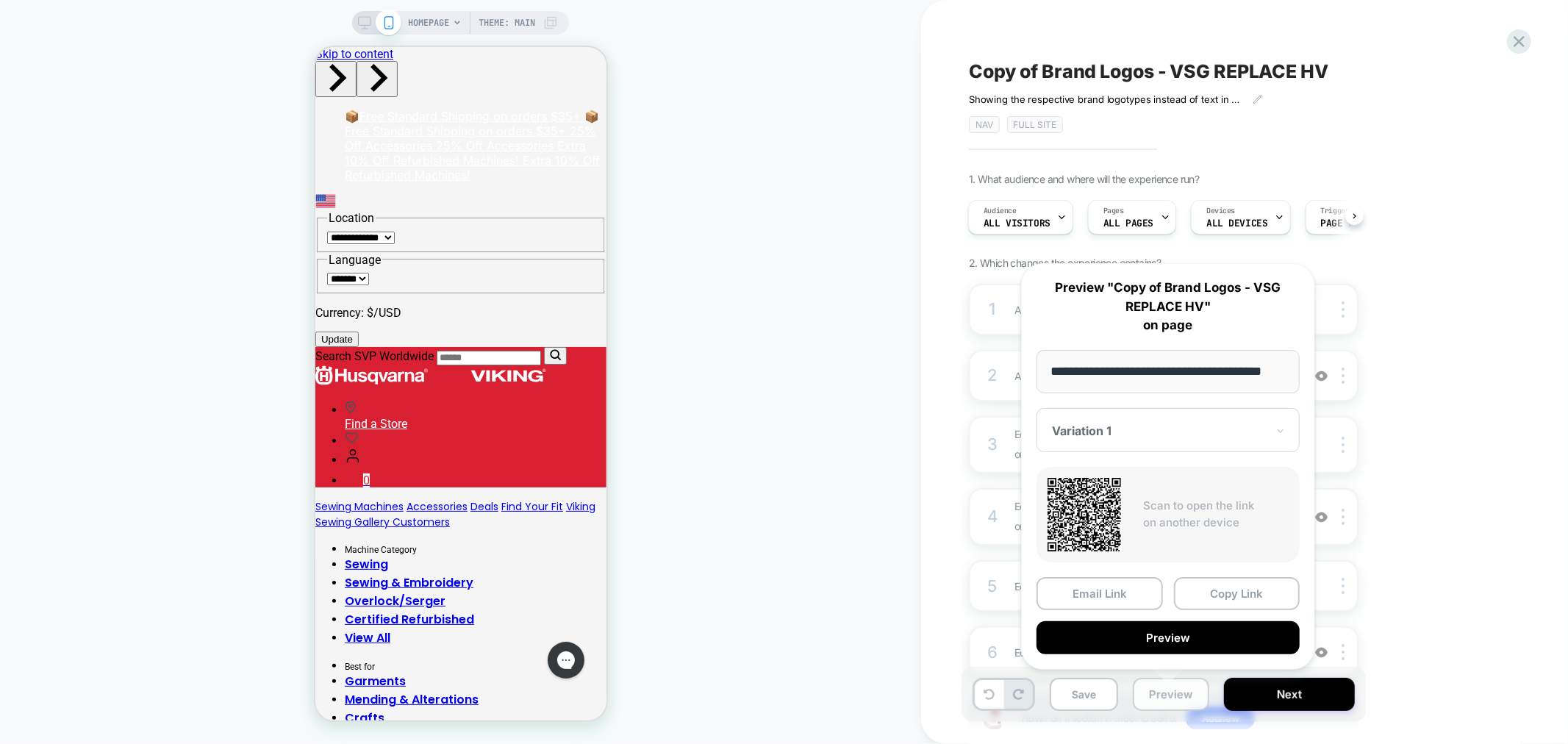
click at [1163, 703] on button "Preview" at bounding box center [1171, 694] width 77 height 33
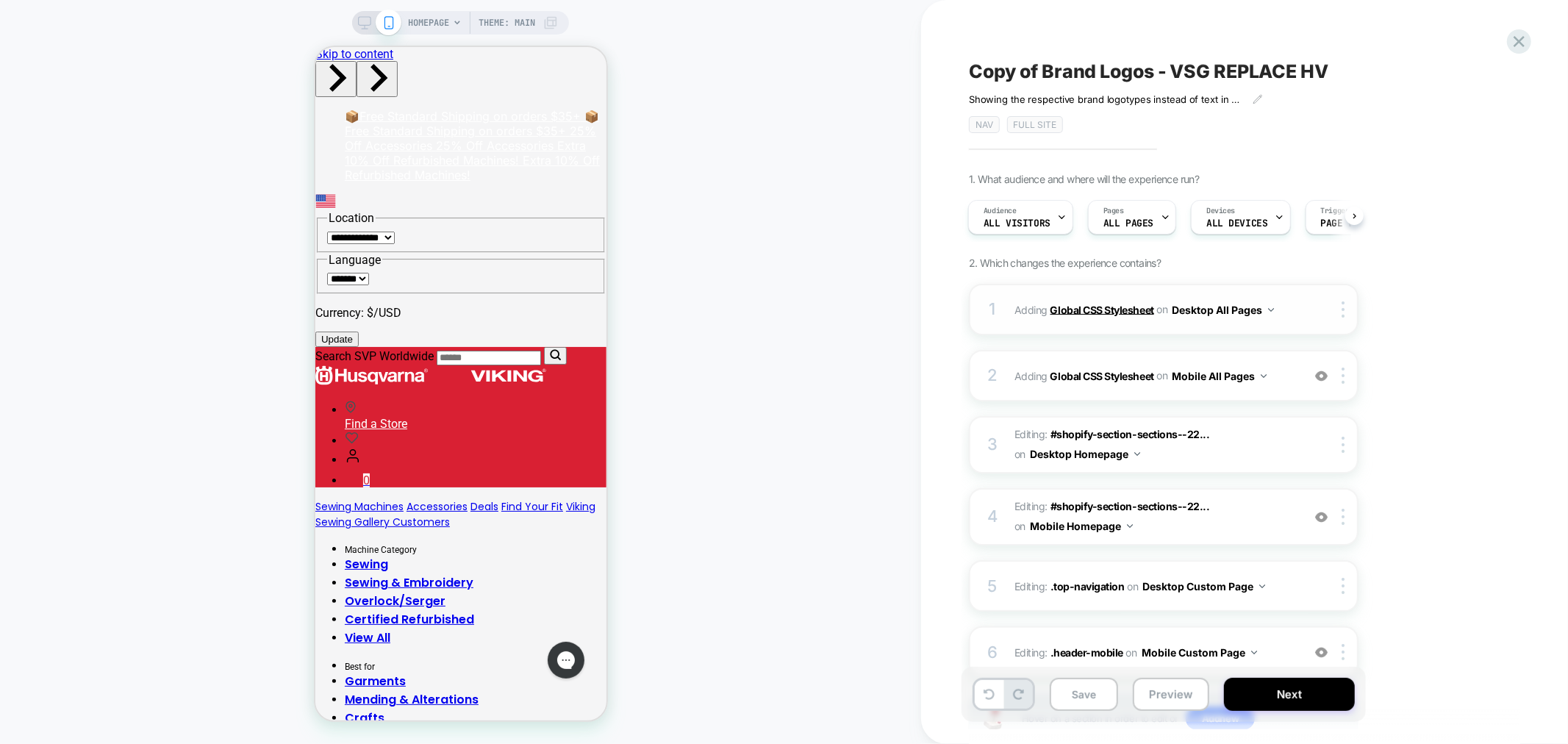
click at [1100, 305] on b "Global CSS Stylesheet" at bounding box center [1102, 309] width 104 height 13
click at [1121, 307] on b "Global CSS Stylesheet" at bounding box center [1102, 309] width 104 height 13
click at [1083, 689] on button "Save" at bounding box center [1084, 694] width 68 height 33
click at [1133, 311] on b "Global CSS Stylesheet" at bounding box center [1102, 309] width 104 height 13
click at [1116, 375] on b "Global CSS Stylesheet" at bounding box center [1102, 375] width 104 height 13
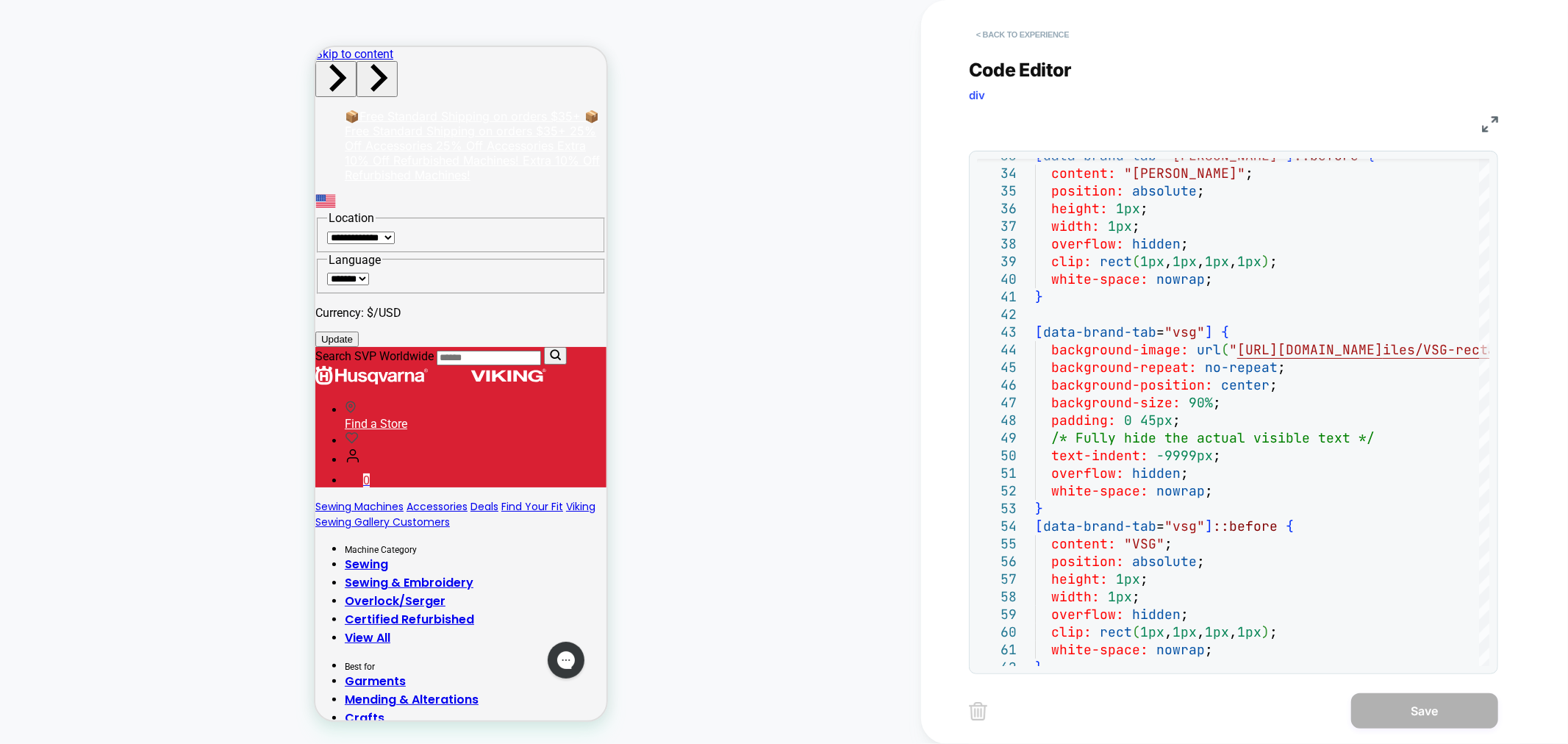
click at [1030, 35] on button "< Back to experience" at bounding box center [1022, 34] width 108 height 23
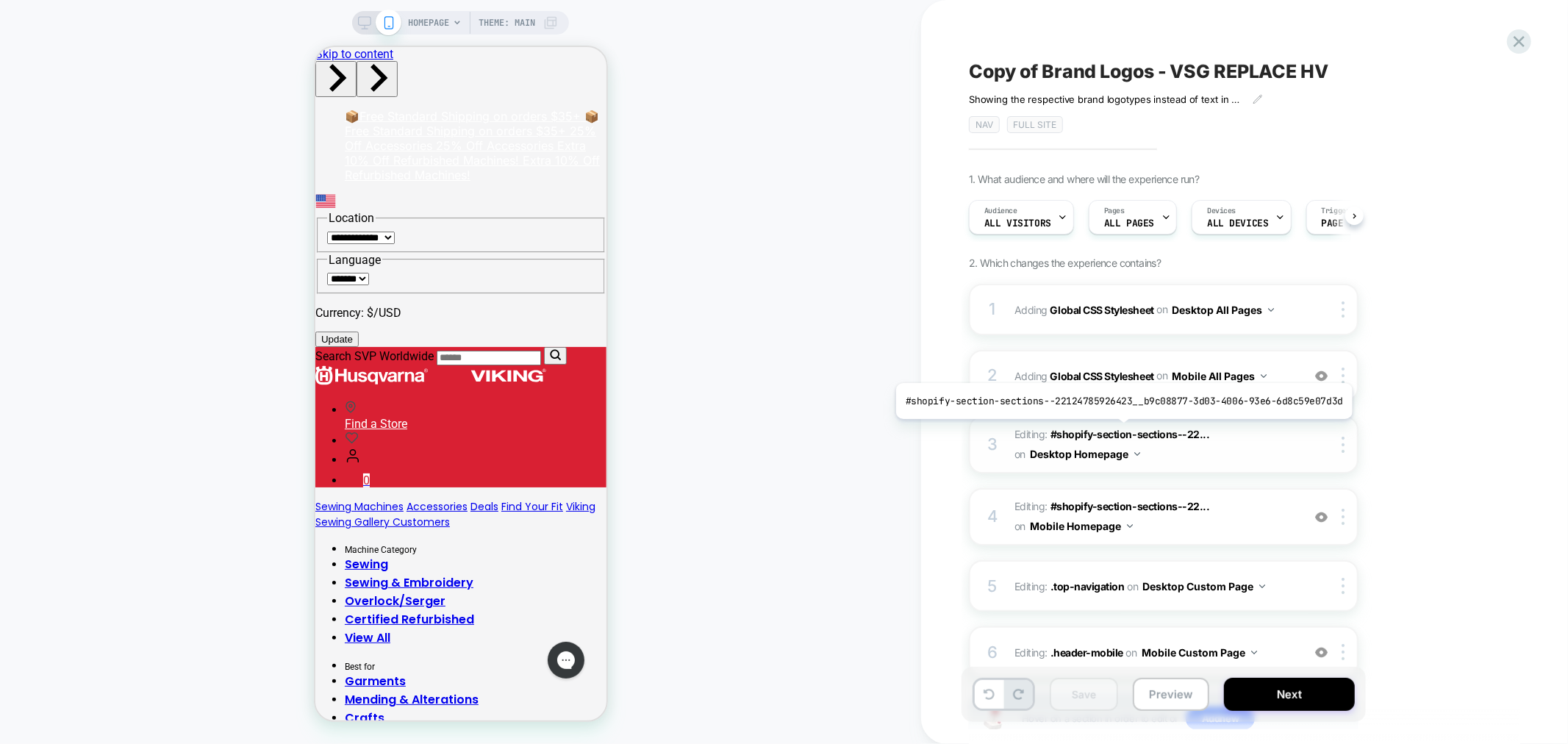
scroll to position [0, 1]
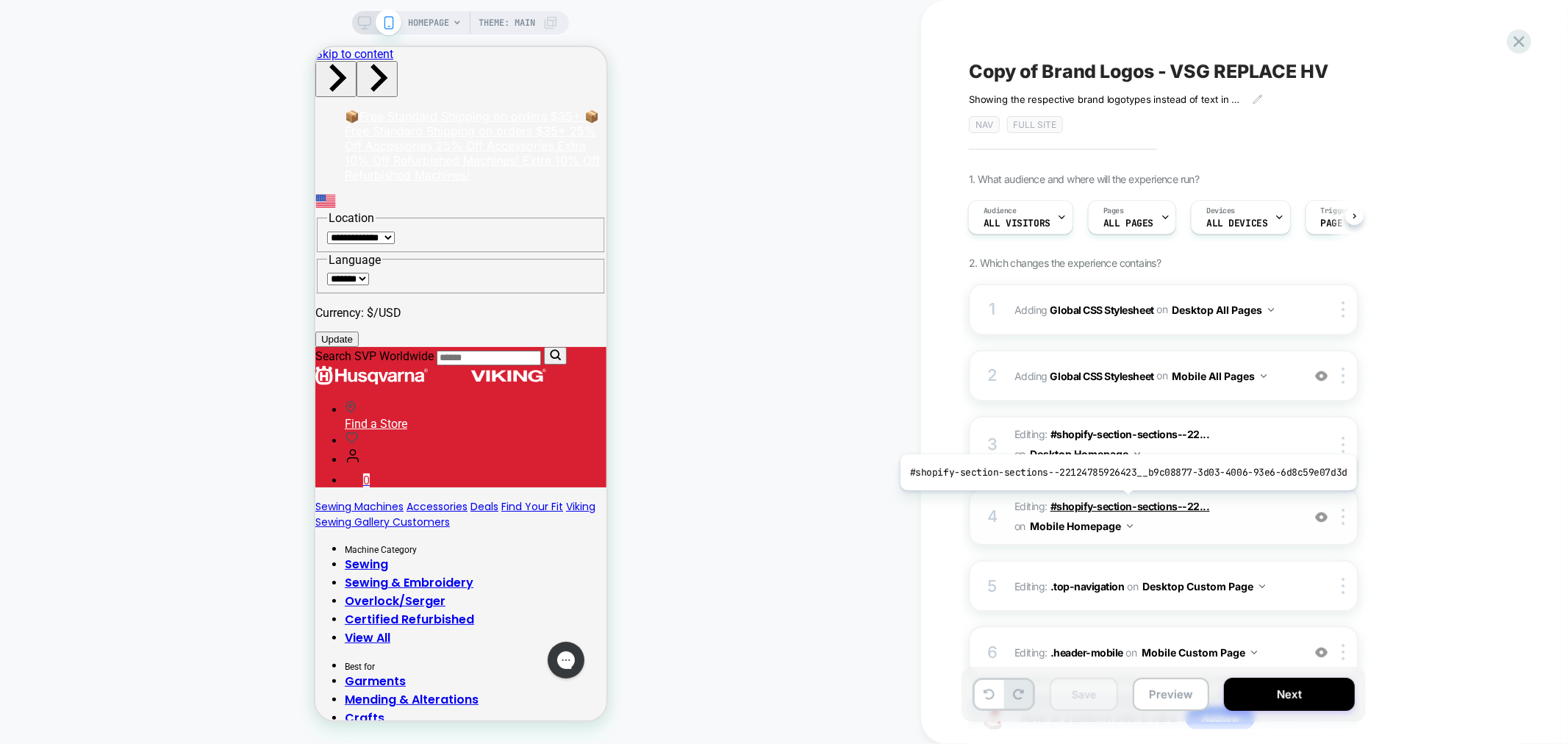
click at [1122, 501] on span "#shopify-section-sections--22..." at bounding box center [1130, 506] width 159 height 13
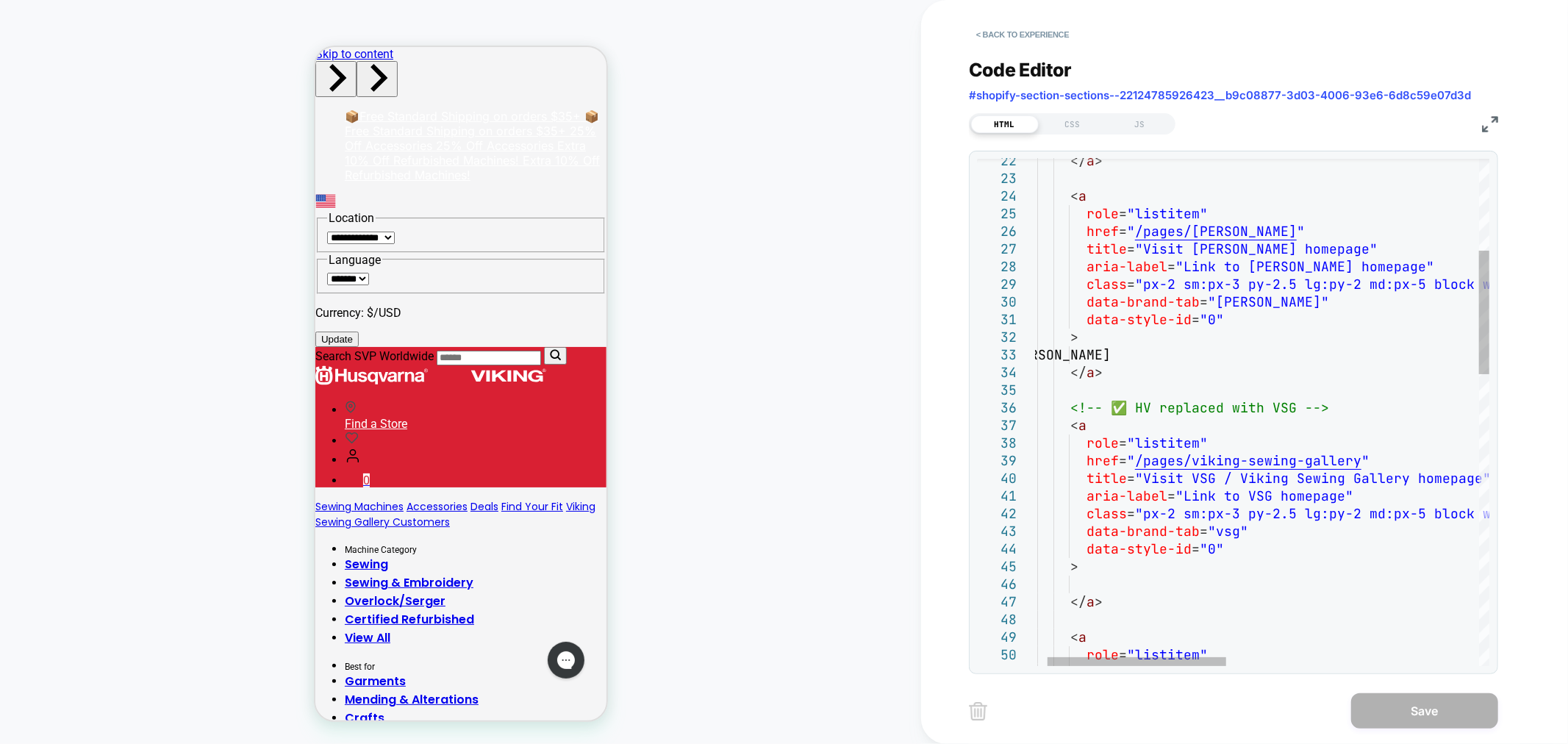
scroll to position [0, 0]
drag, startPoint x: 1356, startPoint y: 463, endPoint x: 1210, endPoint y: 456, distance: 146.2
drag, startPoint x: 1356, startPoint y: 466, endPoint x: 1185, endPoint y: 459, distance: 171.1
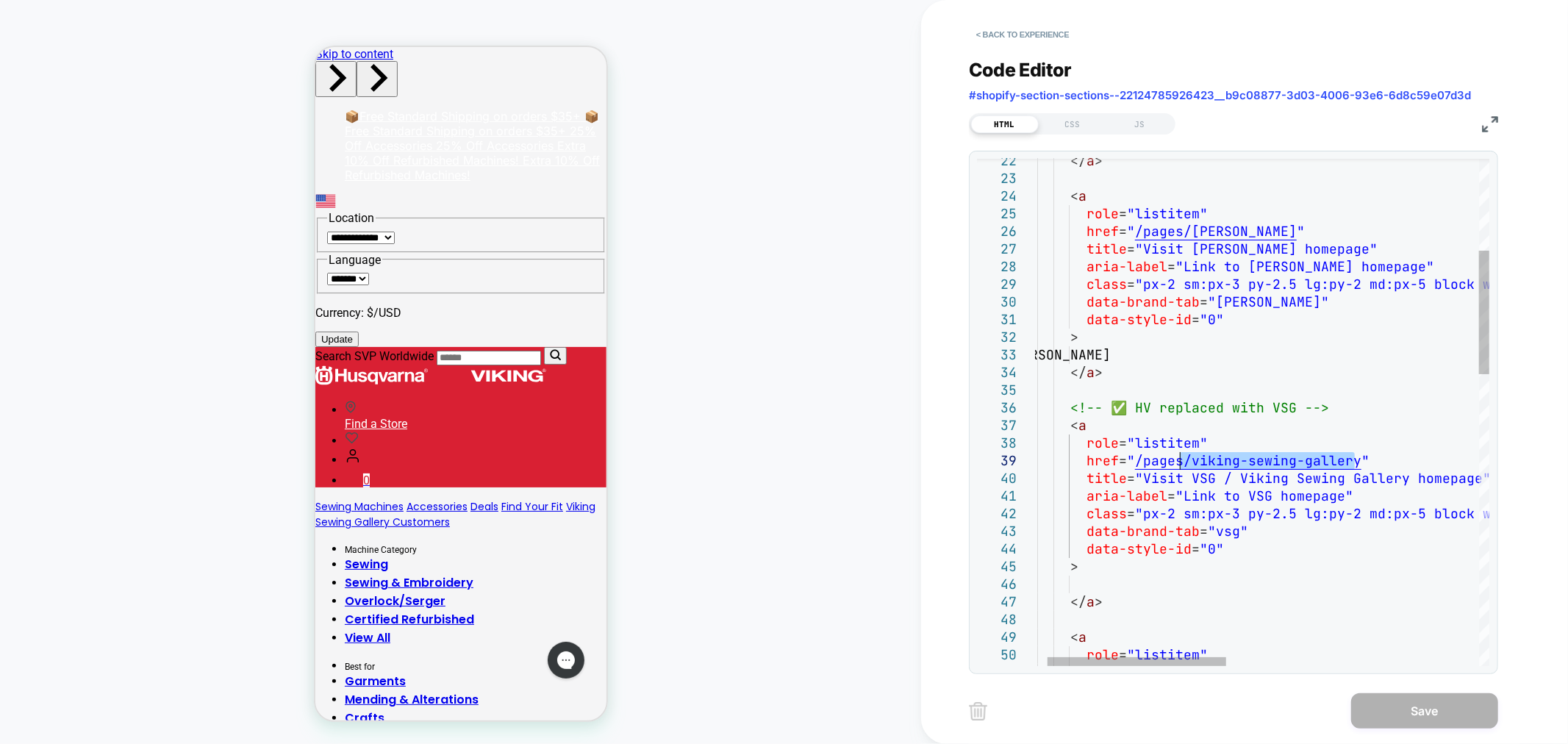
type textarea "**********"
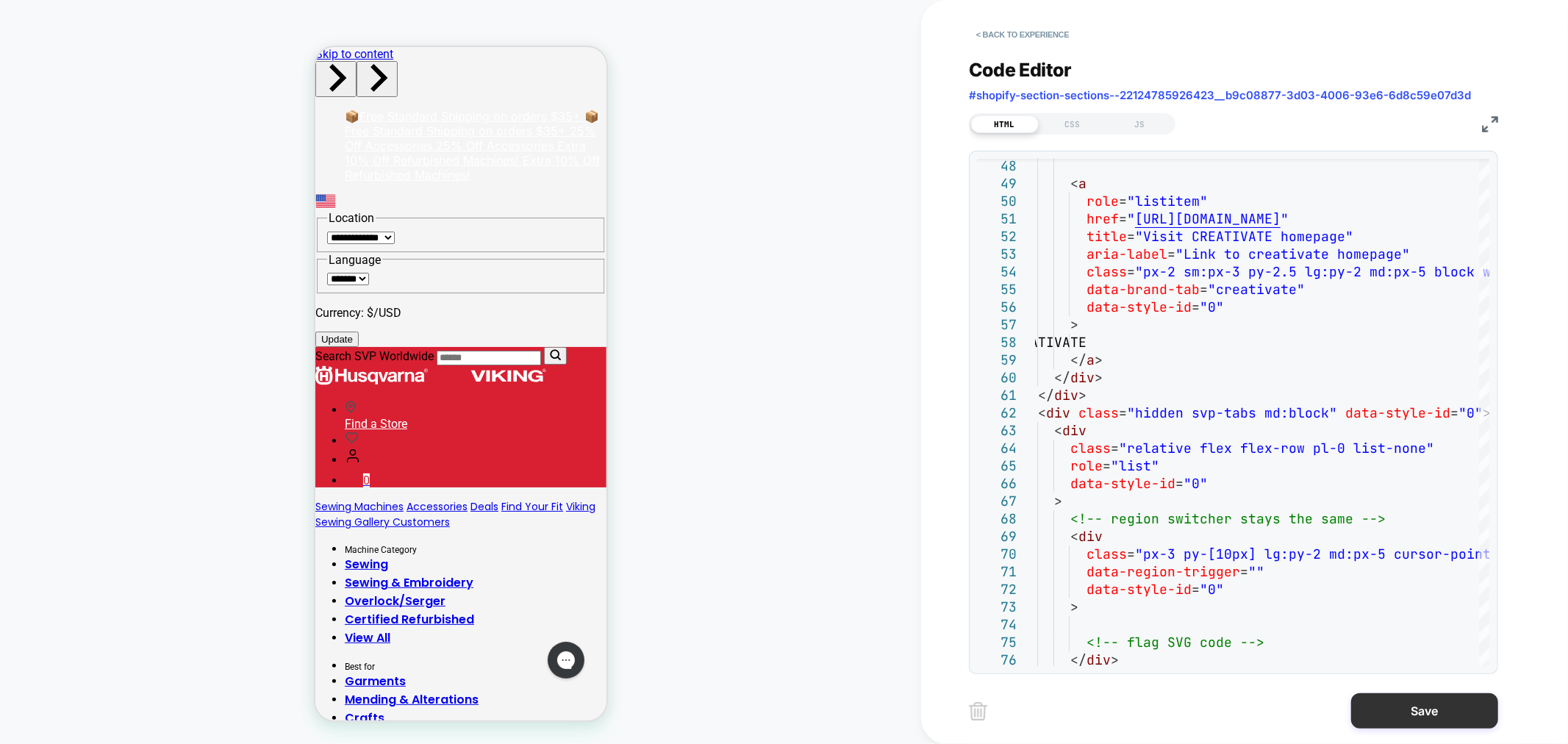
click at [1410, 721] on button "Save" at bounding box center [1423, 711] width 147 height 35
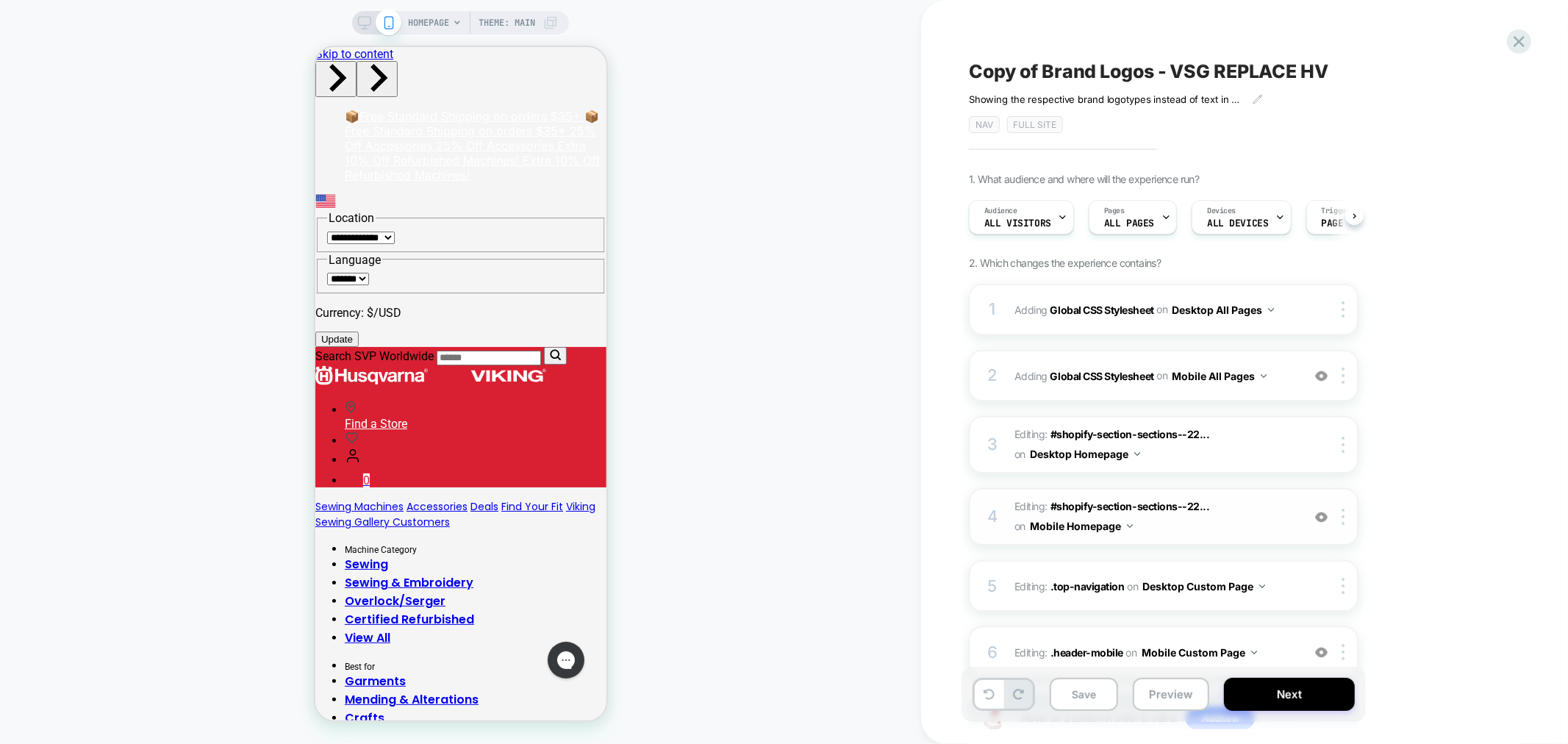
scroll to position [0, 1]
click at [365, 22] on icon at bounding box center [365, 23] width 14 height 14
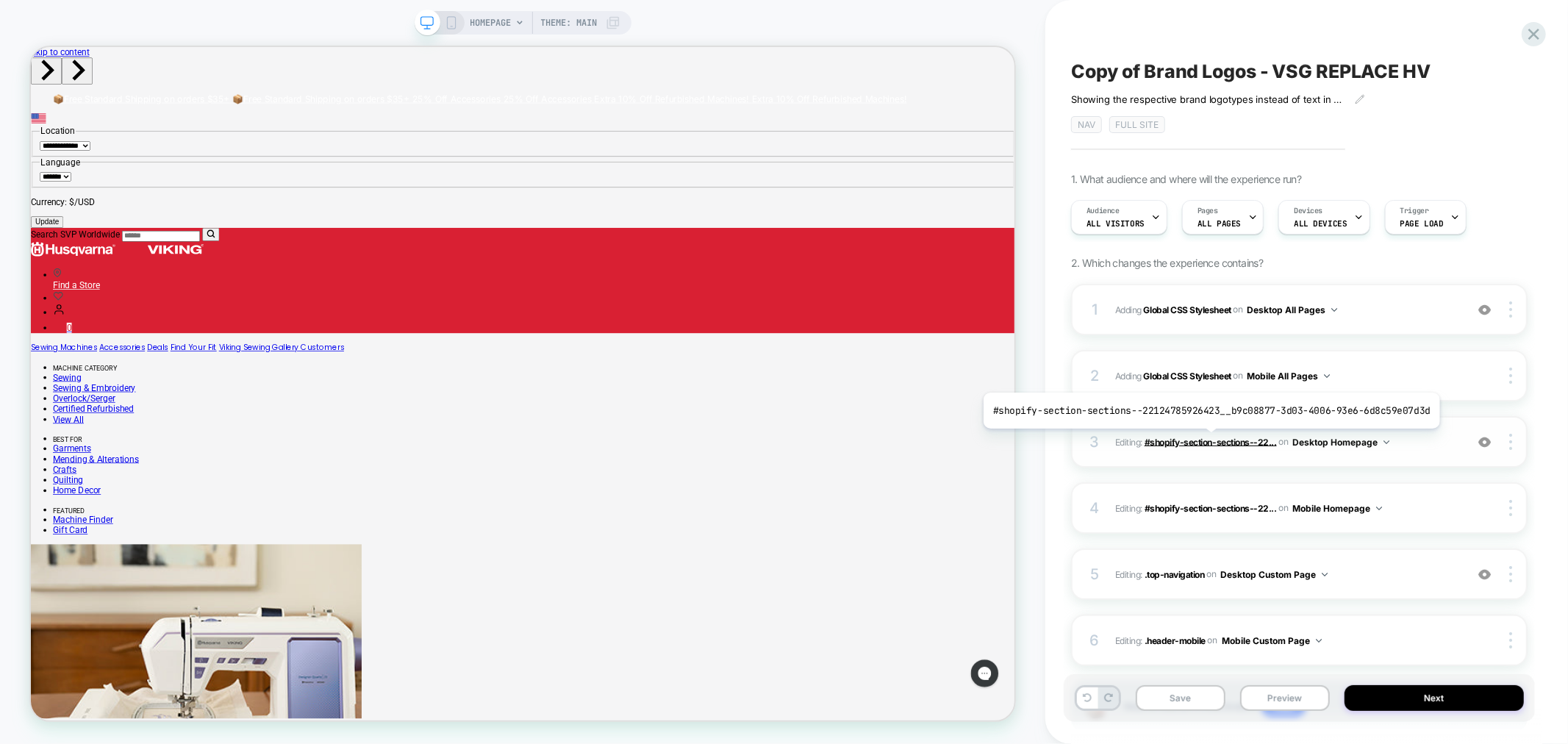
click at [1206, 440] on span "#shopify-section-sections--22..." at bounding box center [1211, 441] width 132 height 11
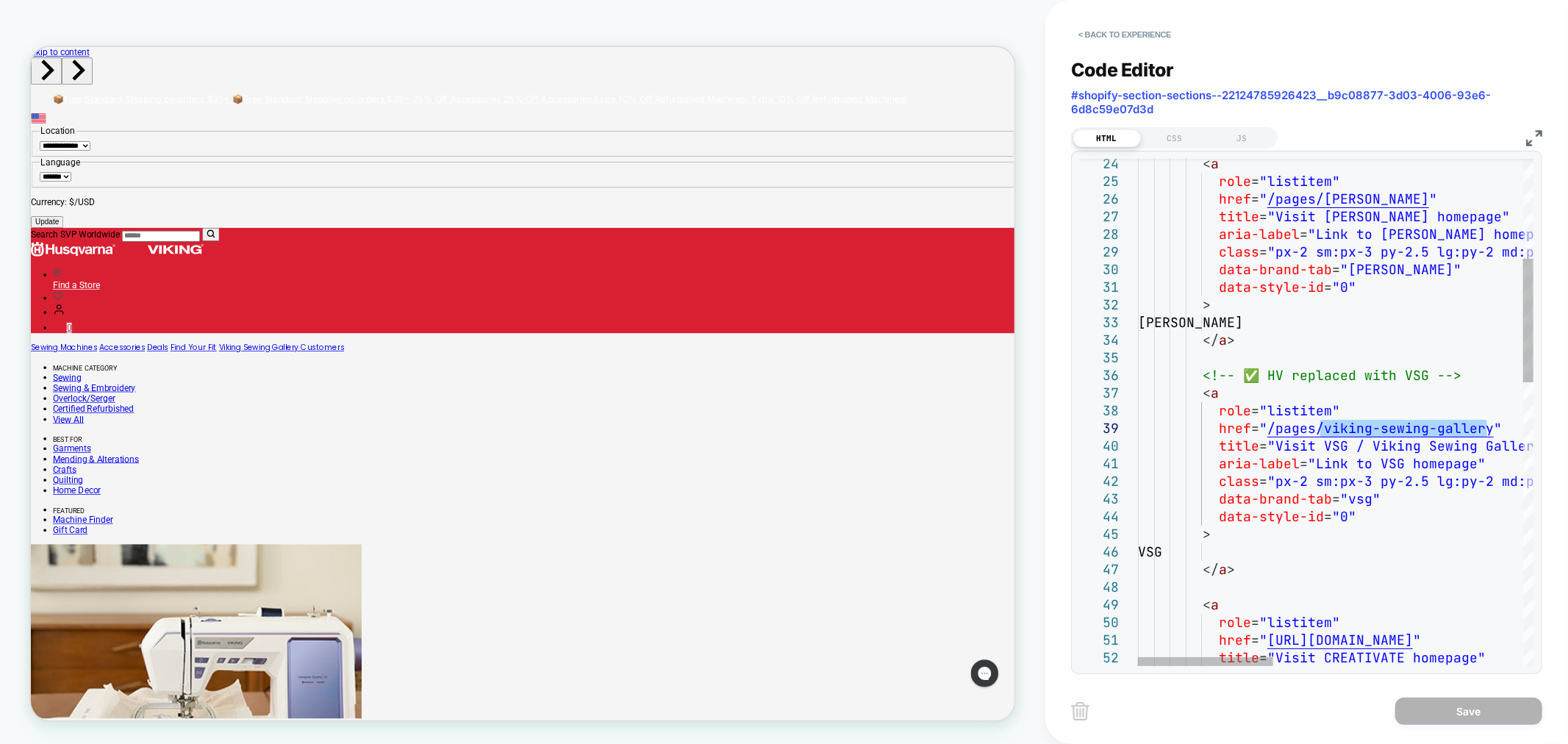
drag, startPoint x: 1487, startPoint y: 435, endPoint x: 1318, endPoint y: 428, distance: 169.1
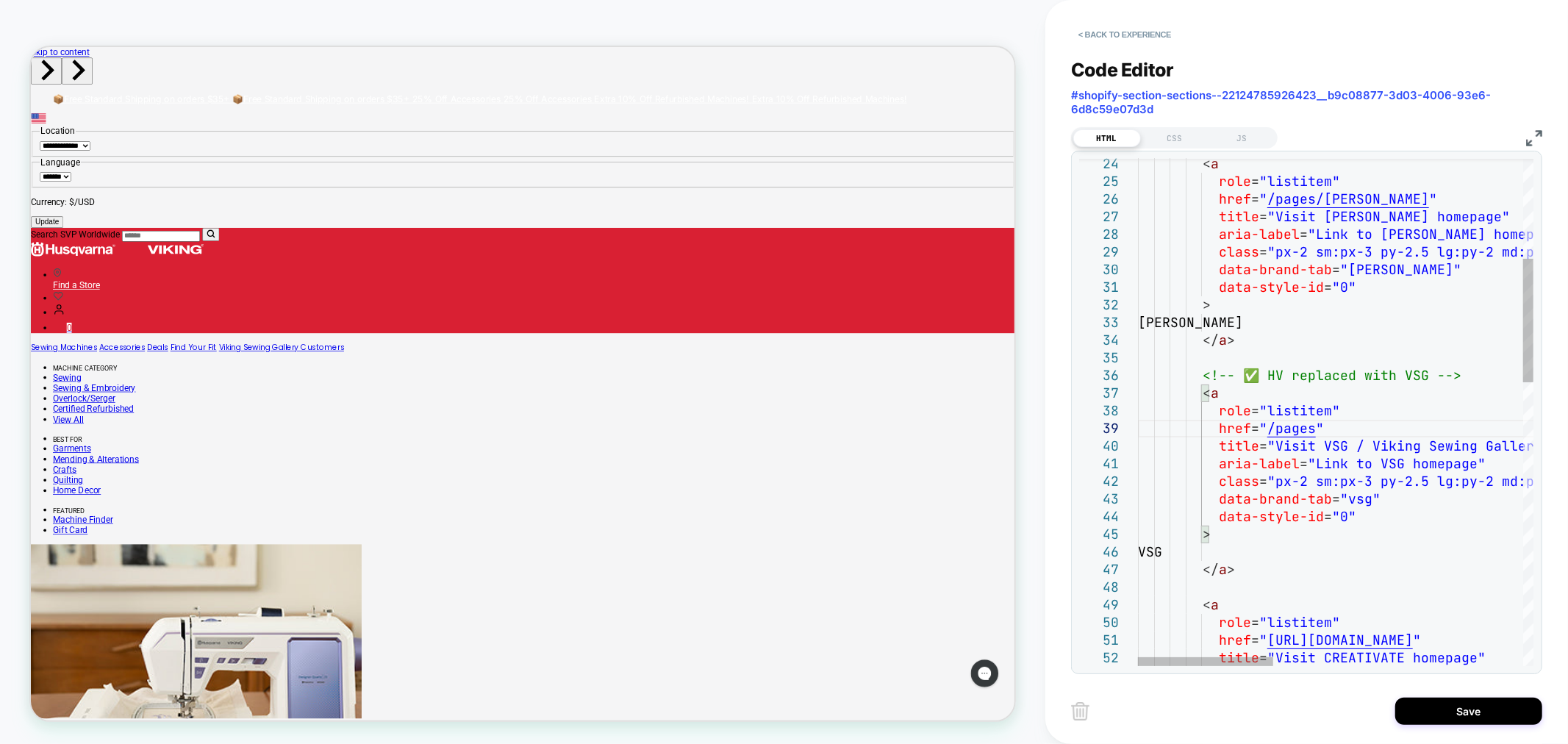
type textarea "**********"
click at [1463, 713] on button "Save" at bounding box center [1468, 711] width 147 height 27
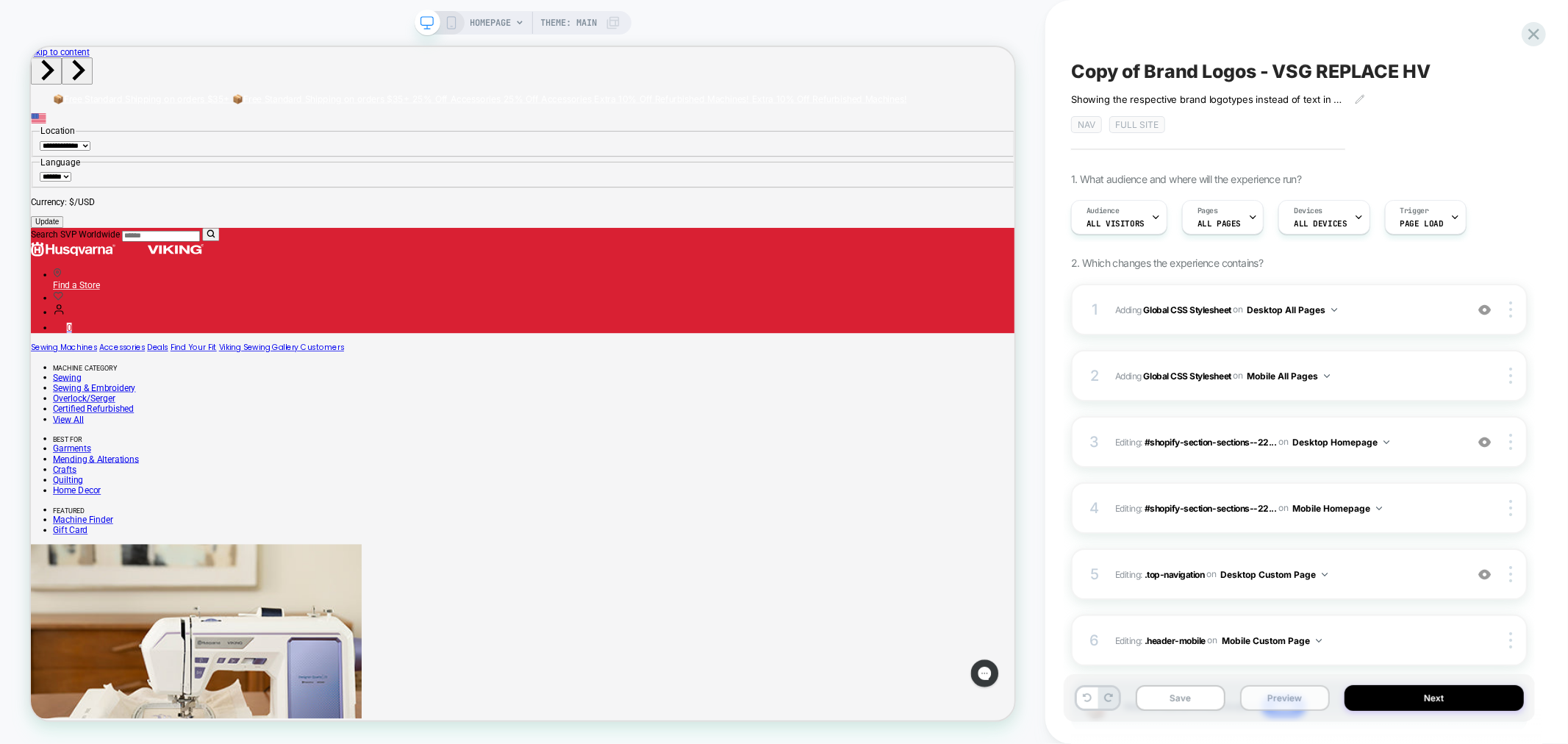
click at [1290, 701] on button "Preview" at bounding box center [1284, 698] width 89 height 25
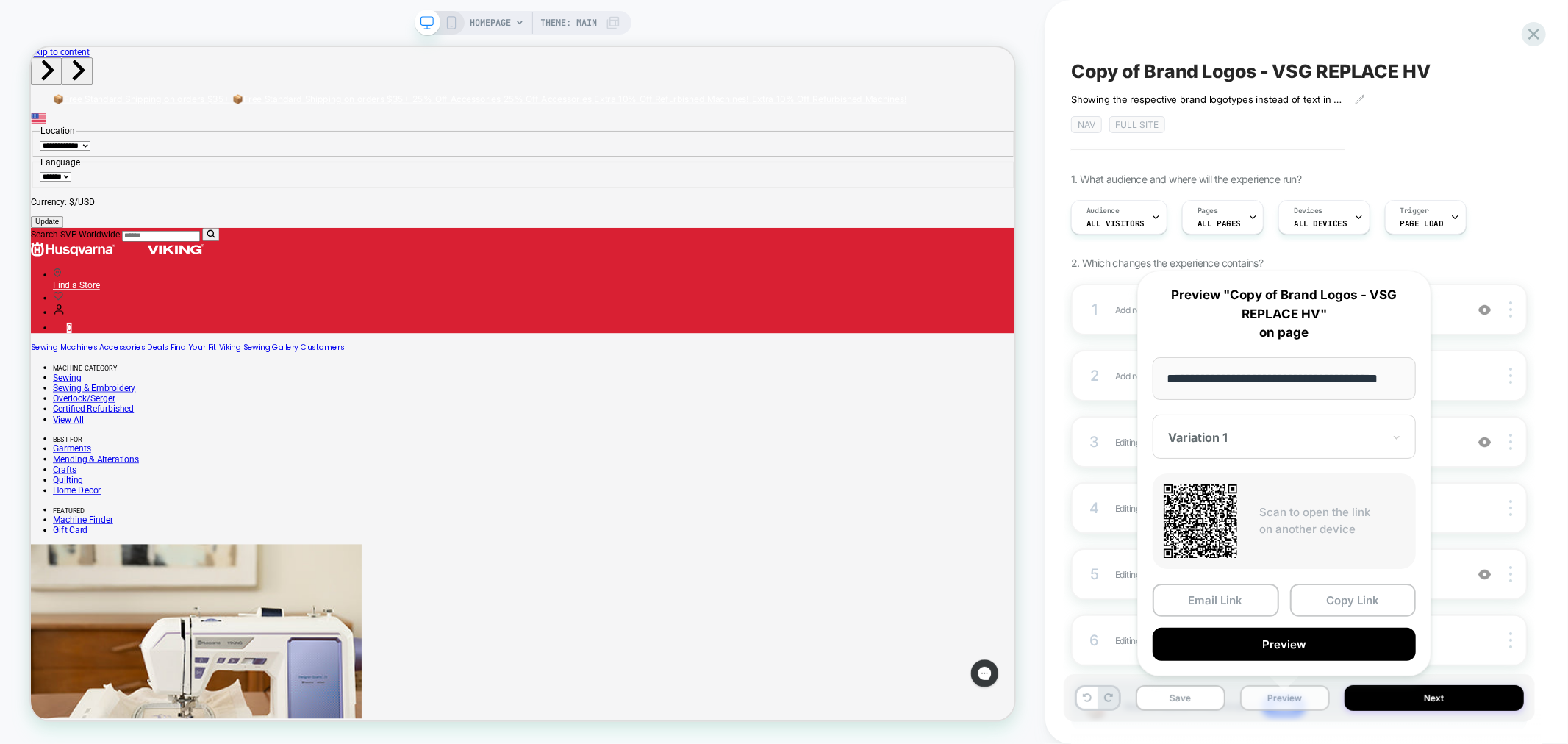
scroll to position [0, 25]
click at [1385, 594] on button "Copy Link" at bounding box center [1353, 601] width 126 height 33
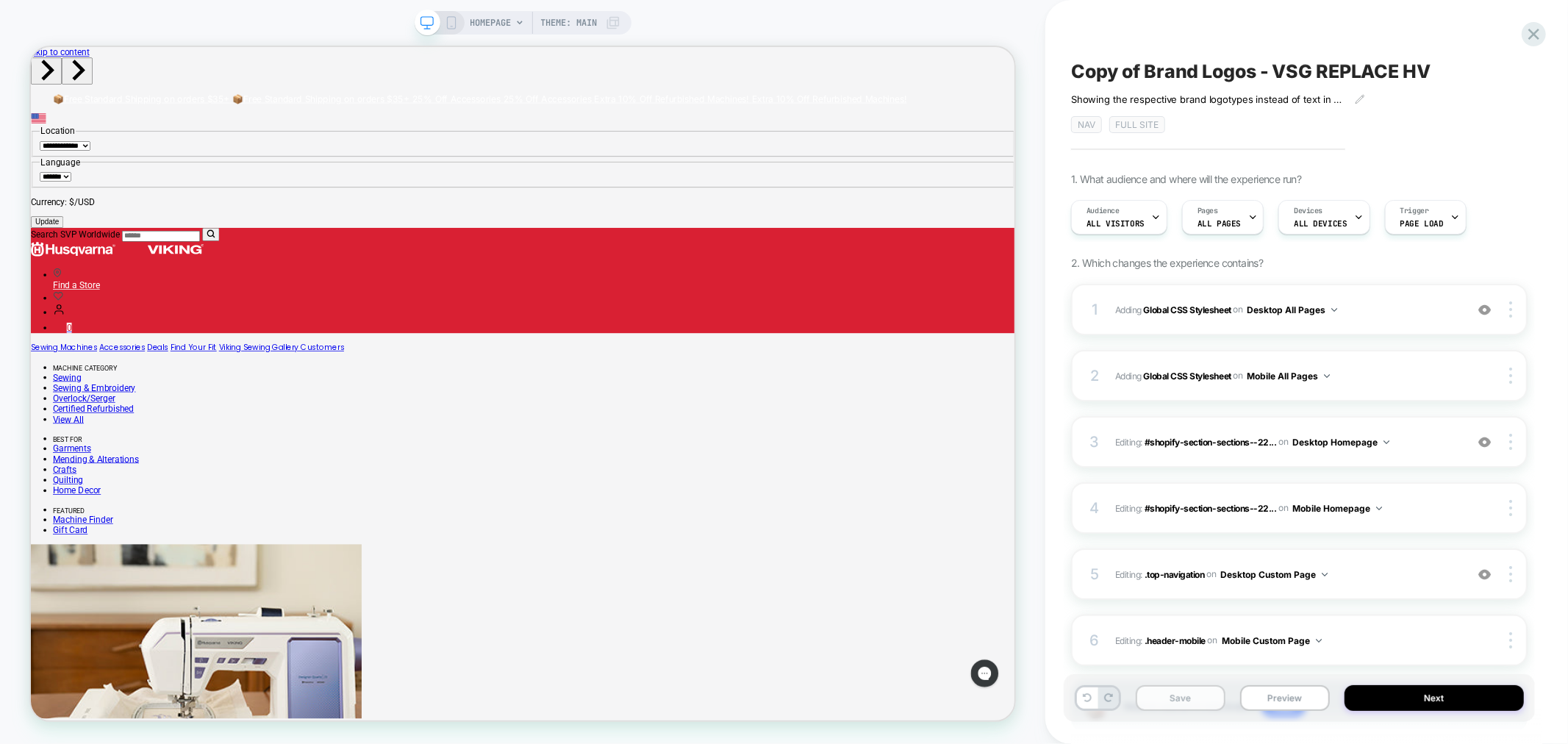
click at [1209, 700] on button "Save" at bounding box center [1181, 698] width 89 height 25
click at [1299, 703] on button "Preview" at bounding box center [1284, 698] width 89 height 25
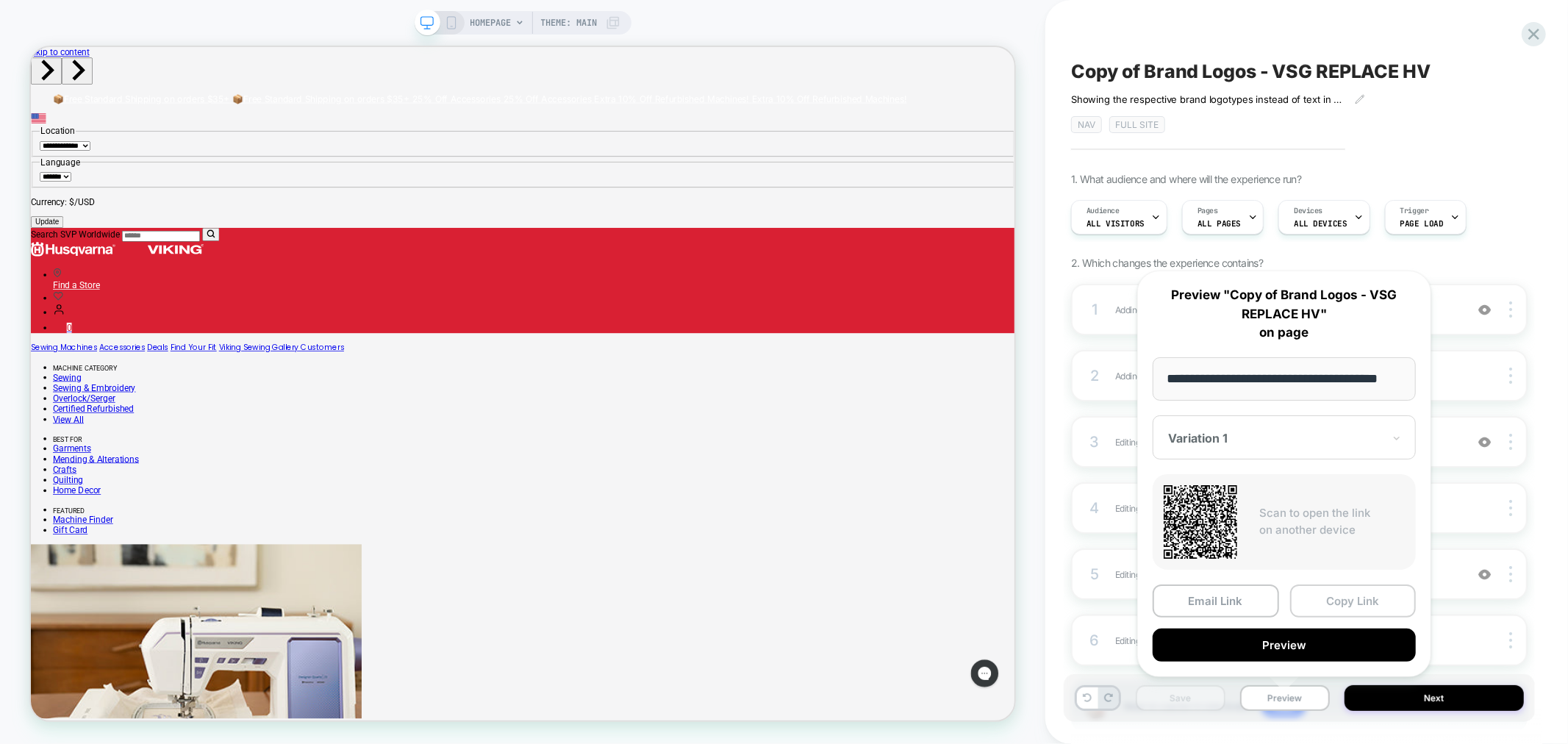
scroll to position [0, 0]
click at [1351, 611] on button "Copy Link" at bounding box center [1353, 601] width 126 height 33
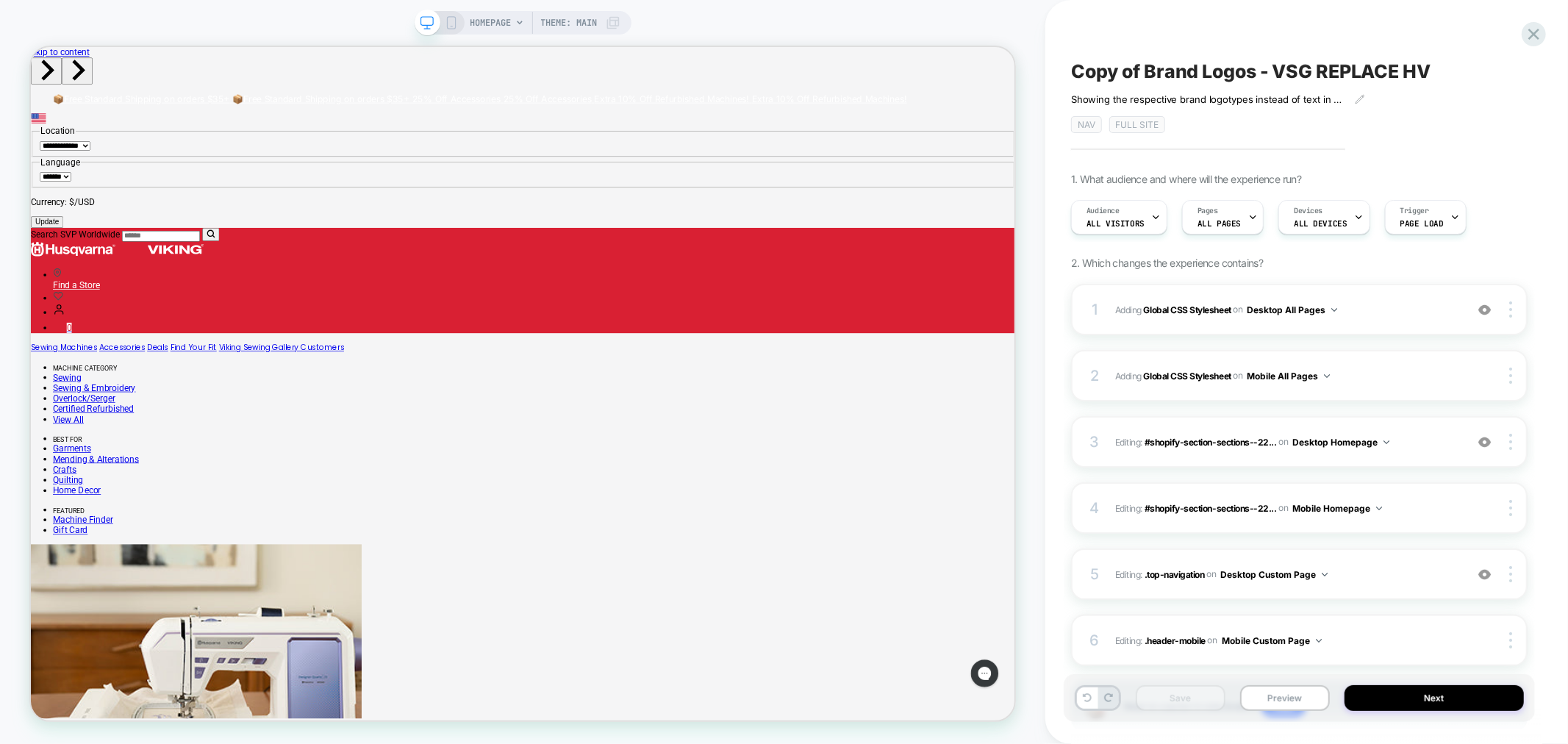
click at [1121, 72] on span "Copy of Brand Logos - VSG REPLACE HV" at bounding box center [1251, 71] width 359 height 22
drag, startPoint x: 1142, startPoint y: 69, endPoint x: 1073, endPoint y: 59, distance: 69.7
click at [1073, 60] on textarea "**********" at bounding box center [1275, 71] width 409 height 22
type textarea "**********"
click at [1472, 69] on icon at bounding box center [1469, 71] width 8 height 6
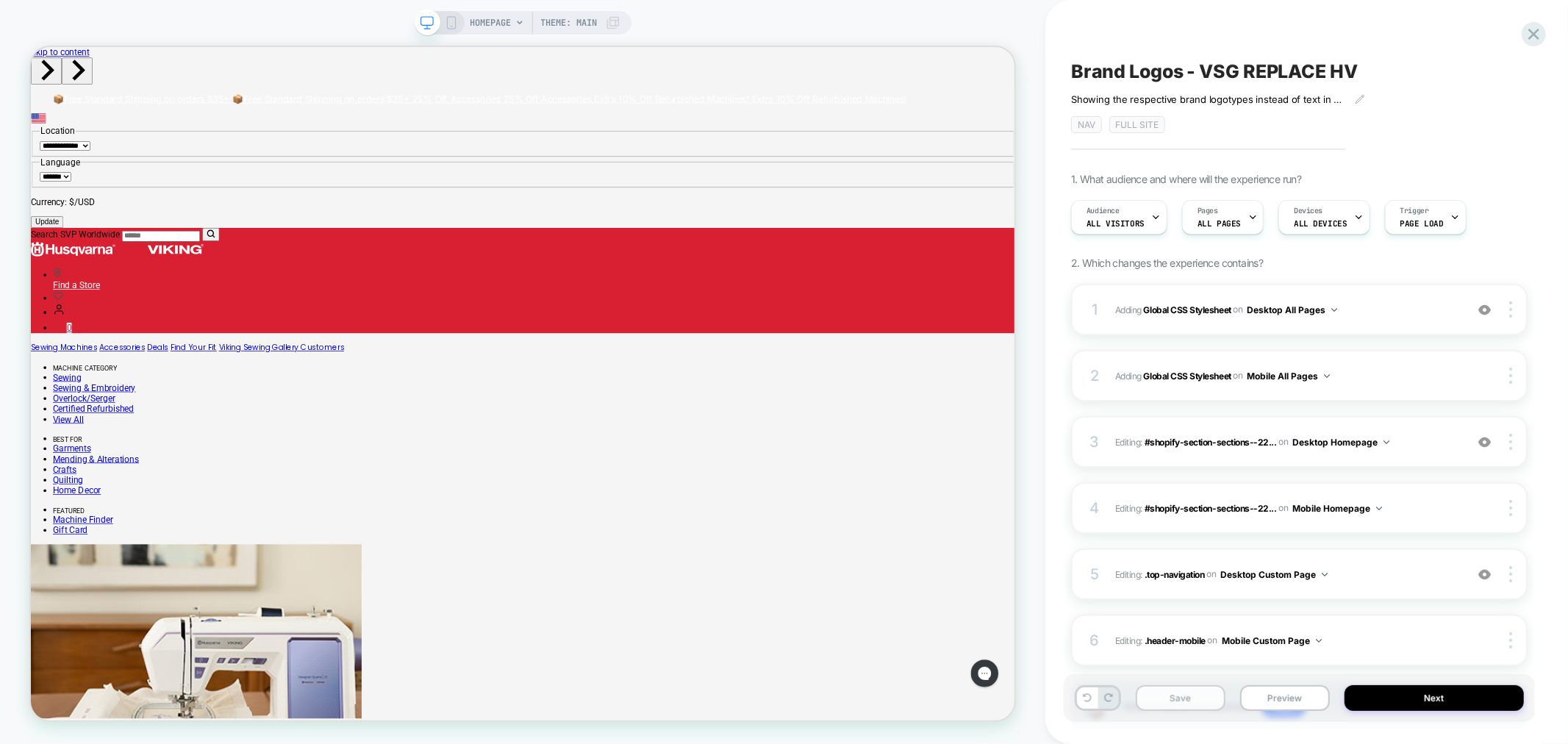
click at [1197, 695] on button "Save" at bounding box center [1181, 698] width 89 height 25
click at [1530, 35] on icon at bounding box center [1533, 34] width 19 height 19
